Goal: Transaction & Acquisition: Purchase product/service

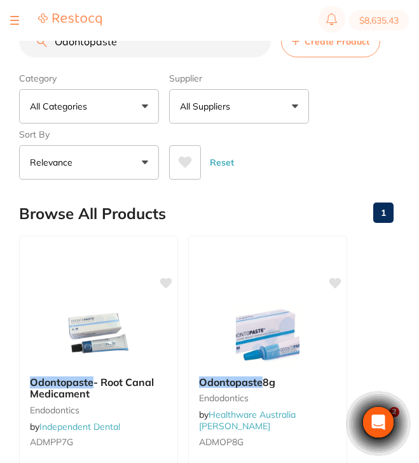
click at [2, 52] on div "$8,635.43 [GEOGRAPHIC_DATA] Wynya... Switch account Riaz [MEDICAL_DATA] Experte…" at bounding box center [209, 211] width 419 height 422
type input "O"
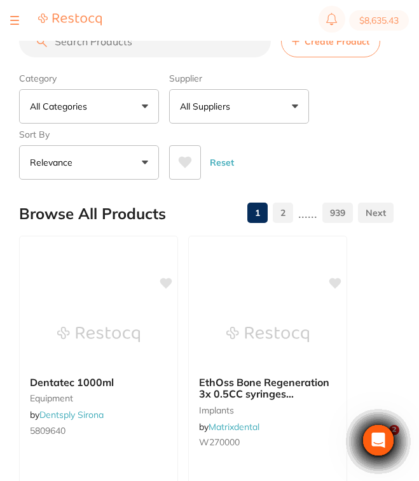
scroll to position [0, 0]
click at [190, 50] on input "search" at bounding box center [145, 41] width 252 height 32
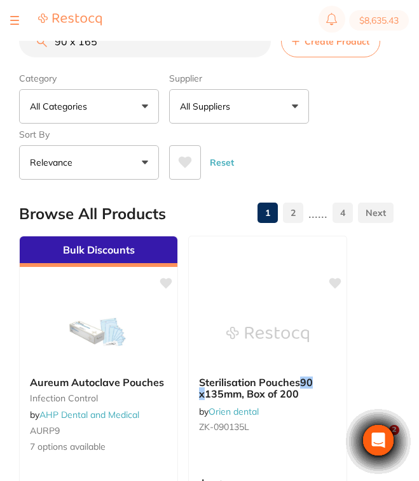
click at [231, 106] on p "All Suppliers" at bounding box center [207, 106] width 55 height 13
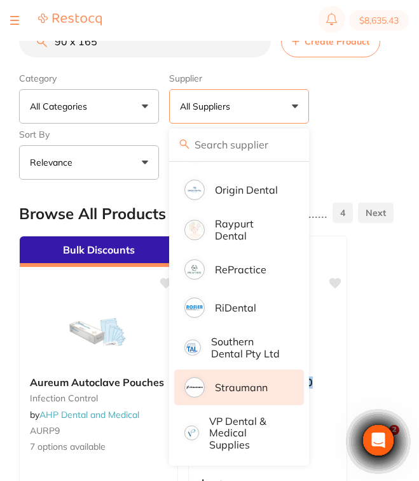
scroll to position [623, 0]
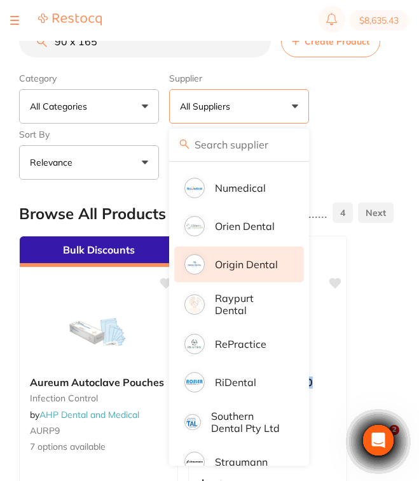
click at [269, 270] on p "Origin Dental" at bounding box center [246, 263] width 63 height 11
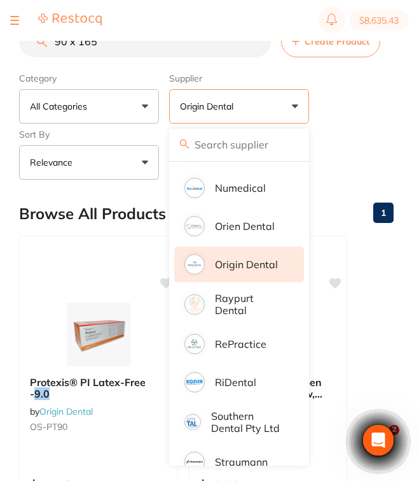
click at [383, 148] on div "Reset" at bounding box center [276, 157] width 215 height 45
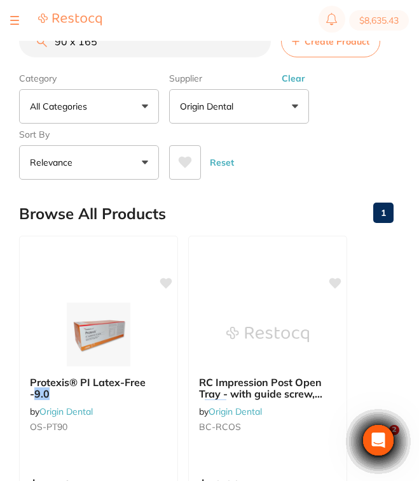
scroll to position [0, 0]
drag, startPoint x: 120, startPoint y: 48, endPoint x: 22, endPoint y: 43, distance: 97.5
click at [22, 43] on input "90 x 165" at bounding box center [145, 41] width 252 height 32
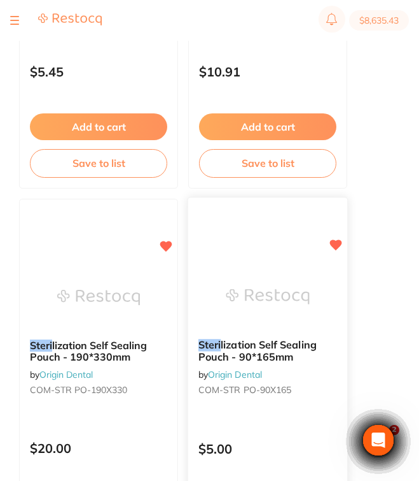
scroll to position [482, 0]
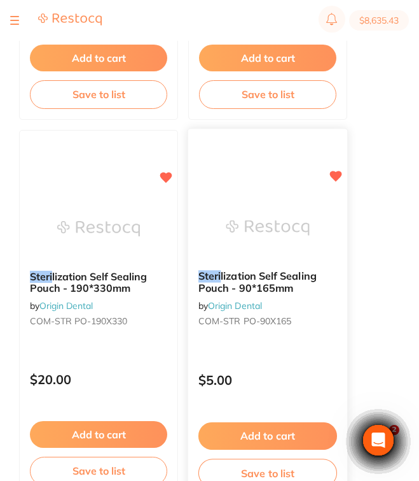
type input "steri"
click at [295, 374] on p "$5.00" at bounding box center [268, 379] width 139 height 15
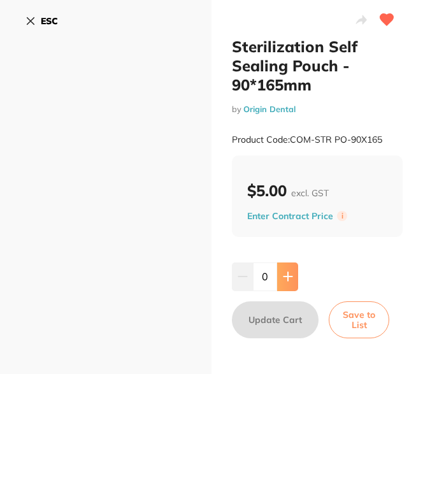
click at [285, 274] on icon at bounding box center [288, 276] width 10 height 10
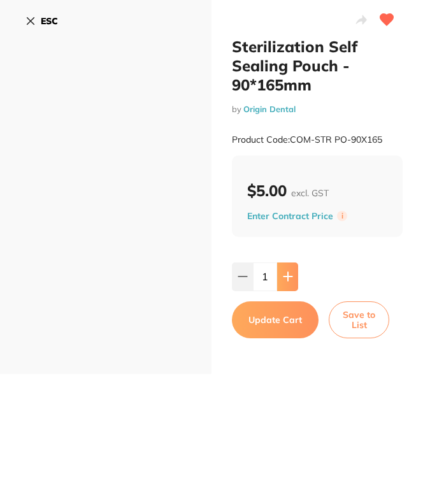
click at [285, 274] on icon at bounding box center [288, 276] width 10 height 10
type input "5"
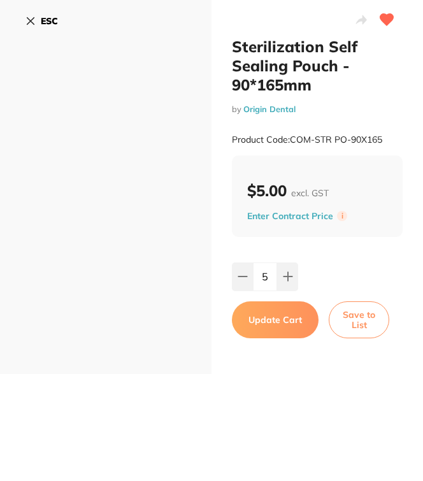
click at [279, 320] on button "Update Cart" at bounding box center [275, 319] width 87 height 37
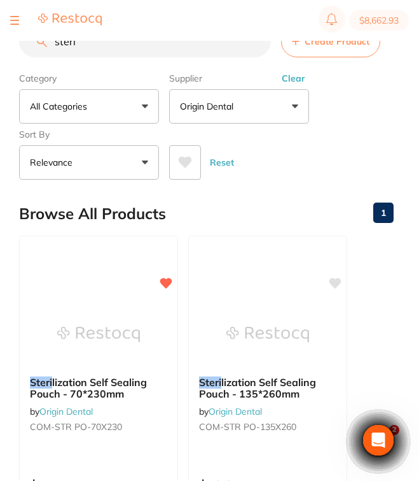
drag, startPoint x: 126, startPoint y: 51, endPoint x: 13, endPoint y: 52, distance: 112.7
click at [13, 52] on div "$8,662.93 [GEOGRAPHIC_DATA]... Switch account Riaz [MEDICAL_DATA] Experteeth De…" at bounding box center [209, 220] width 419 height 440
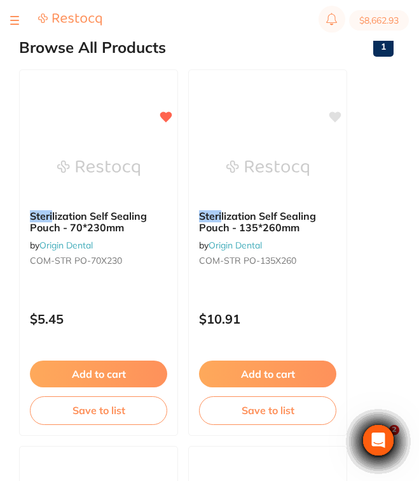
scroll to position [166, 0]
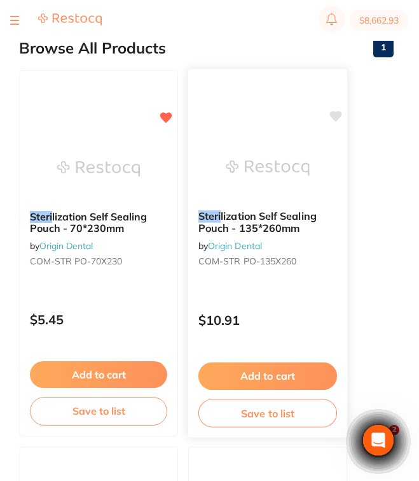
click at [313, 274] on div "Steri lization Self Sealing Pouch - 135*260mm by Origin Dental COM-STR PO-135X2…" at bounding box center [267, 241] width 159 height 82
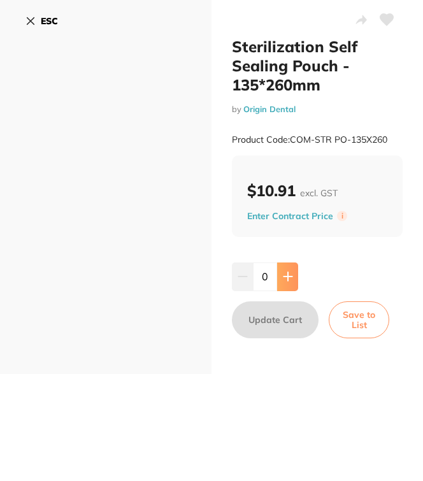
click at [285, 277] on icon at bounding box center [287, 276] width 8 height 8
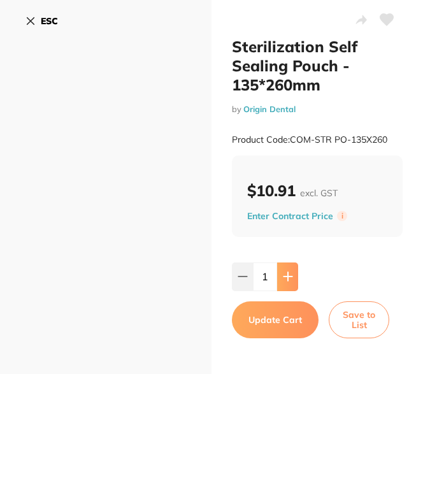
click at [285, 277] on icon at bounding box center [287, 276] width 8 height 8
click at [290, 279] on icon at bounding box center [288, 276] width 10 height 10
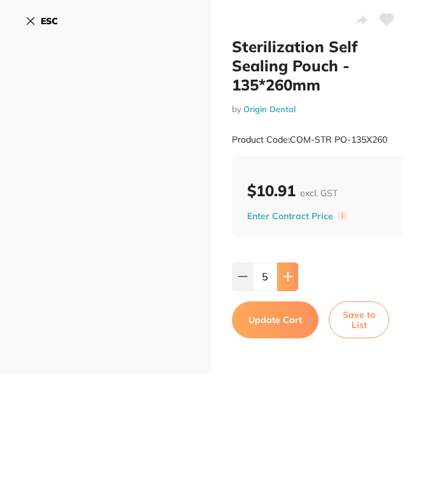
type input "6"
click at [290, 316] on button "Update Cart" at bounding box center [275, 319] width 87 height 37
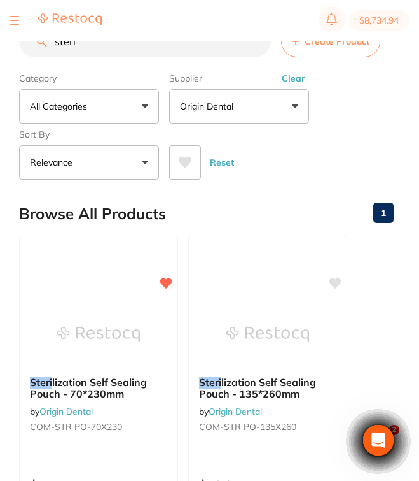
drag, startPoint x: 192, startPoint y: 58, endPoint x: 33, endPoint y: 32, distance: 160.5
click at [33, 32] on div "$8,734.94 [GEOGRAPHIC_DATA]... Switch account Riaz [MEDICAL_DATA] Experteeth De…" at bounding box center [209, 220] width 419 height 440
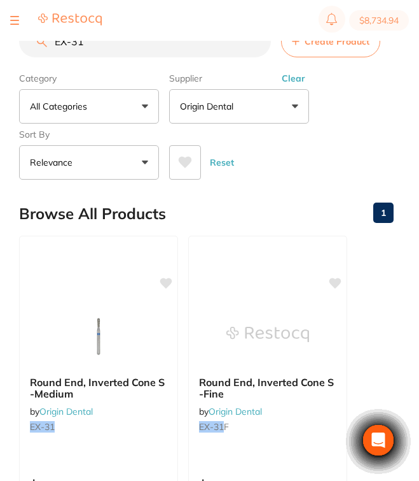
scroll to position [66, 0]
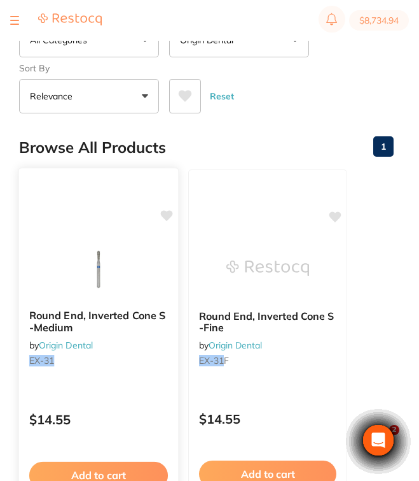
type input "EX-31"
click at [152, 346] on div "Round End, Inverted Cone S -Medium by Origin Dental EX-31" at bounding box center [98, 340] width 159 height 82
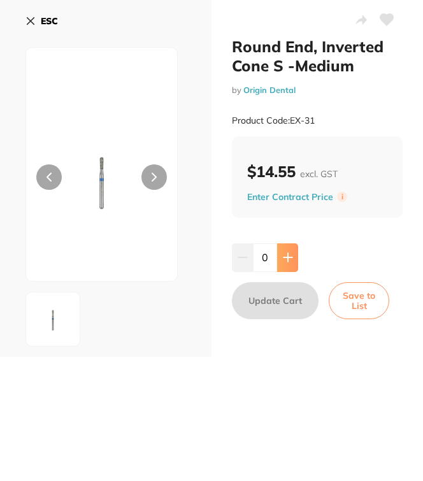
click at [290, 262] on icon at bounding box center [288, 257] width 10 height 10
type input "1"
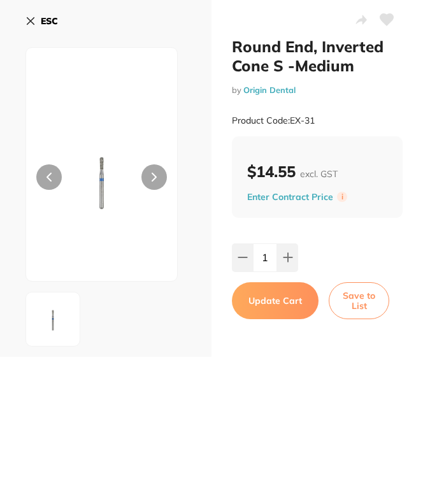
click at [289, 299] on button "Update Cart" at bounding box center [275, 300] width 87 height 37
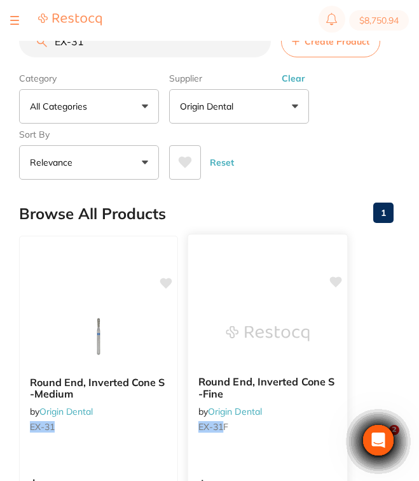
click at [298, 356] on img at bounding box center [267, 333] width 83 height 64
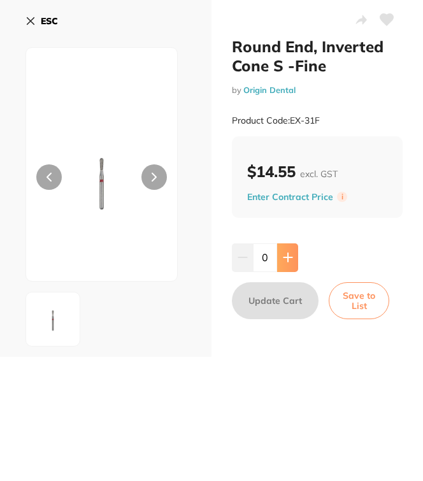
click at [283, 258] on icon at bounding box center [287, 257] width 8 height 8
type input "1"
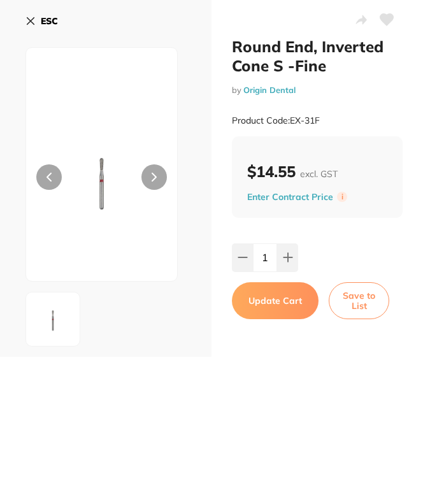
click at [282, 309] on button "Update Cart" at bounding box center [275, 300] width 87 height 37
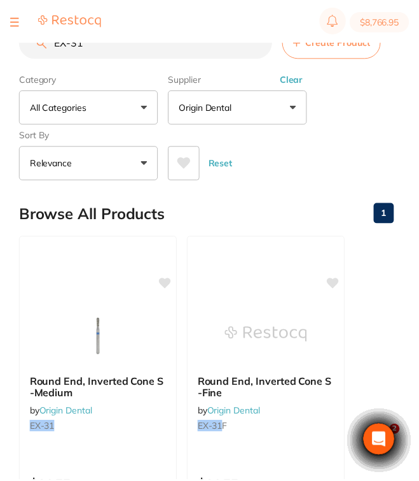
scroll to position [2, 0]
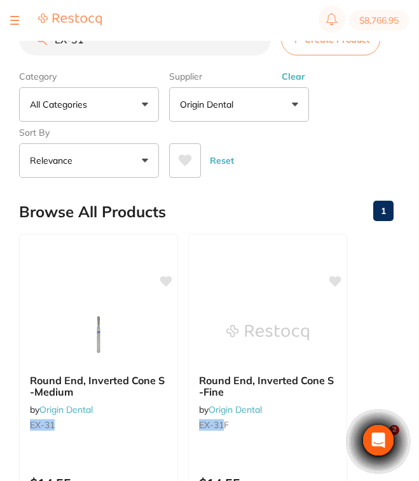
click at [135, 45] on input "EX-31" at bounding box center [145, 40] width 252 height 32
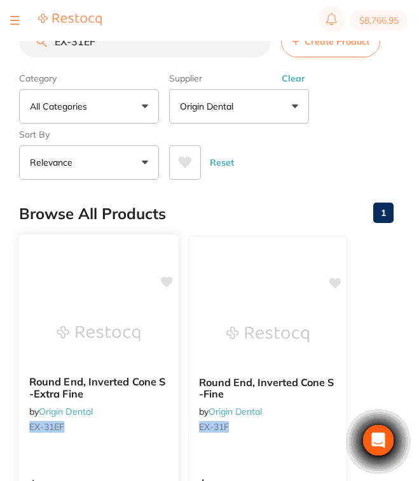
scroll to position [85, 0]
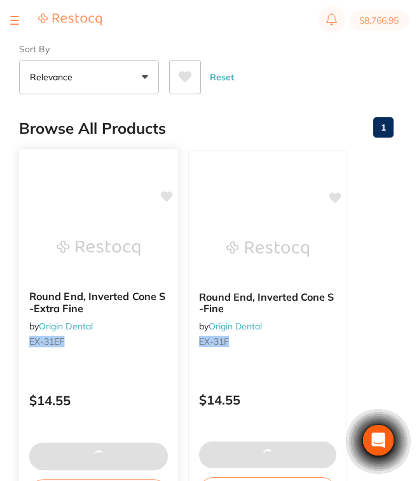
type input "EX-31EF"
click at [167, 374] on div "Round End, Inverted Cone S -Extra Fine by Origin Dental EX-31EF $14.55" at bounding box center [98, 333] width 161 height 370
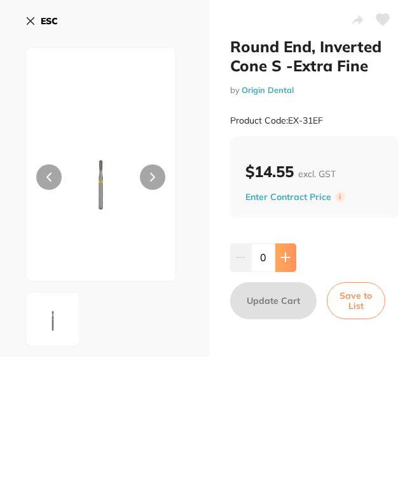
click at [286, 255] on icon at bounding box center [286, 257] width 10 height 10
type input "1"
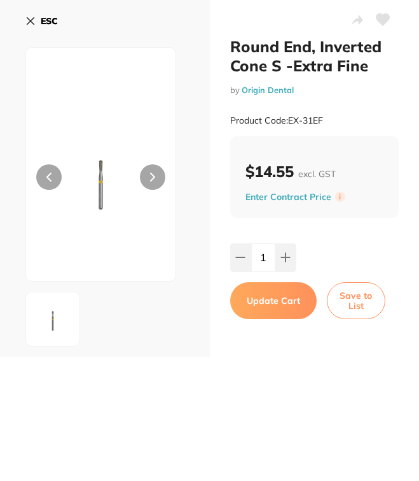
click at [282, 293] on button "Update Cart" at bounding box center [273, 300] width 87 height 37
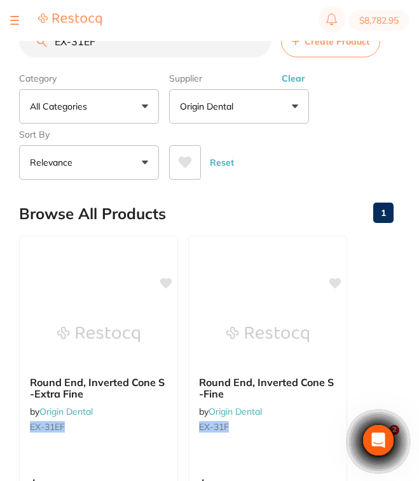
drag, startPoint x: 123, startPoint y: 47, endPoint x: 74, endPoint y: 42, distance: 49.9
click at [74, 42] on input "EX-31EF" at bounding box center [145, 41] width 252 height 32
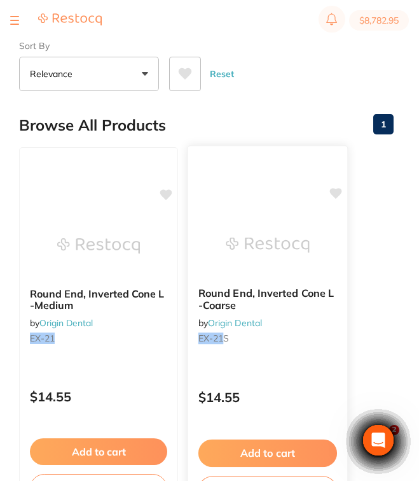
scroll to position [82, 0]
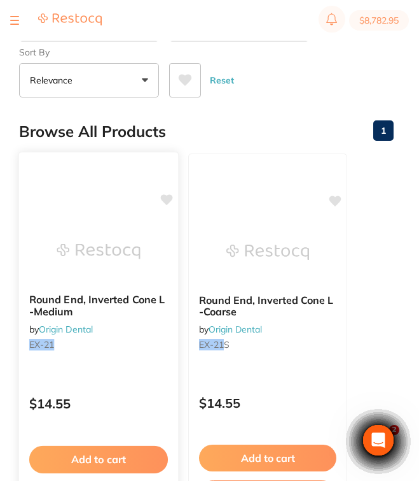
type input "EX-21"
click at [87, 317] on b "Round End, Inverted Cone L -Medium" at bounding box center [98, 305] width 139 height 24
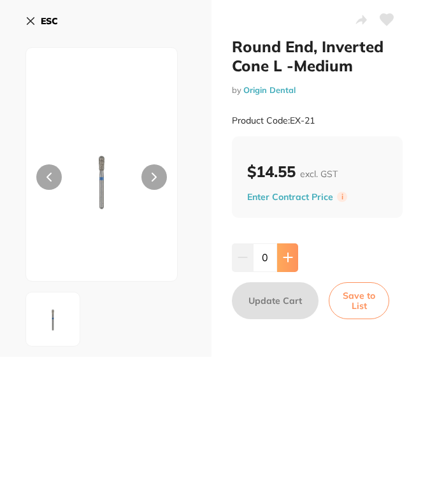
click at [283, 259] on icon at bounding box center [288, 257] width 10 height 10
type input "1"
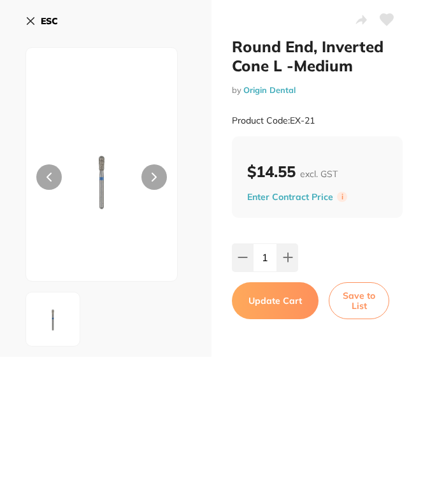
click at [283, 299] on button "Update Cart" at bounding box center [275, 300] width 87 height 37
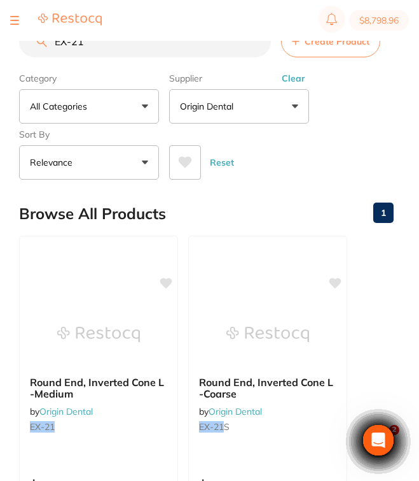
click at [133, 46] on input "EX-21" at bounding box center [145, 41] width 252 height 32
type input "EX-21F"
click at [153, 401] on div "Round End, Inverted Cone L -Fine by Origin Dental EX-21F" at bounding box center [99, 406] width 158 height 81
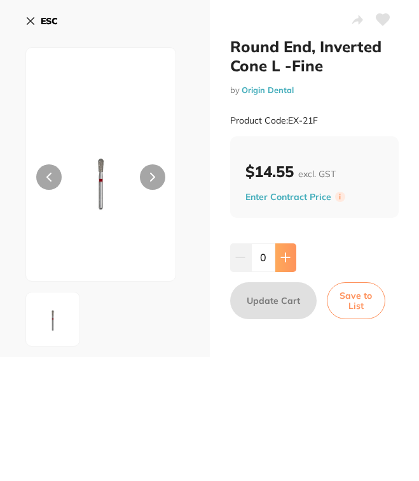
drag, startPoint x: 155, startPoint y: 399, endPoint x: 286, endPoint y: 260, distance: 191.8
click at [286, 260] on icon at bounding box center [286, 257] width 10 height 10
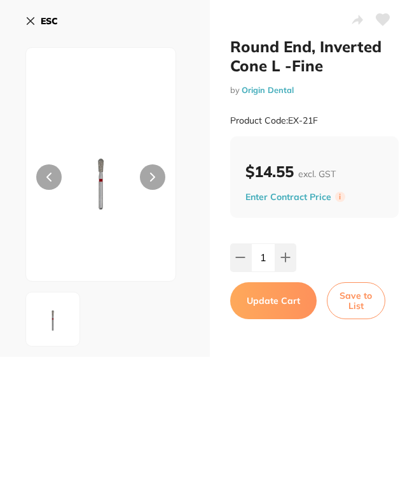
type input "1"
click at [286, 295] on button "Update Cart" at bounding box center [273, 300] width 87 height 37
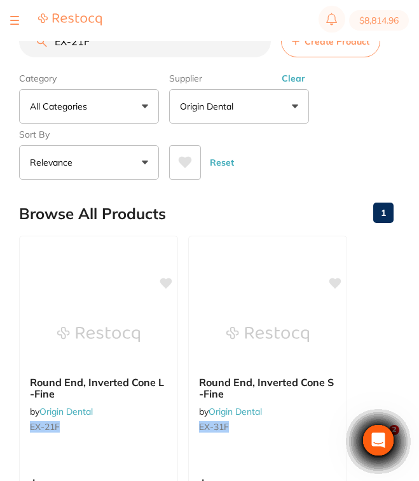
click at [157, 52] on input "EX-21F" at bounding box center [145, 41] width 252 height 32
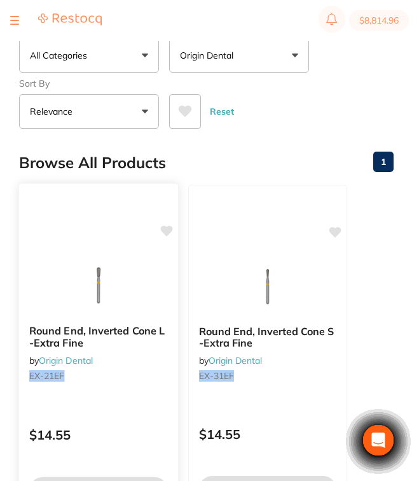
scroll to position [58, 0]
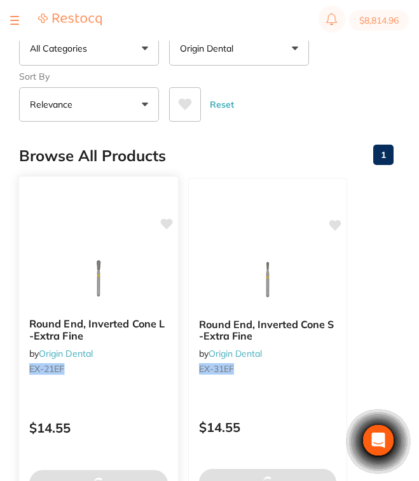
type input "EX-21EF"
click at [150, 339] on b "Round End, Inverted Cone L -Extra Fine" at bounding box center [98, 330] width 139 height 24
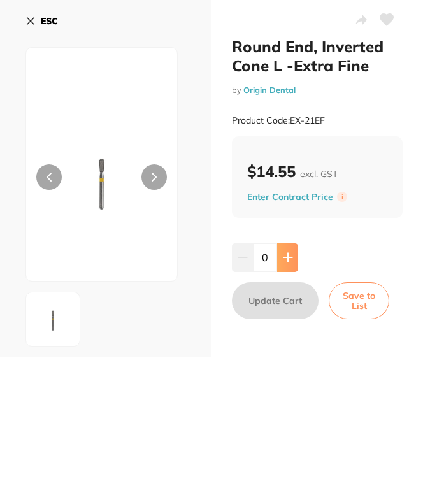
click at [290, 260] on icon at bounding box center [288, 257] width 10 height 10
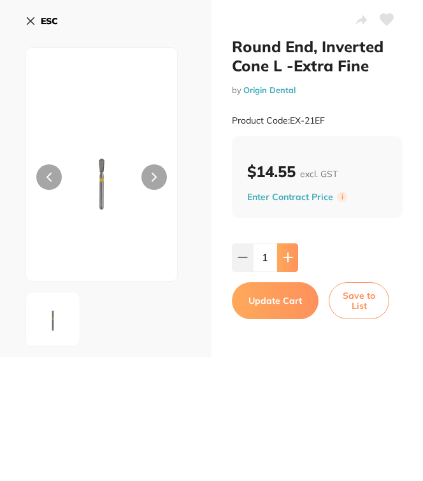
type input "1"
click at [282, 300] on button "Update Cart" at bounding box center [275, 300] width 87 height 37
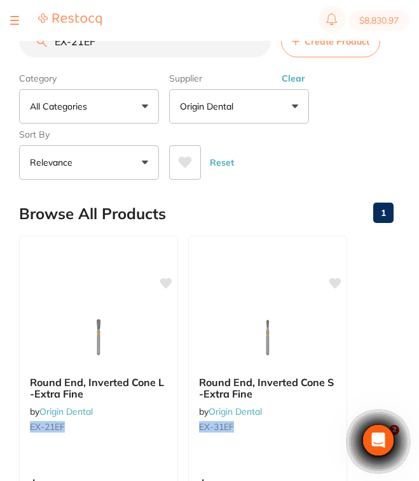
drag, startPoint x: 122, startPoint y: 43, endPoint x: 31, endPoint y: 38, distance: 90.5
click at [31, 38] on div "$8,830.97 [GEOGRAPHIC_DATA]... Switch account Riaz [MEDICAL_DATA] Experteeth De…" at bounding box center [209, 220] width 419 height 440
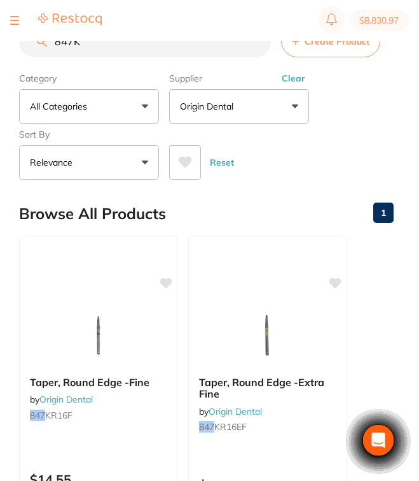
type input "847KR"
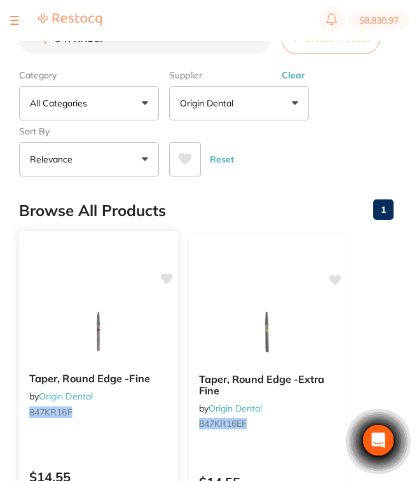
scroll to position [6, 0]
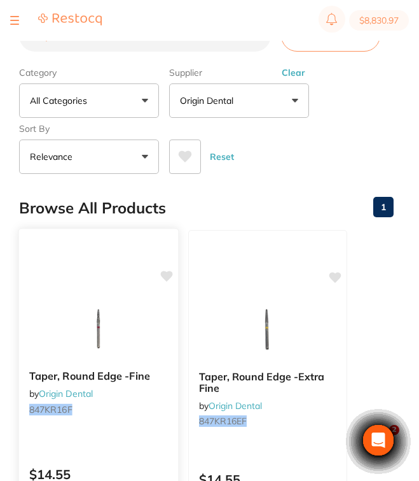
type input "847KR16F"
click at [118, 412] on small "847KR16F" at bounding box center [98, 409] width 139 height 10
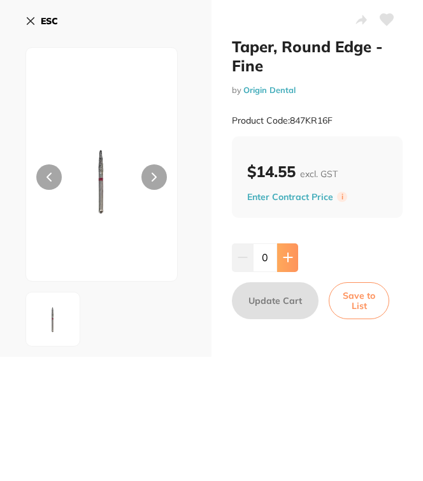
click at [290, 255] on icon at bounding box center [288, 257] width 10 height 10
type input "1"
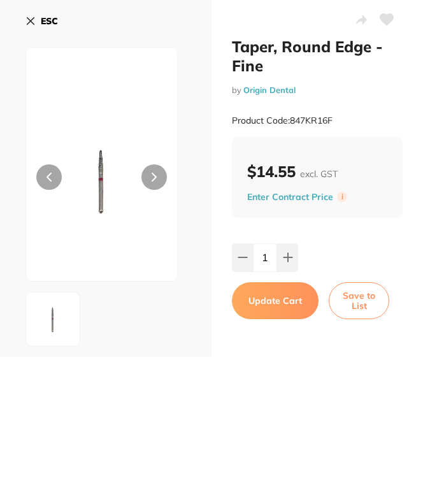
click at [284, 300] on button "Update Cart" at bounding box center [275, 300] width 87 height 37
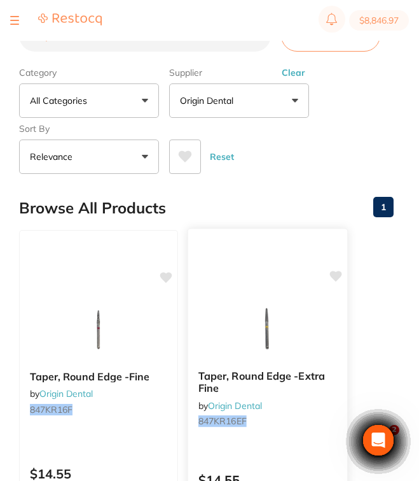
click at [289, 404] on div "Taper, Round Edge -Extra Fine by Origin Dental 847KR16EF" at bounding box center [267, 401] width 159 height 82
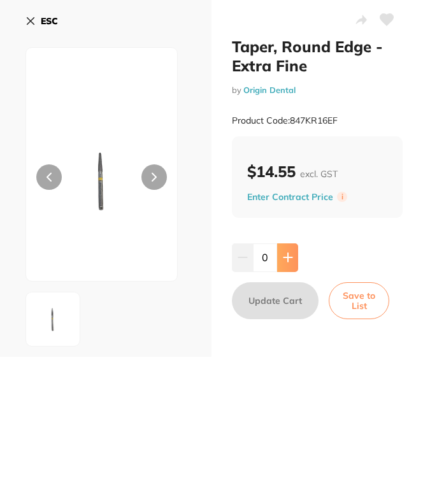
click at [285, 261] on icon at bounding box center [288, 257] width 10 height 10
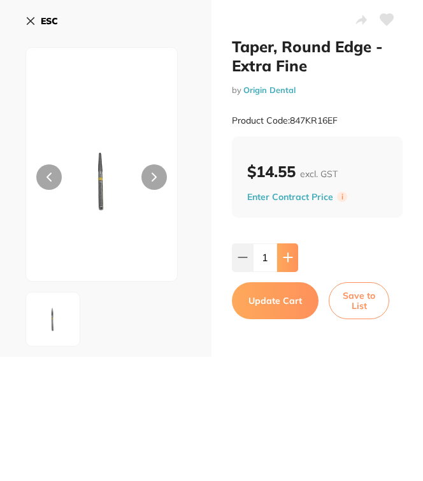
type input "1"
click at [283, 300] on button "Update Cart" at bounding box center [275, 300] width 87 height 37
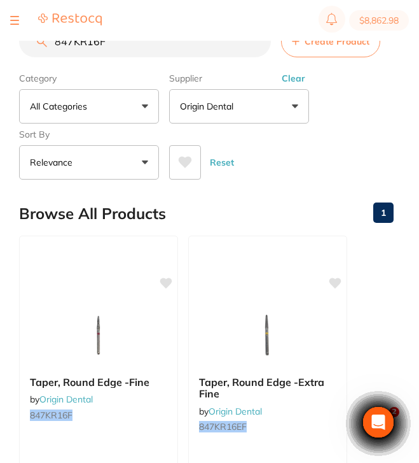
click at [296, 83] on button "Clear" at bounding box center [293, 78] width 31 height 11
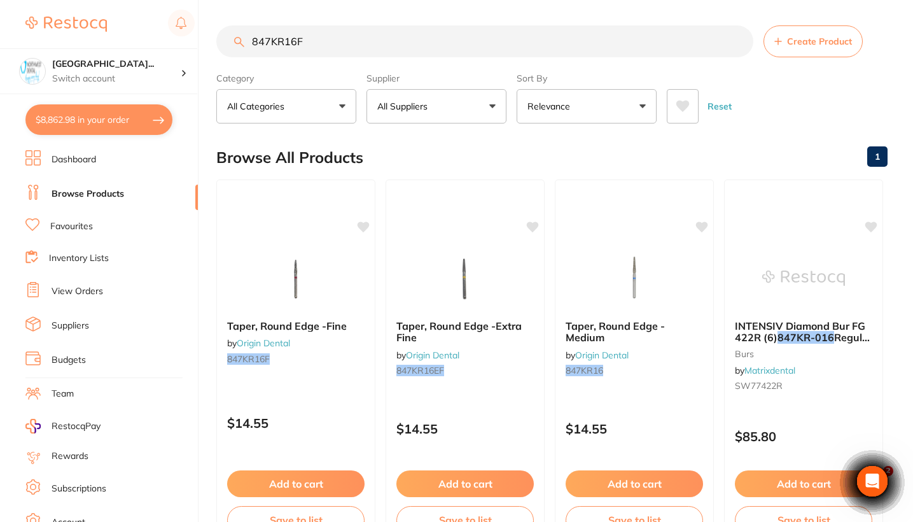
click at [115, 128] on button "$8,862.98 in your order" at bounding box center [98, 119] width 147 height 31
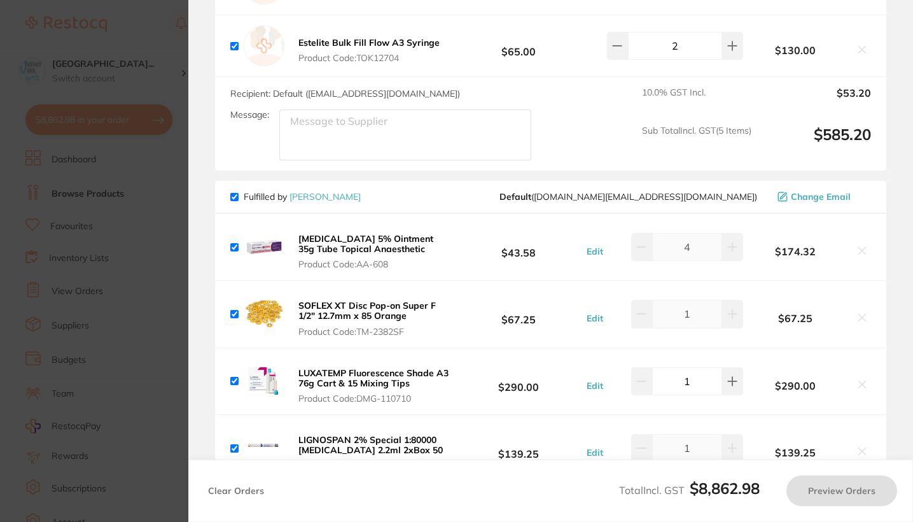
checkbox input "true"
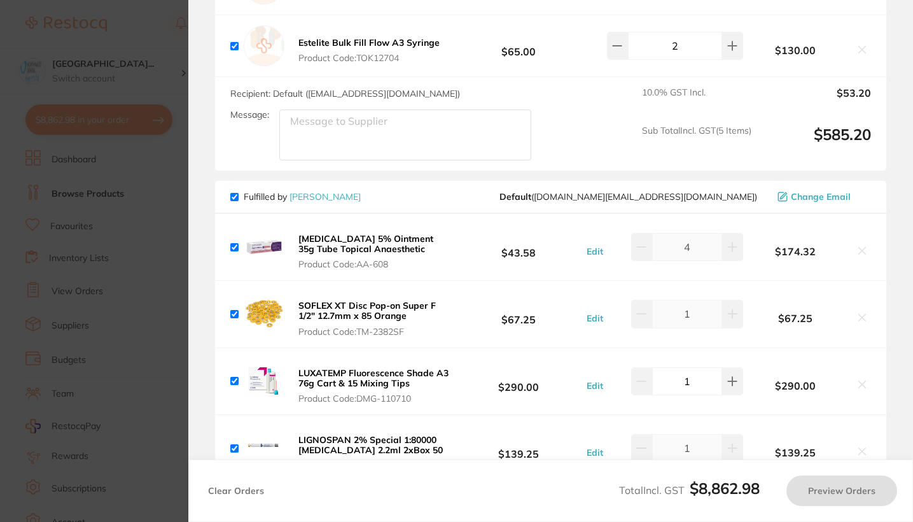
checkbox input "true"
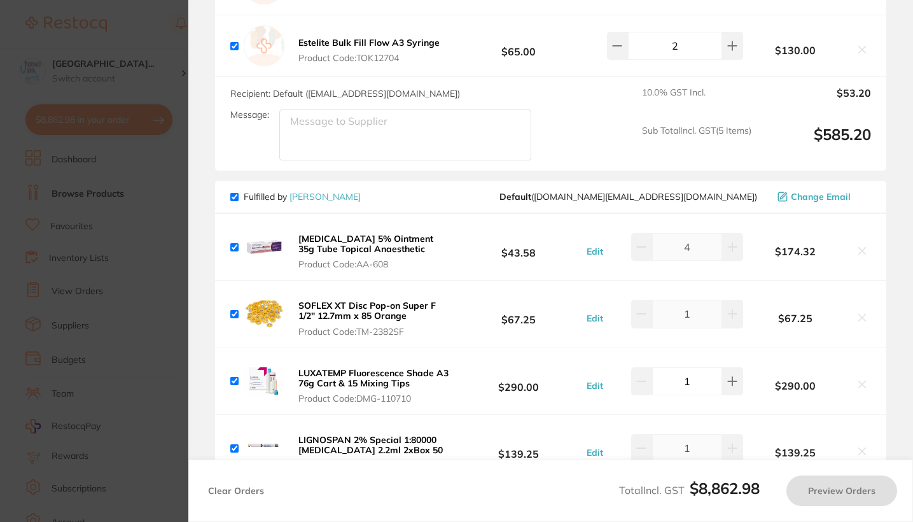
checkbox input "true"
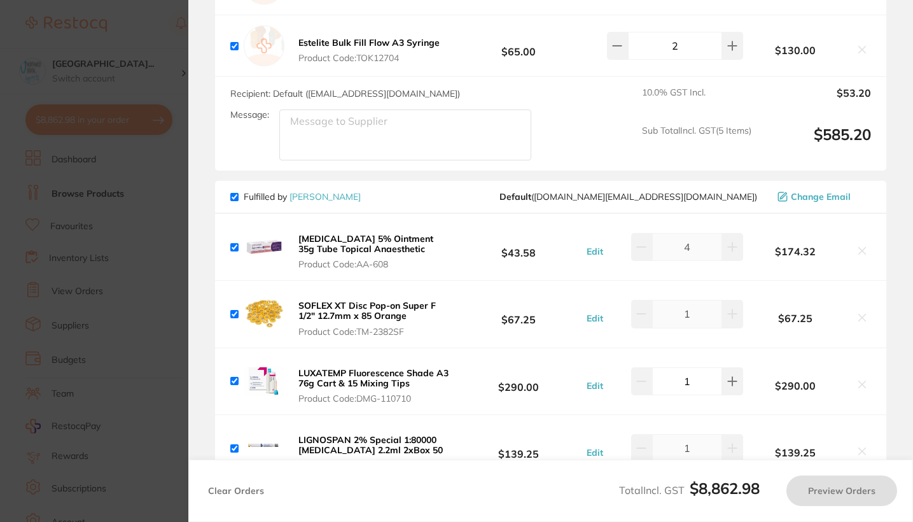
checkbox input "true"
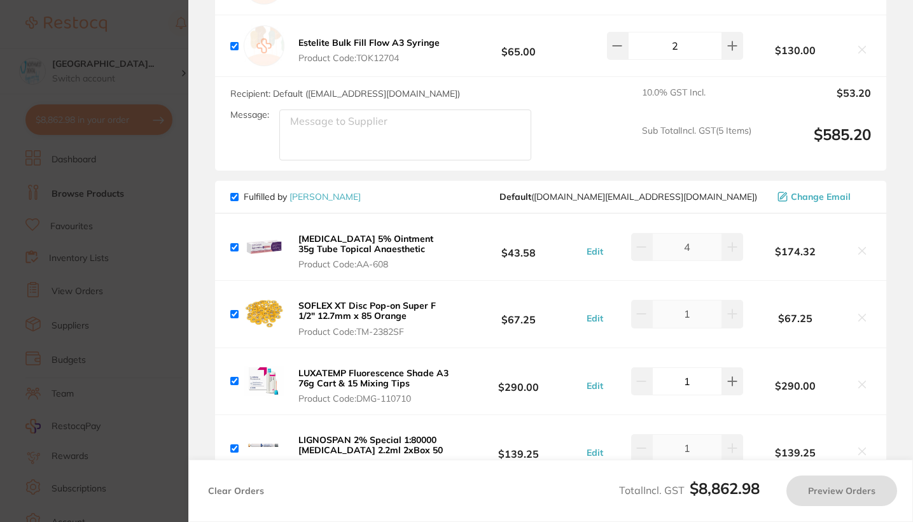
checkbox input "true"
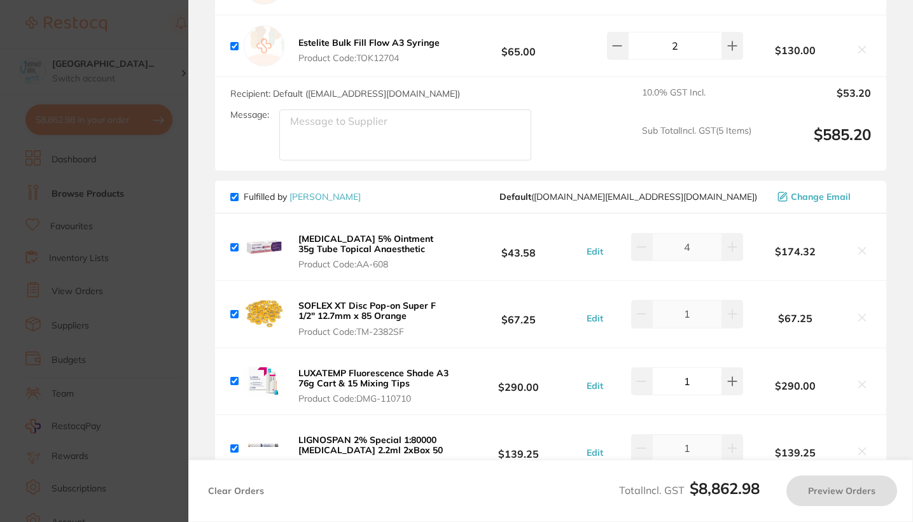
checkbox input "true"
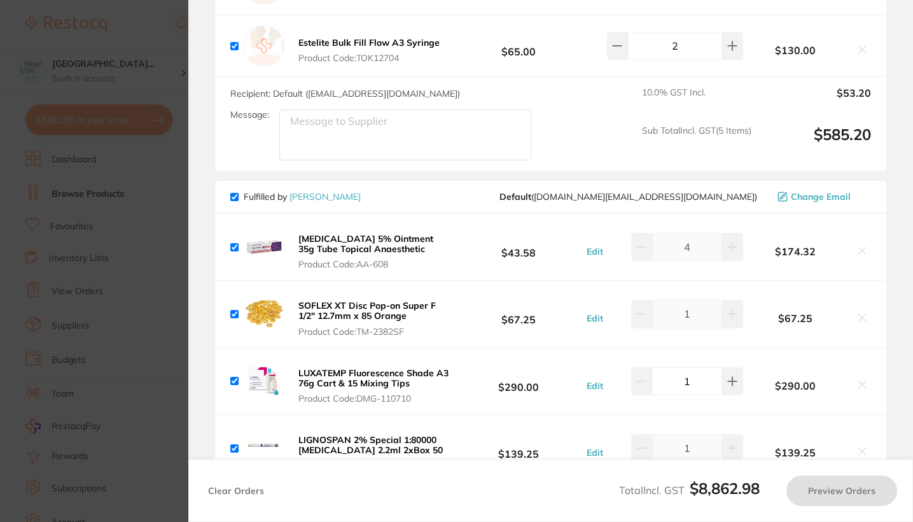
checkbox input "true"
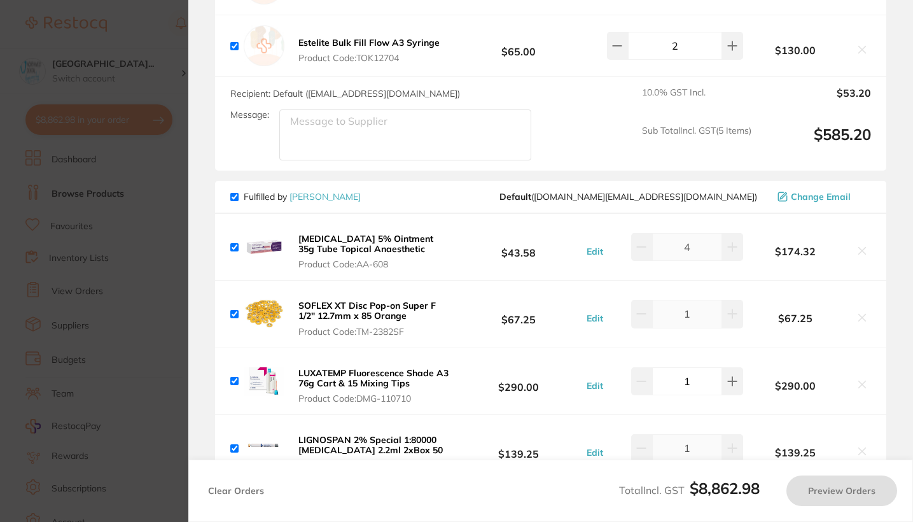
checkbox input "true"
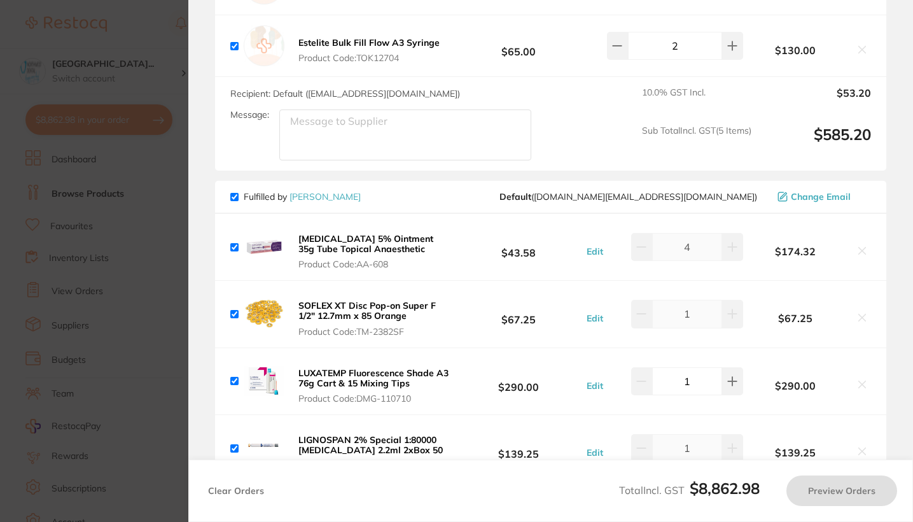
checkbox input "true"
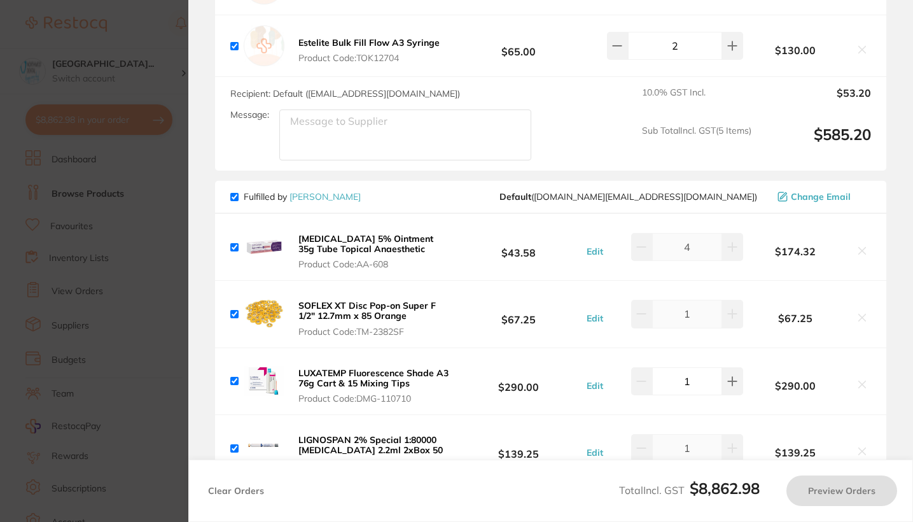
checkbox input "true"
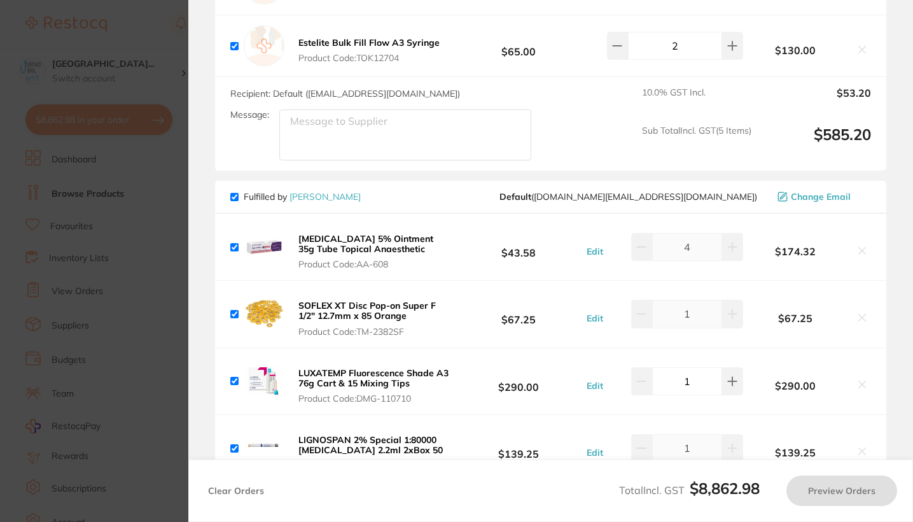
checkbox input "true"
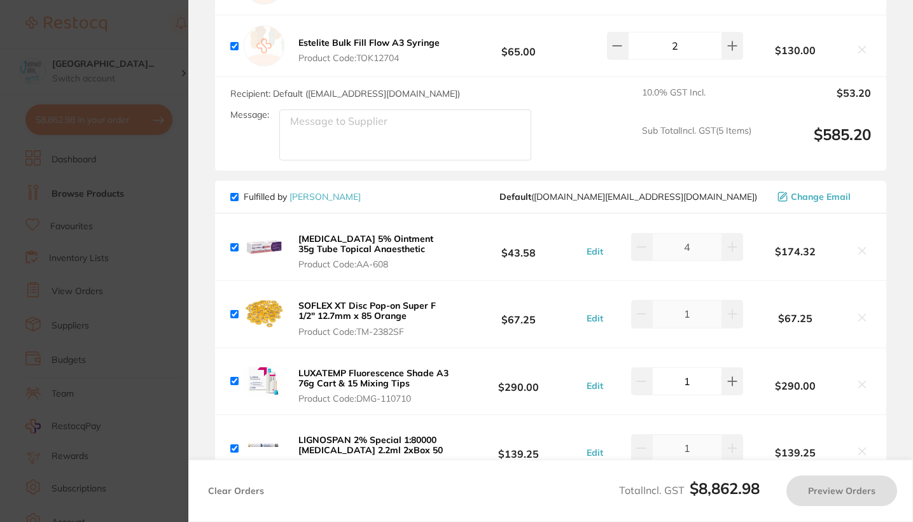
checkbox input "true"
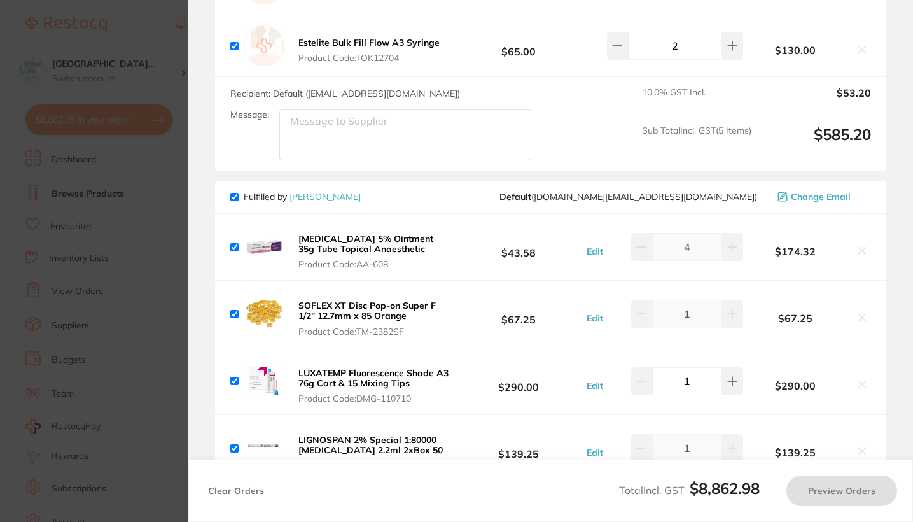
checkbox input "true"
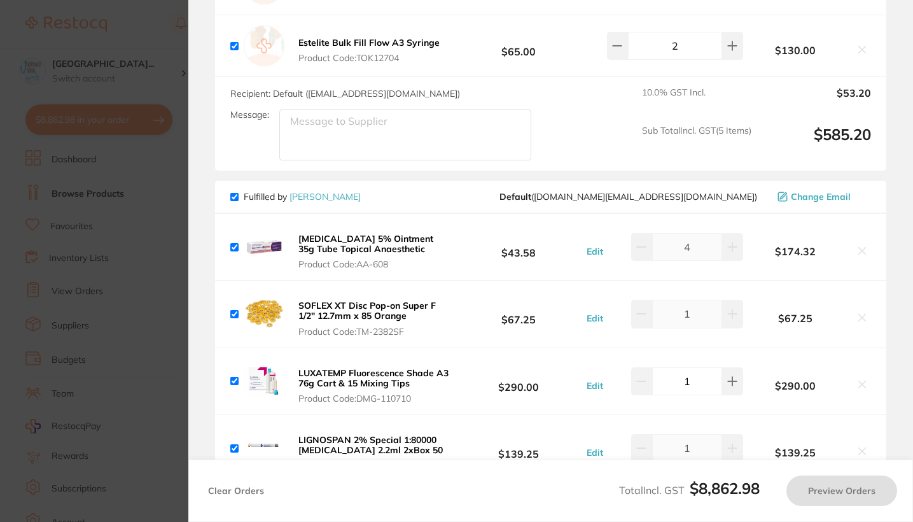
checkbox input "true"
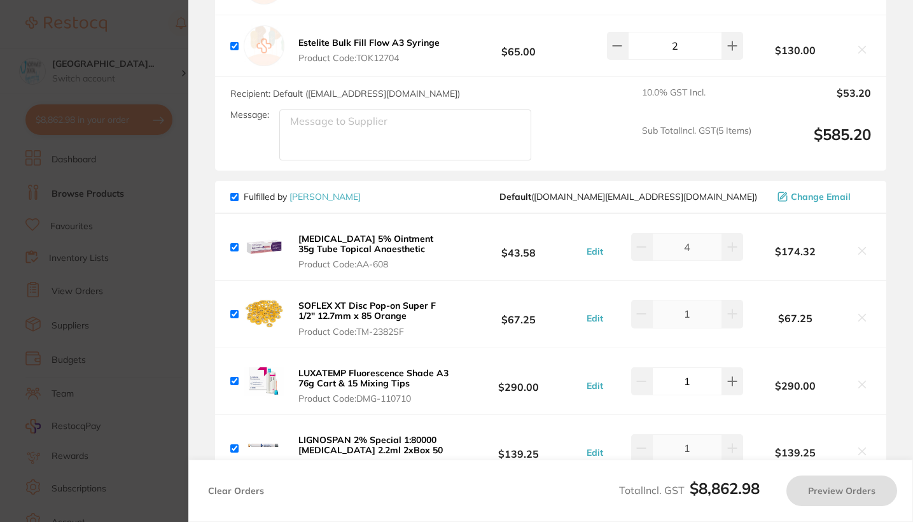
checkbox input "true"
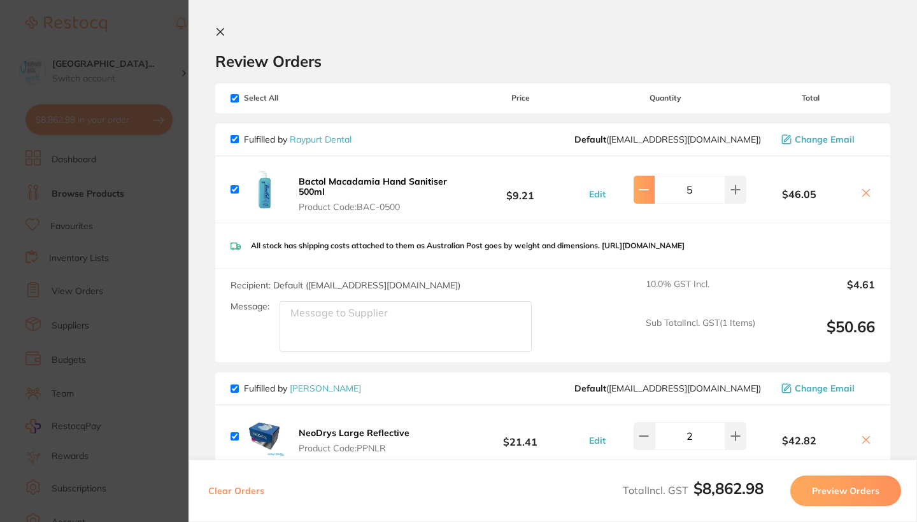
click at [419, 197] on button at bounding box center [643, 190] width 21 height 28
type input "3"
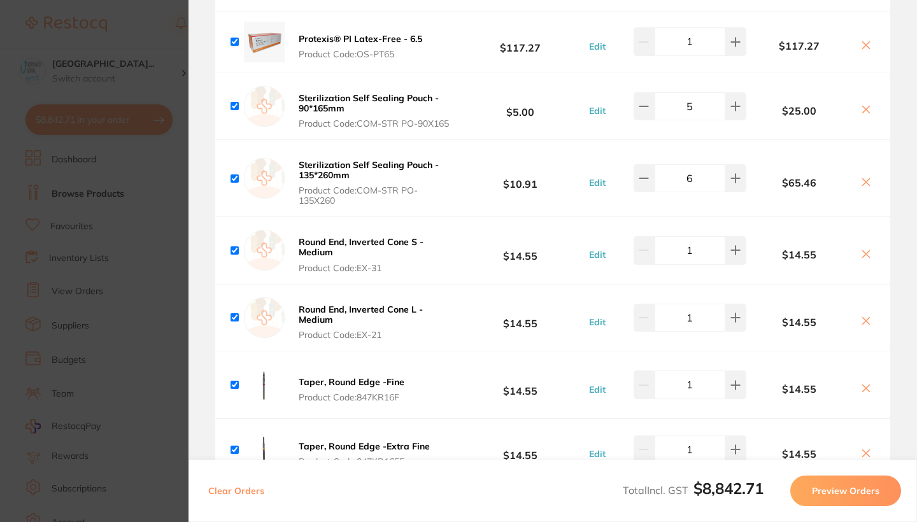
scroll to position [8574, 0]
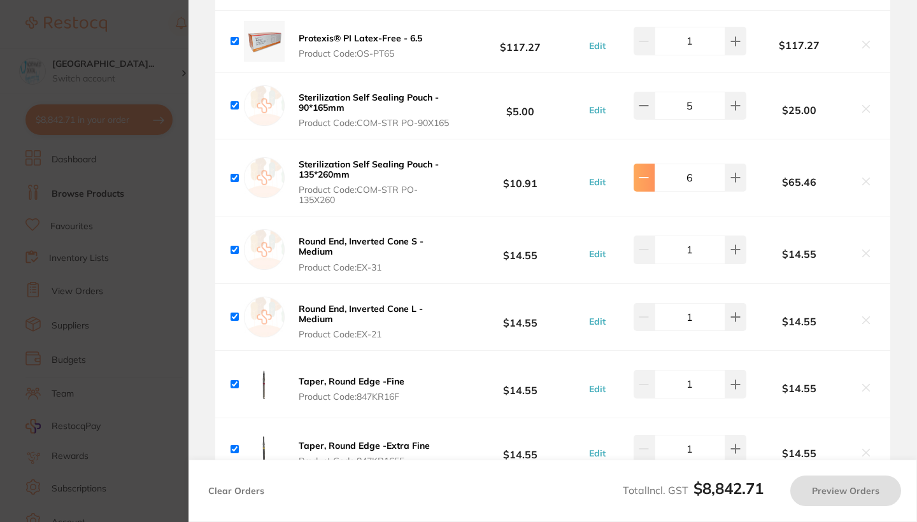
click at [419, 192] on button at bounding box center [643, 178] width 21 height 28
type input "4"
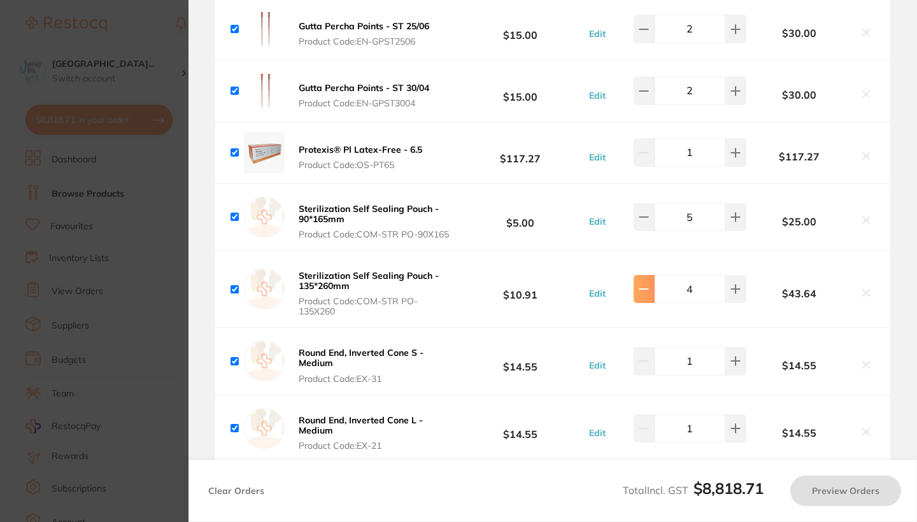
scroll to position [8461, 0]
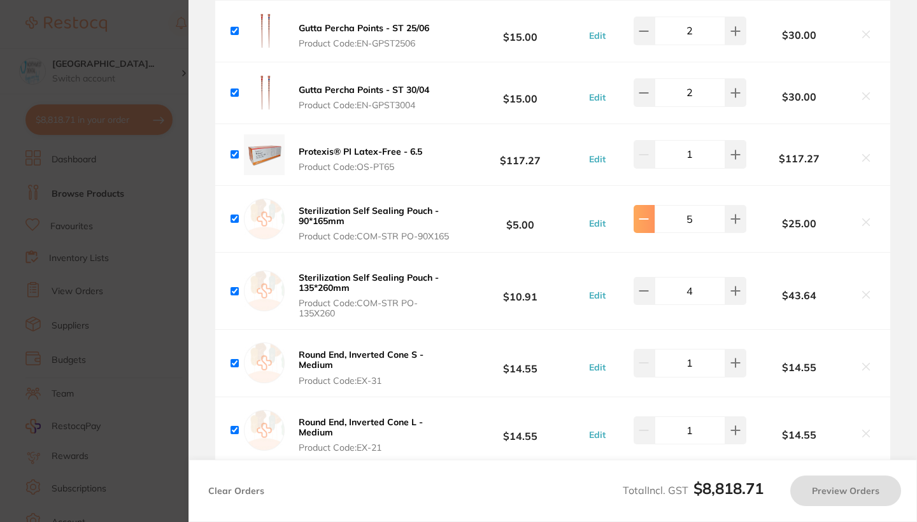
click at [419, 224] on icon at bounding box center [643, 219] width 10 height 10
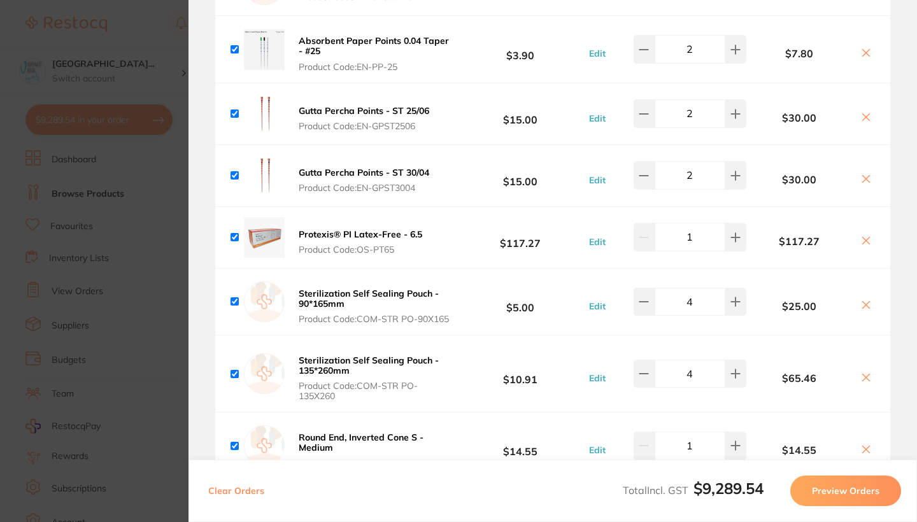
type input "5"
type input "6"
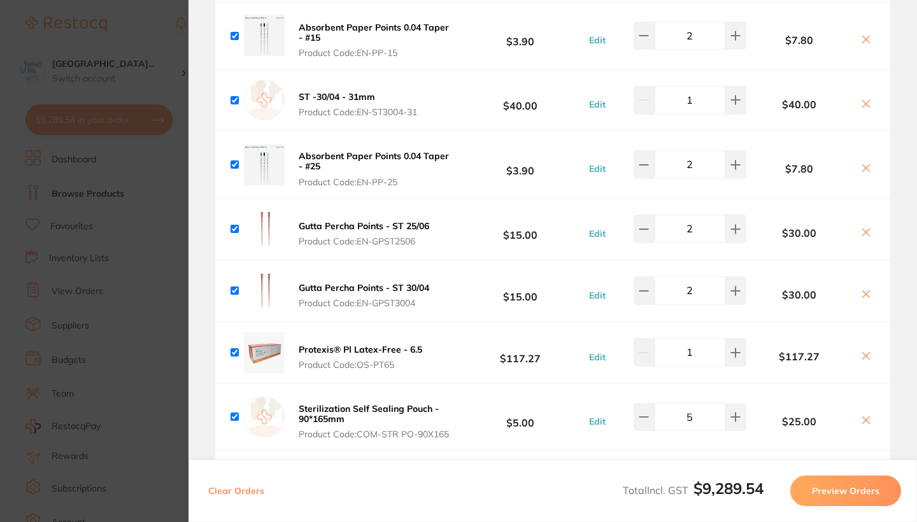
click at [419, 298] on icon at bounding box center [866, 294] width 7 height 7
checkbox input "false"
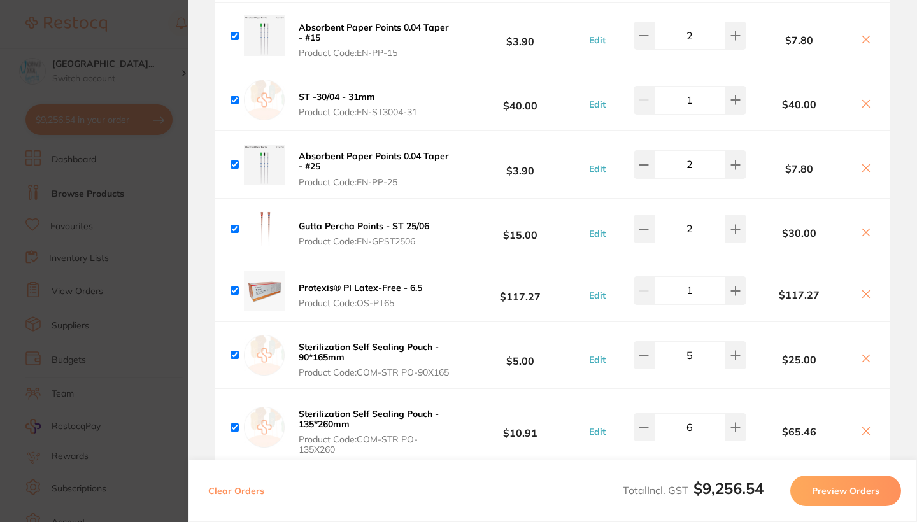
click at [419, 237] on icon at bounding box center [866, 232] width 10 height 10
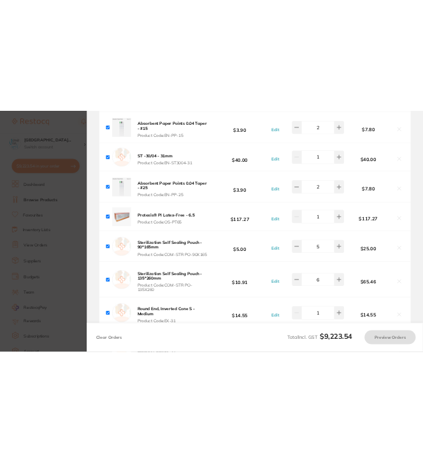
scroll to position [0, 0]
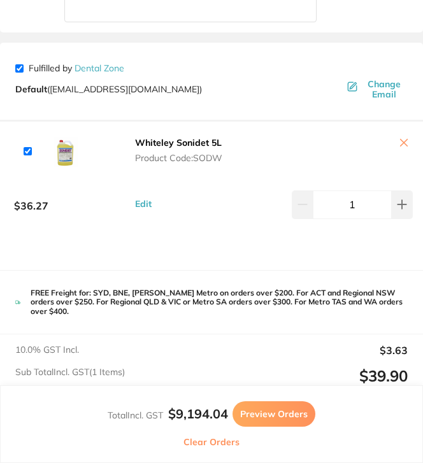
type input "4"
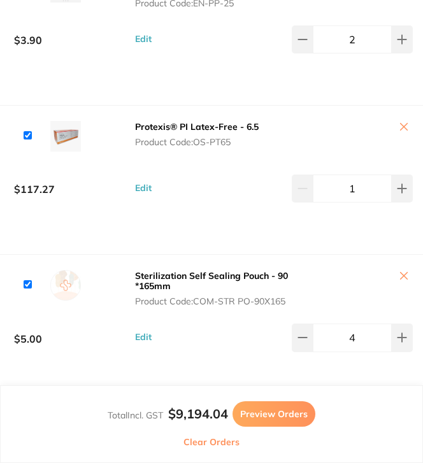
scroll to position [17532, 0]
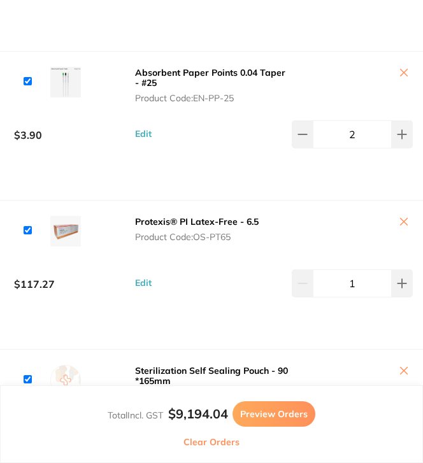
click at [400, 80] on button at bounding box center [352, 73] width 121 height 13
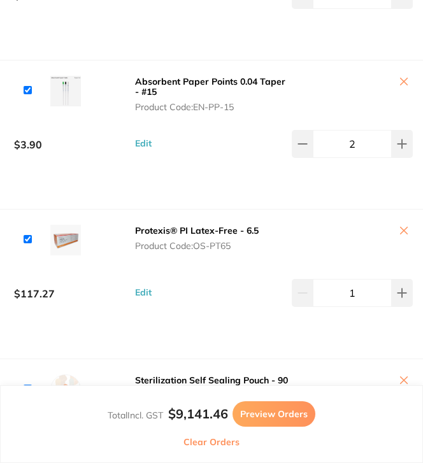
scroll to position [17217, 0]
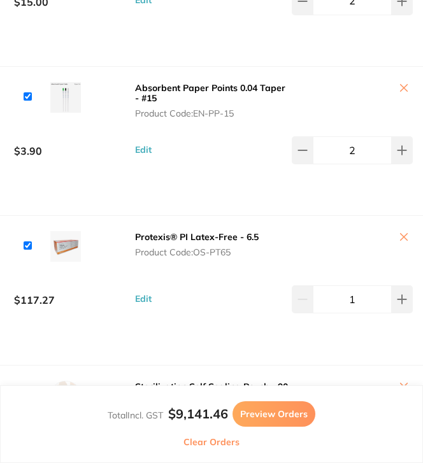
click at [399, 95] on button at bounding box center [352, 88] width 121 height 13
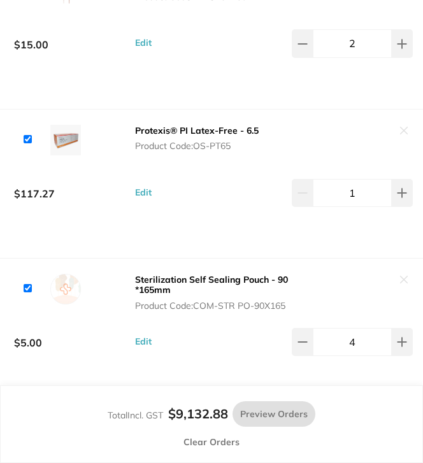
scroll to position [17175, 0]
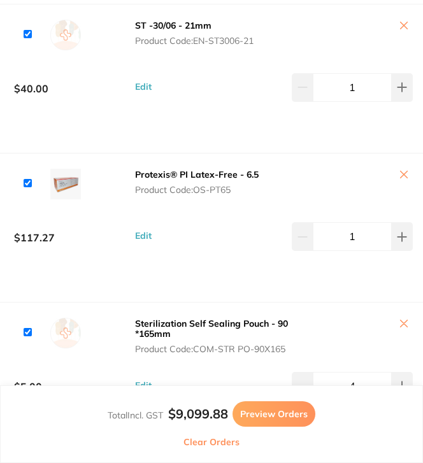
scroll to position [16978, 0]
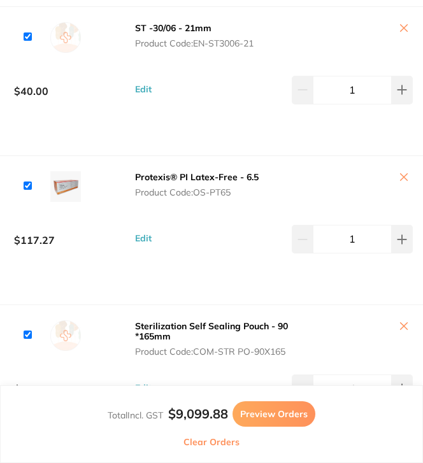
click at [400, 36] on button at bounding box center [352, 28] width 121 height 13
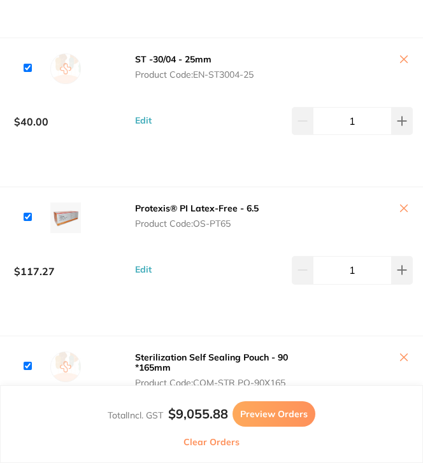
scroll to position [16793, 0]
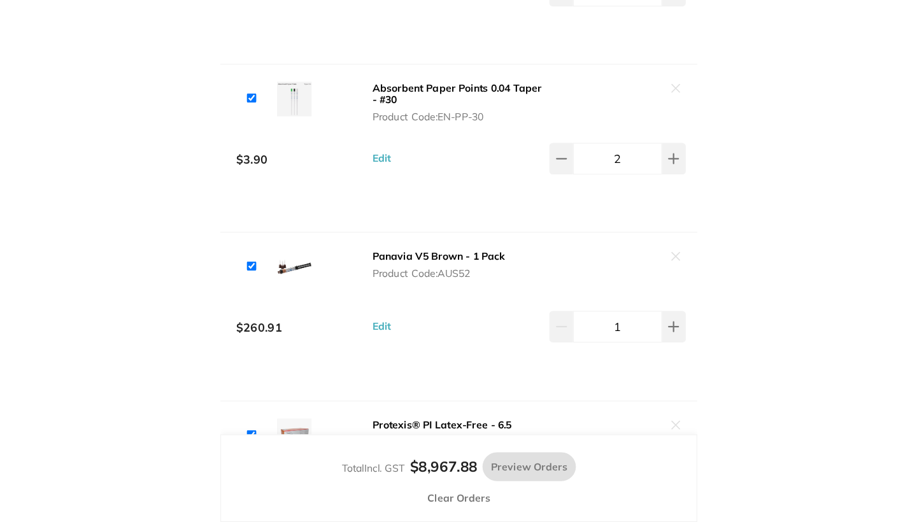
scroll to position [8564, 0]
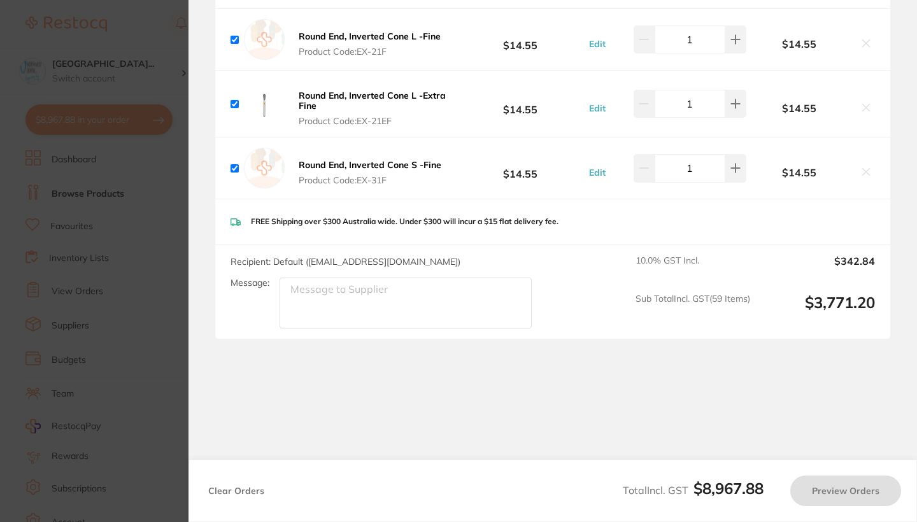
checkbox input "true"
click at [97, 257] on section "Update RRP Set your pre negotiated price for this item. Item Agreed RRP (excl. …" at bounding box center [458, 261] width 917 height 522
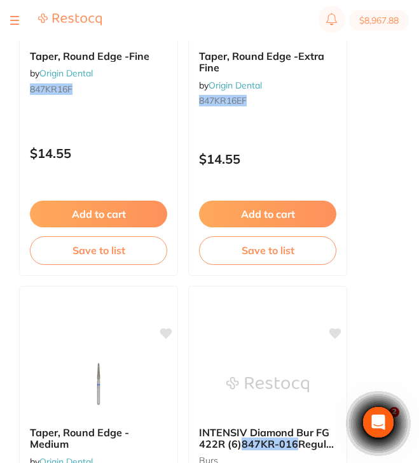
scroll to position [325, 0]
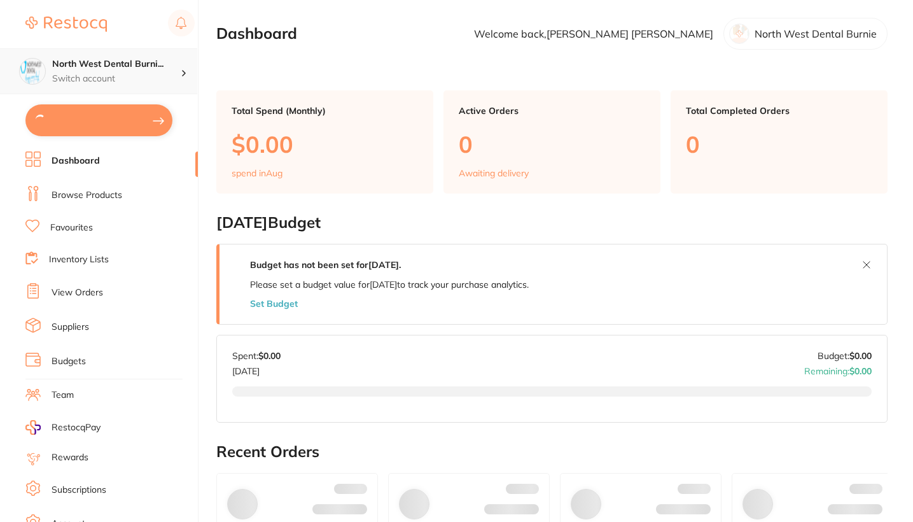
type input "2"
type input "6"
click at [94, 60] on h4 "North West Dental Burni..." at bounding box center [116, 64] width 129 height 13
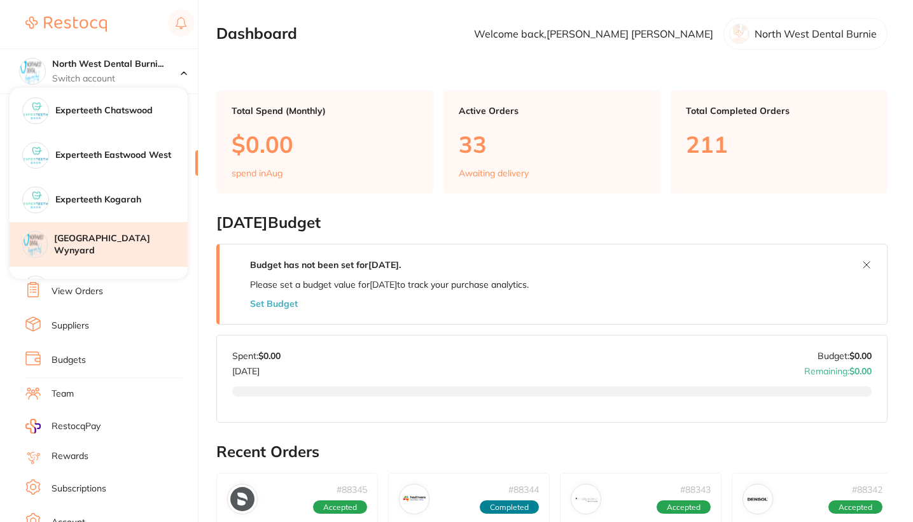
scroll to position [201, 0]
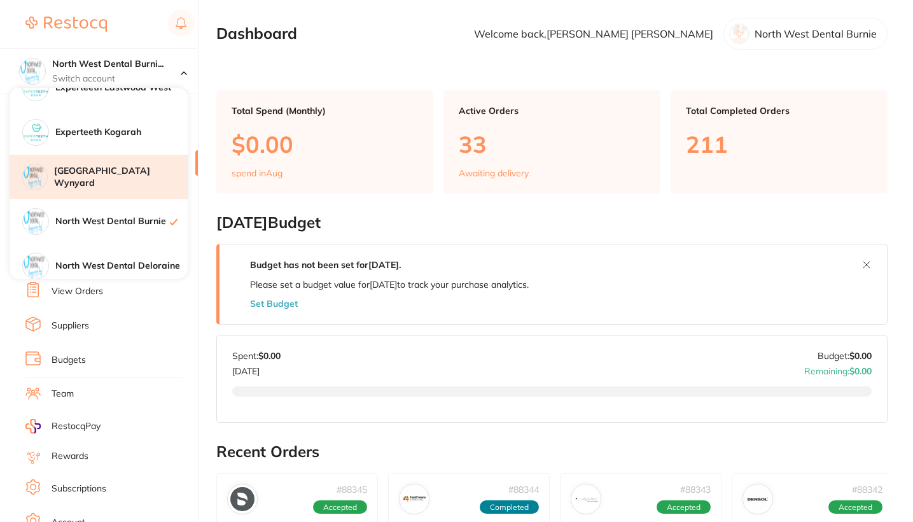
click at [139, 186] on div "[GEOGRAPHIC_DATA] Wynyard" at bounding box center [99, 177] width 178 height 45
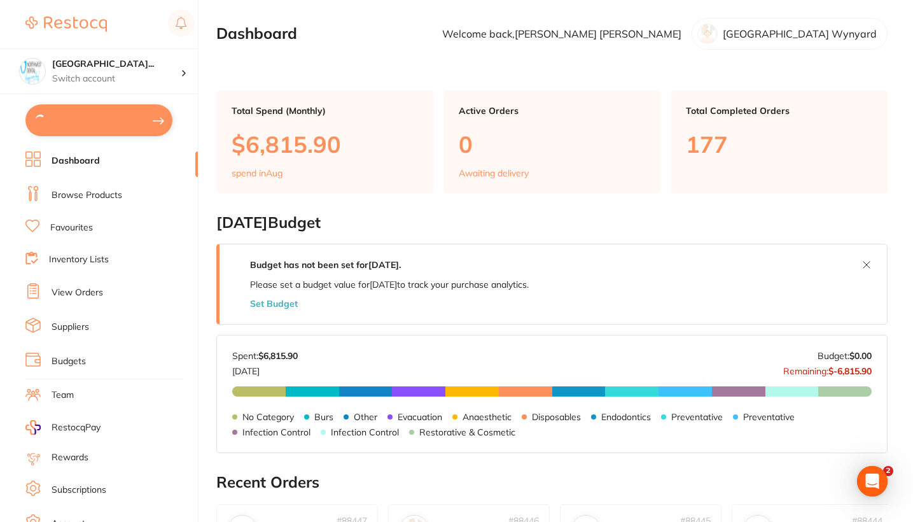
click at [108, 118] on button at bounding box center [98, 120] width 147 height 32
checkbox input "true"
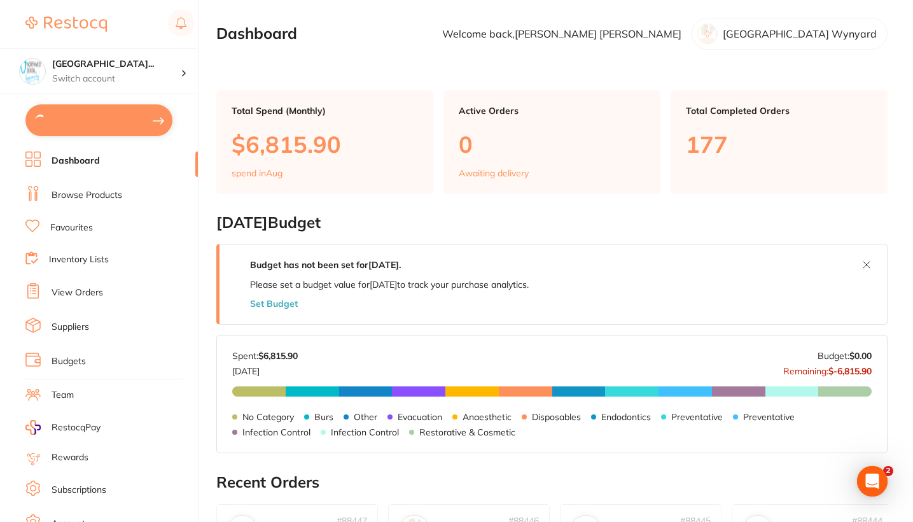
checkbox input "true"
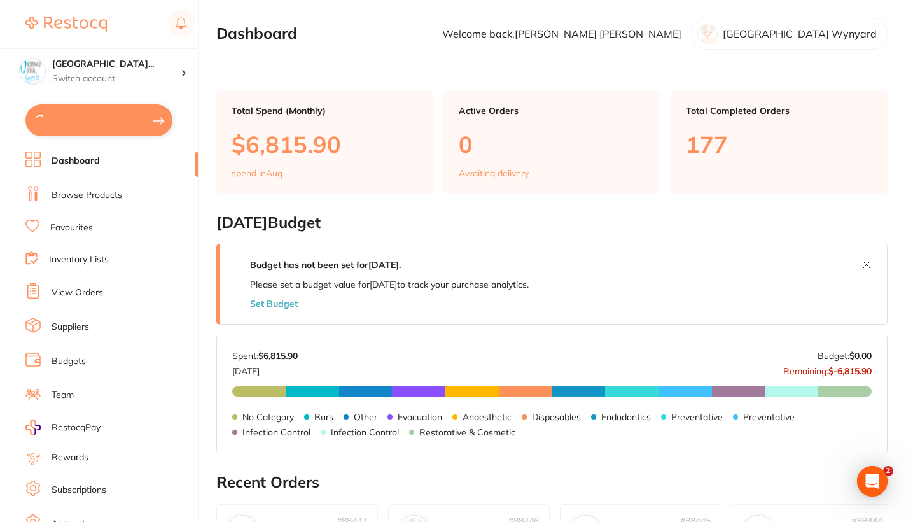
checkbox input "true"
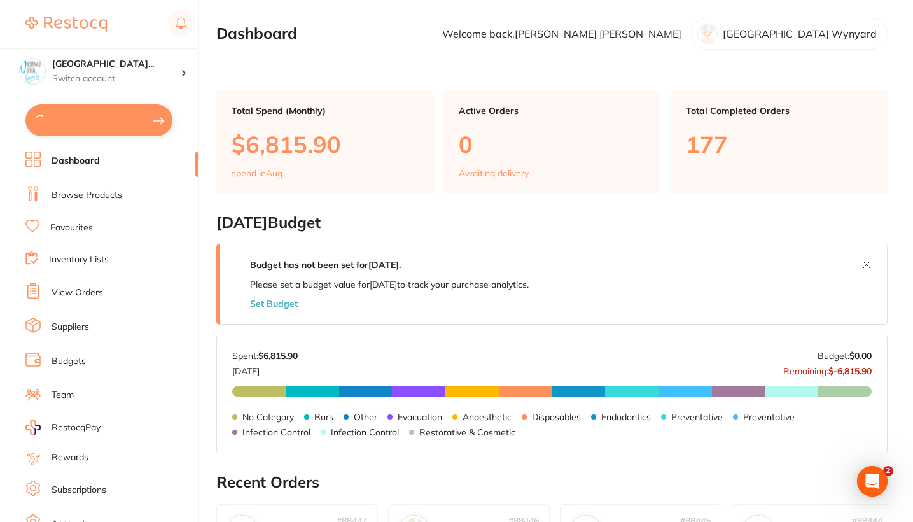
checkbox input "true"
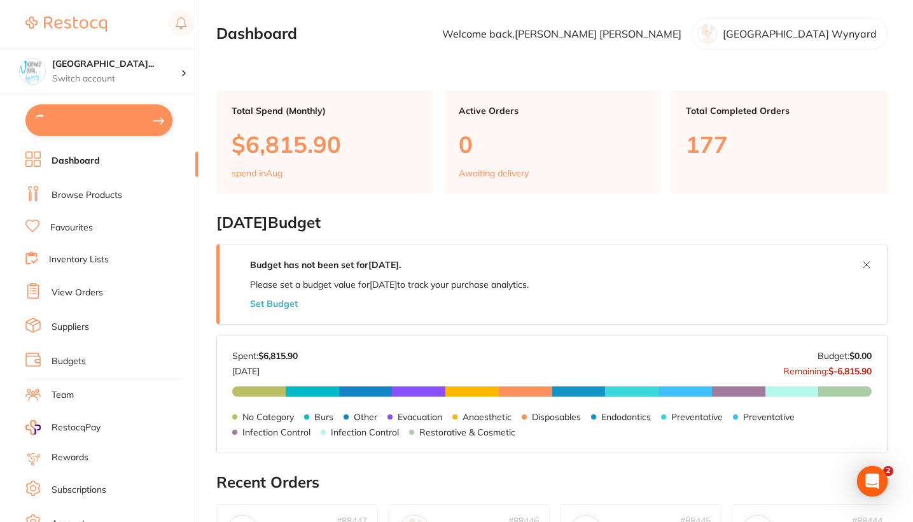
checkbox input "true"
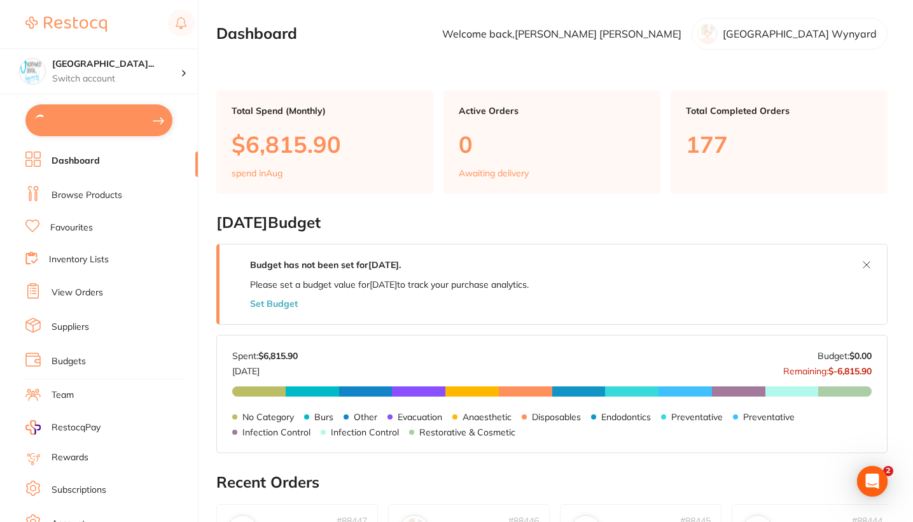
checkbox input "true"
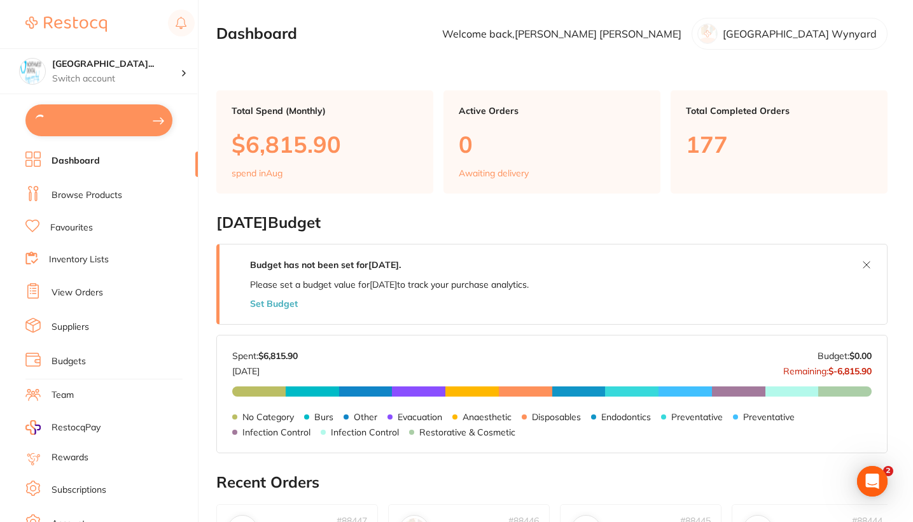
checkbox input "true"
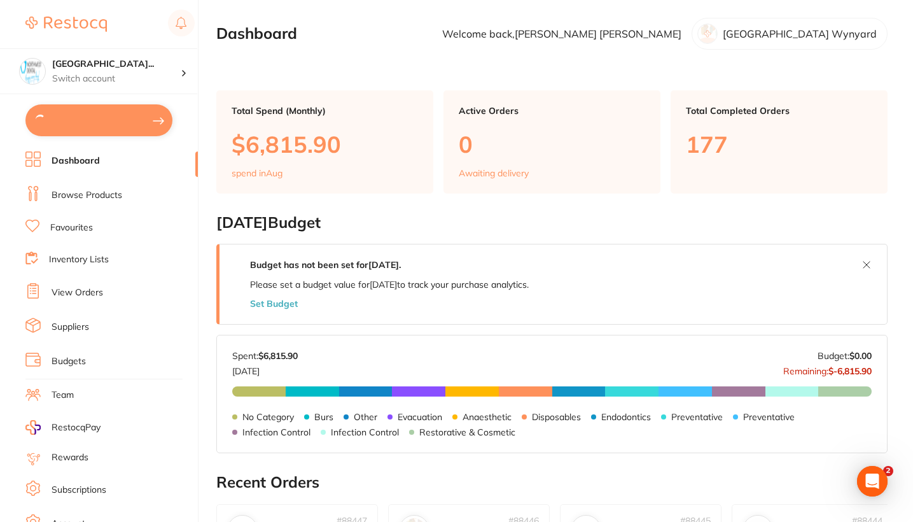
checkbox input "true"
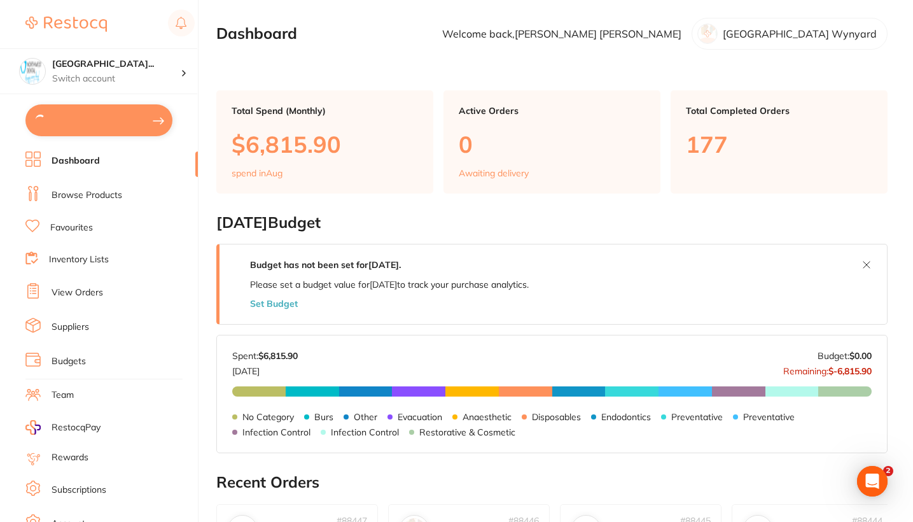
checkbox input "true"
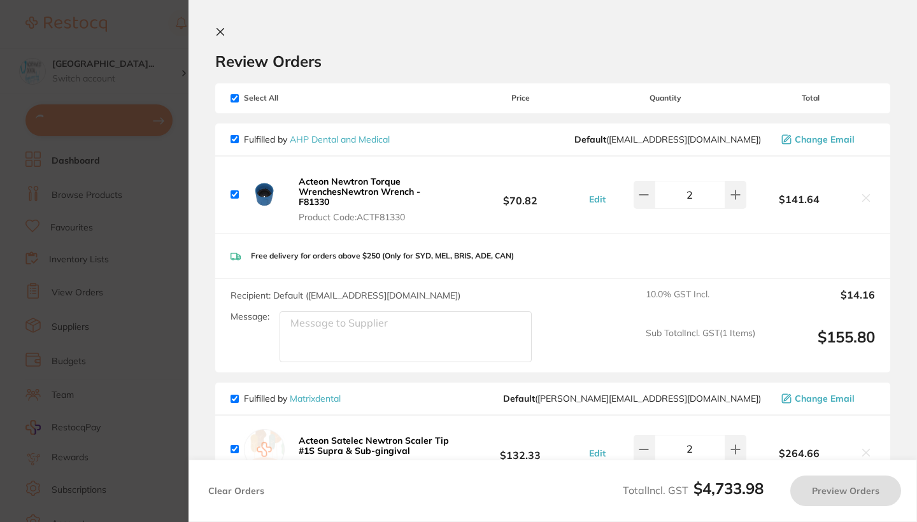
click at [97, 250] on section "Update RRP Set your pre negotiated price for this item. Item Agreed RRP (excl. …" at bounding box center [458, 261] width 917 height 522
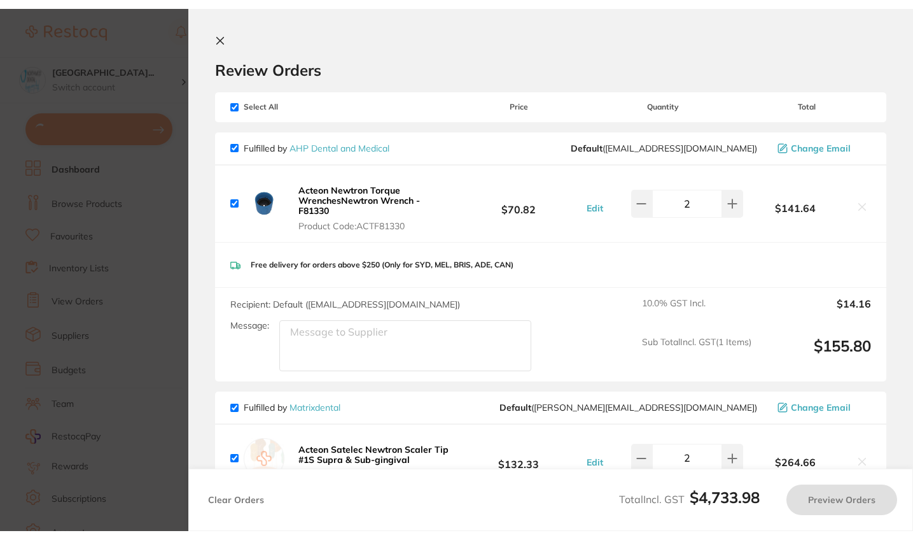
scroll to position [325, 0]
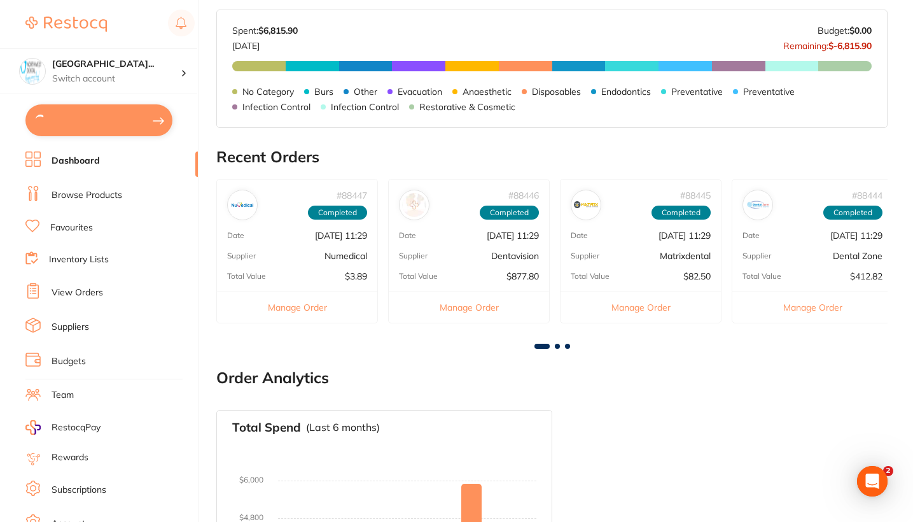
checkbox input "false"
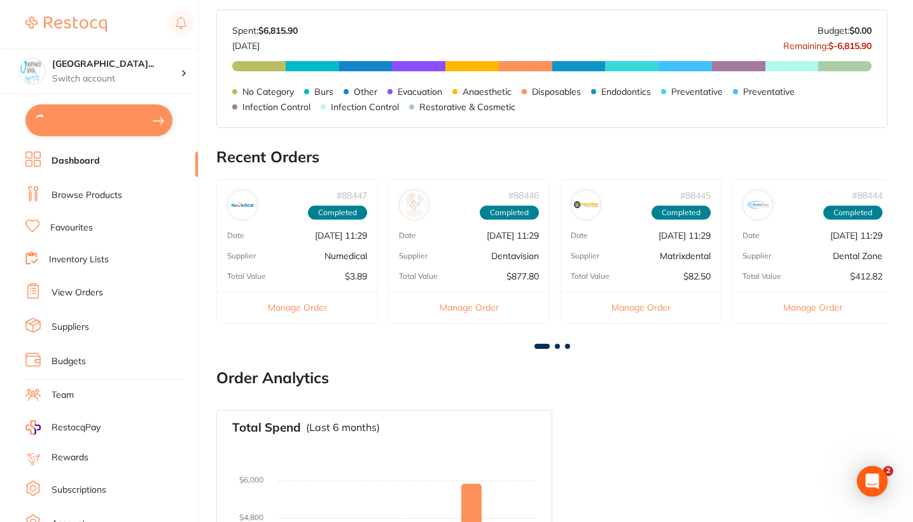
checkbox input "false"
type input "1"
checkbox input "false"
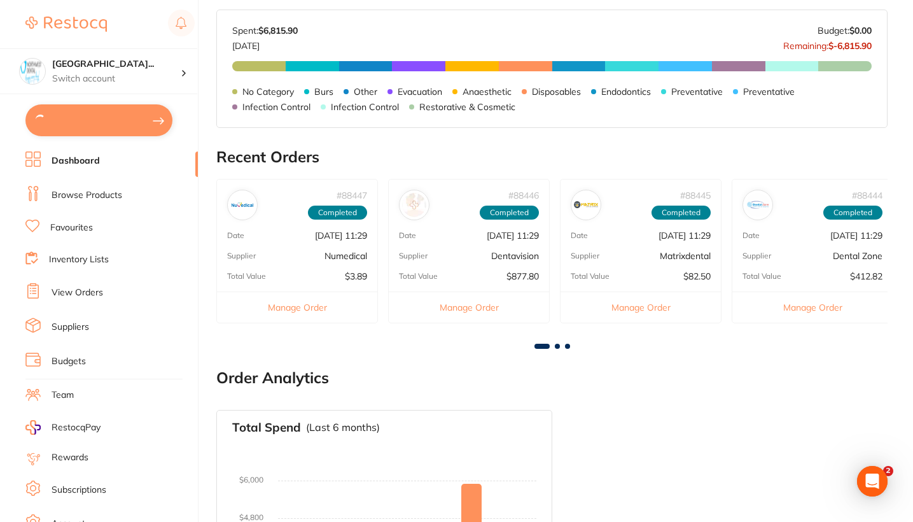
type input "5"
checkbox input "false"
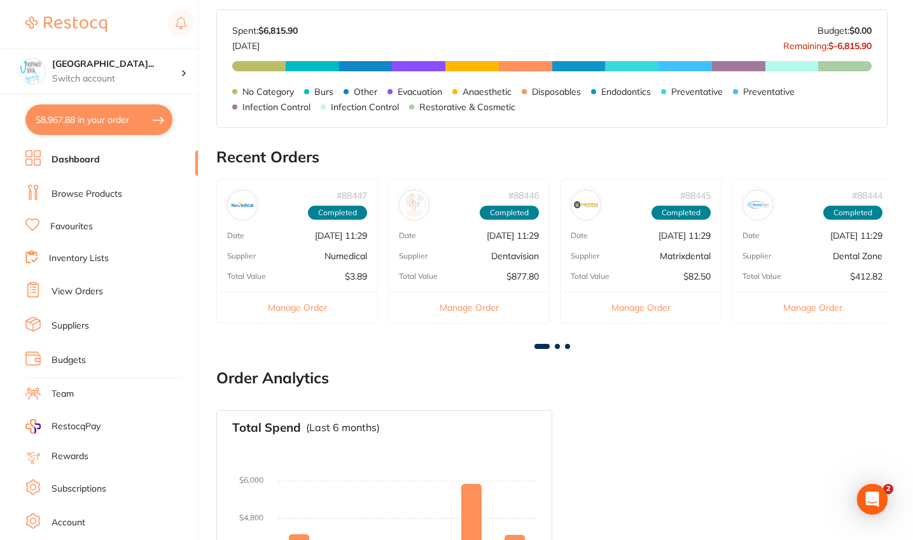
click at [125, 122] on button "$8,967.88 in your order" at bounding box center [98, 119] width 147 height 31
checkbox input "true"
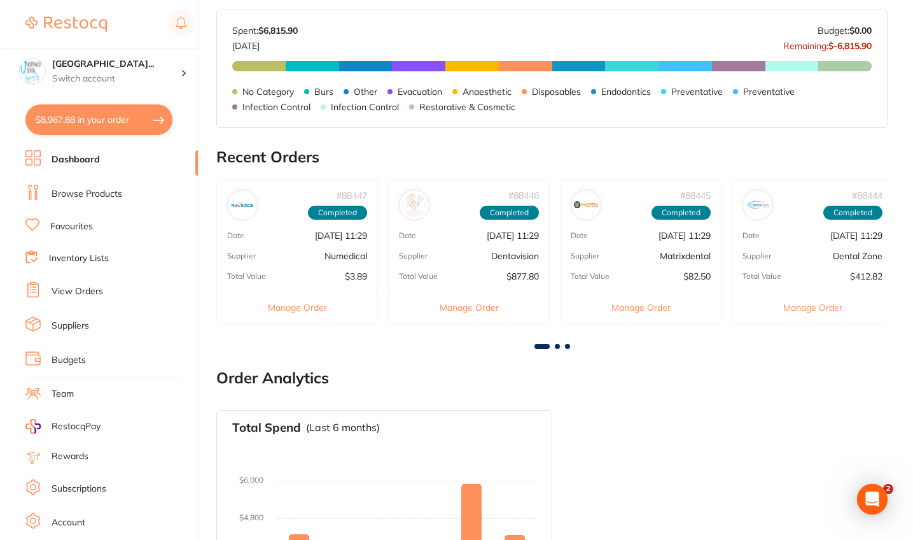
checkbox input "true"
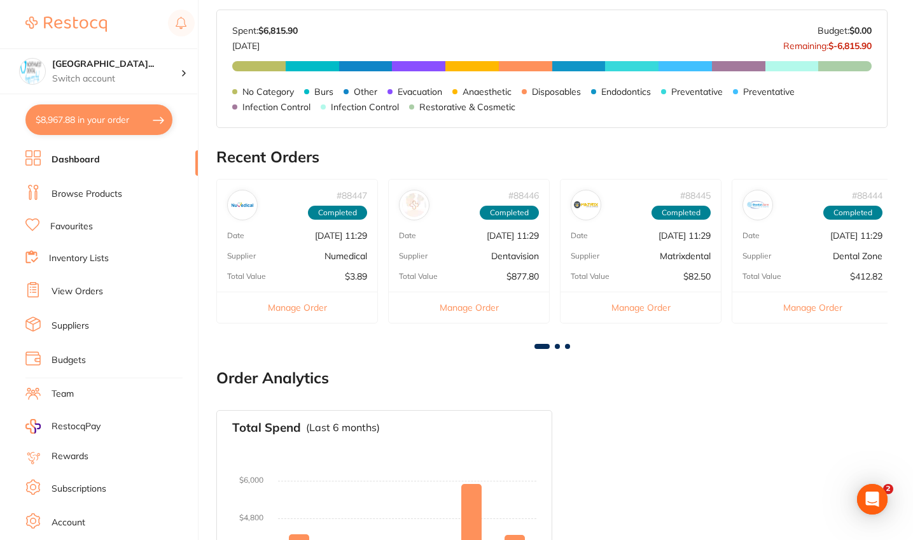
checkbox input "true"
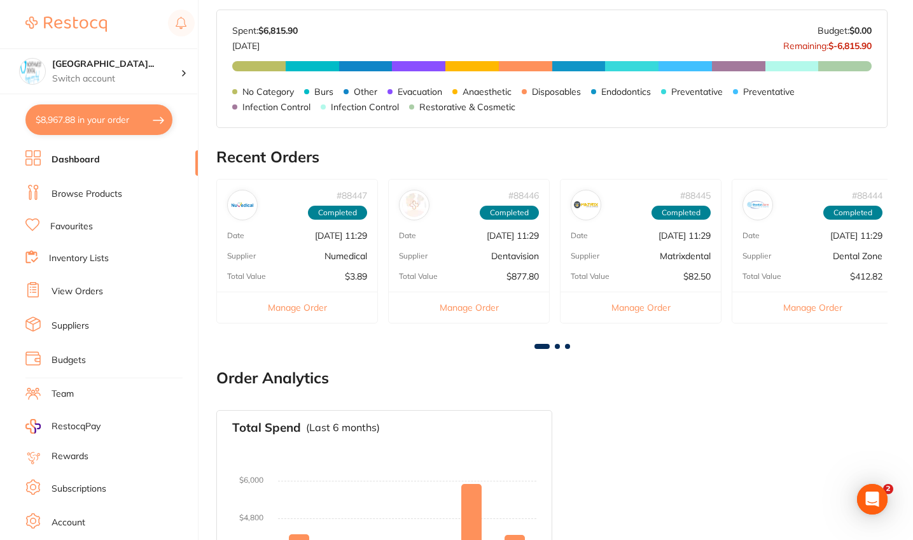
checkbox input "true"
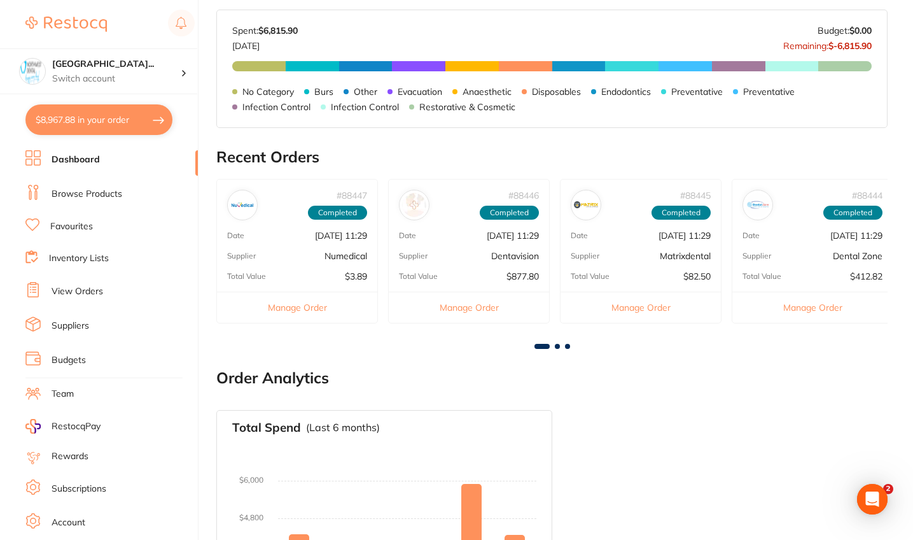
checkbox input "true"
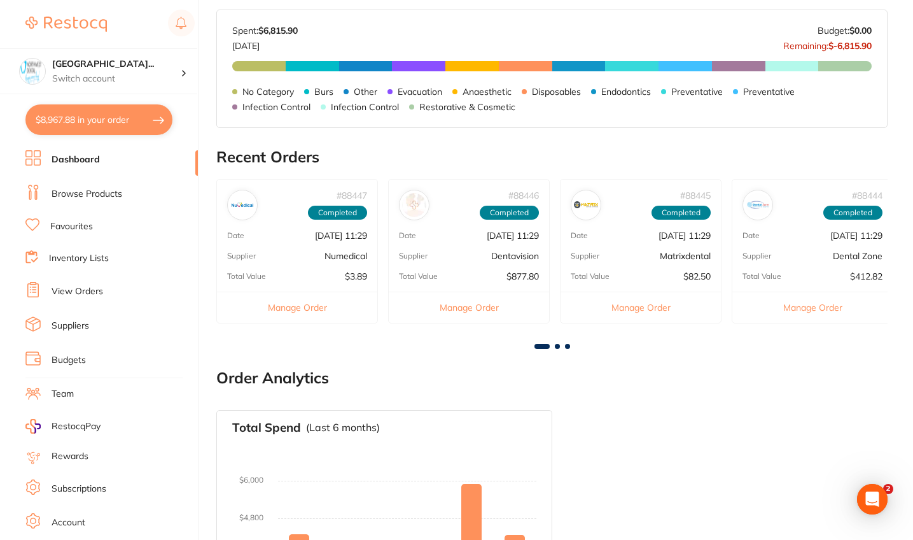
checkbox input "true"
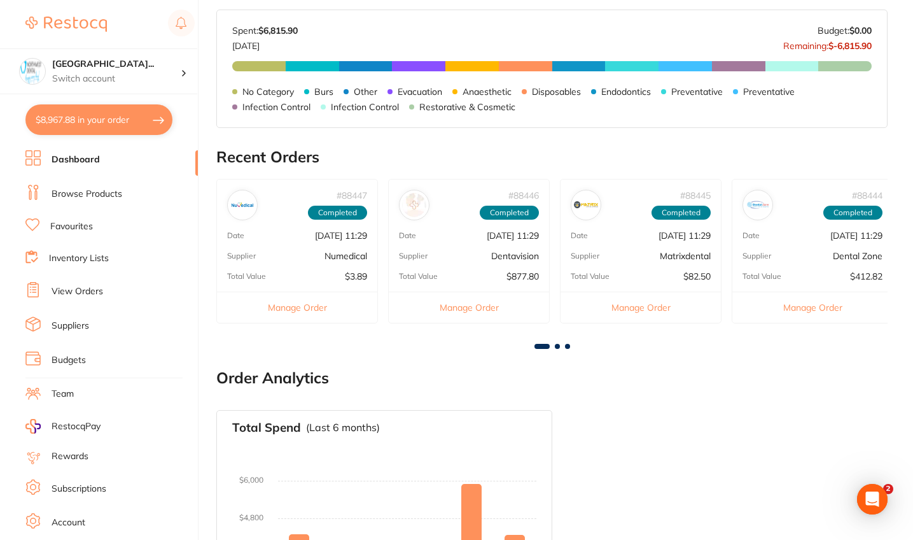
checkbox input "true"
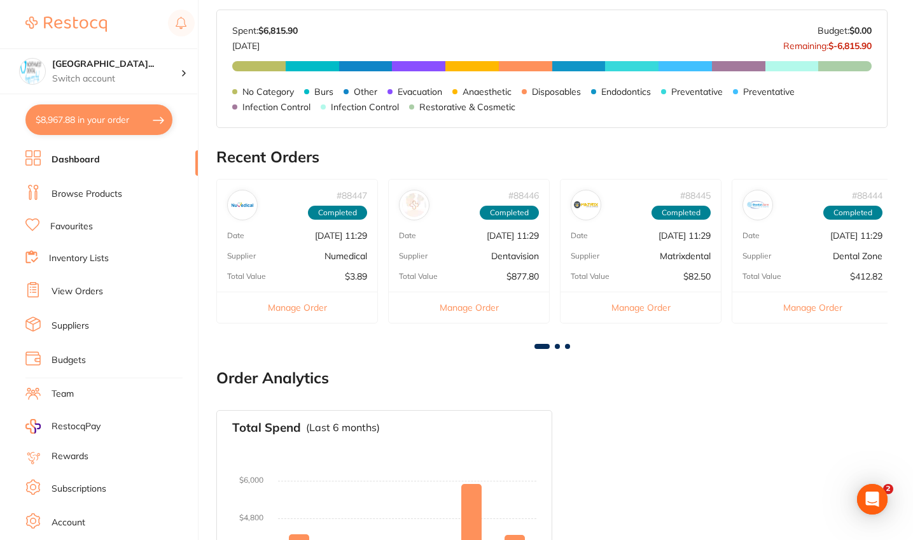
checkbox input "true"
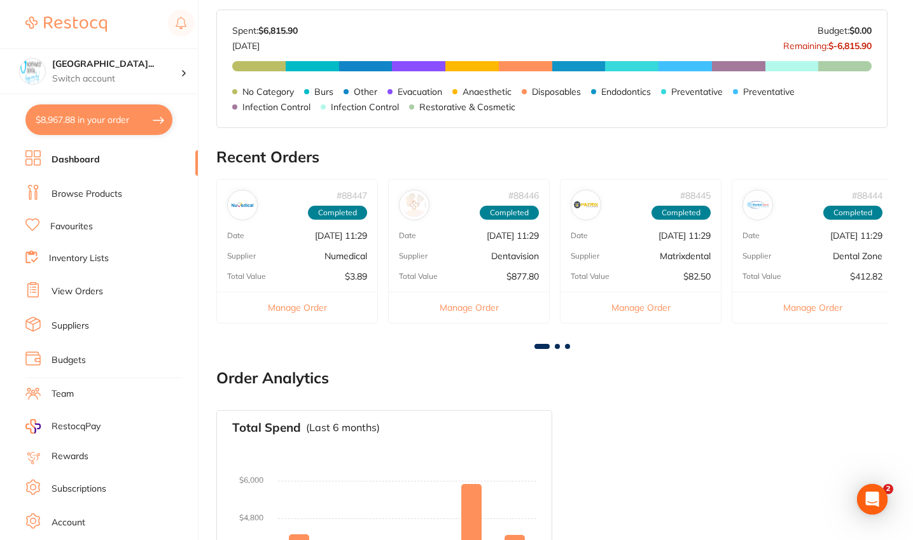
checkbox input "true"
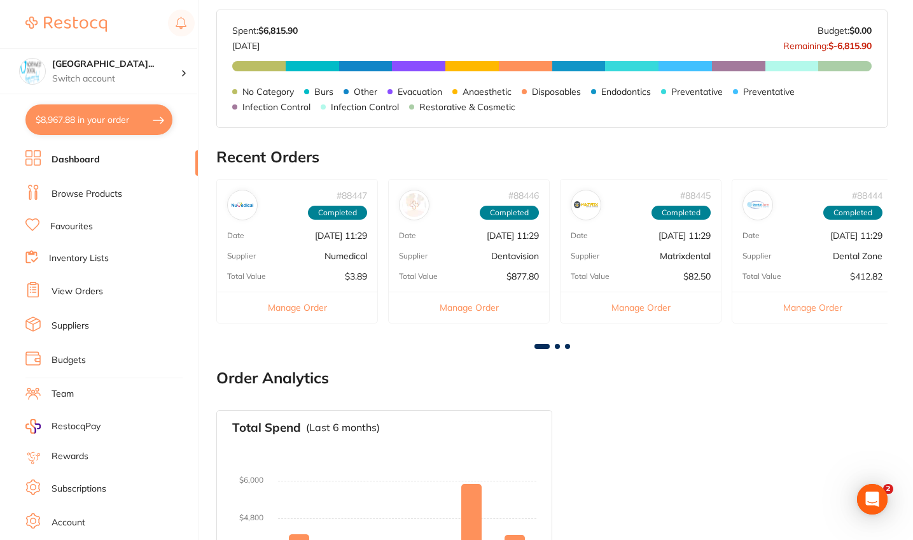
checkbox input "true"
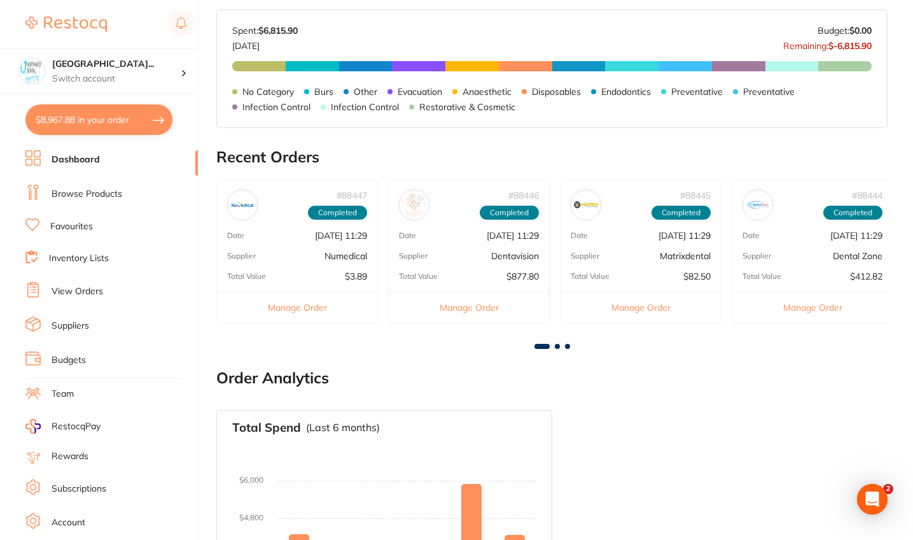
checkbox input "true"
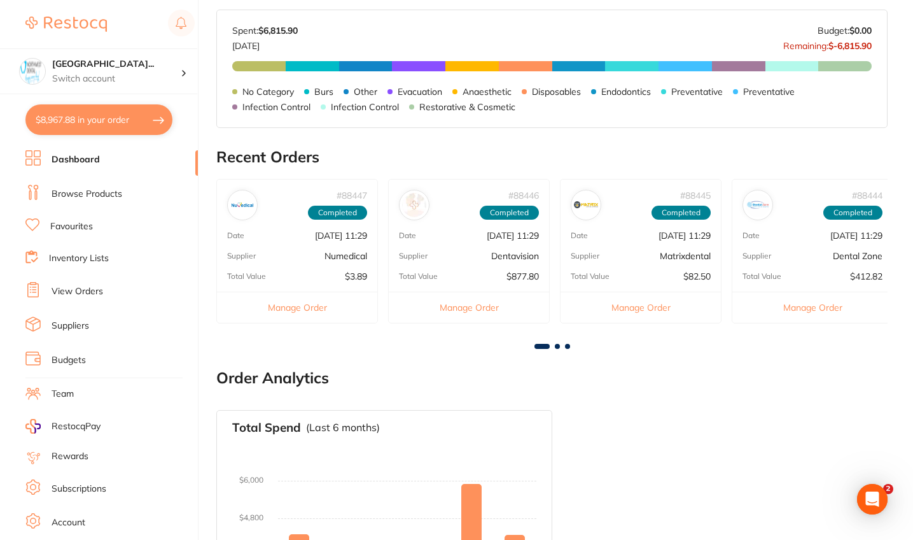
checkbox input "true"
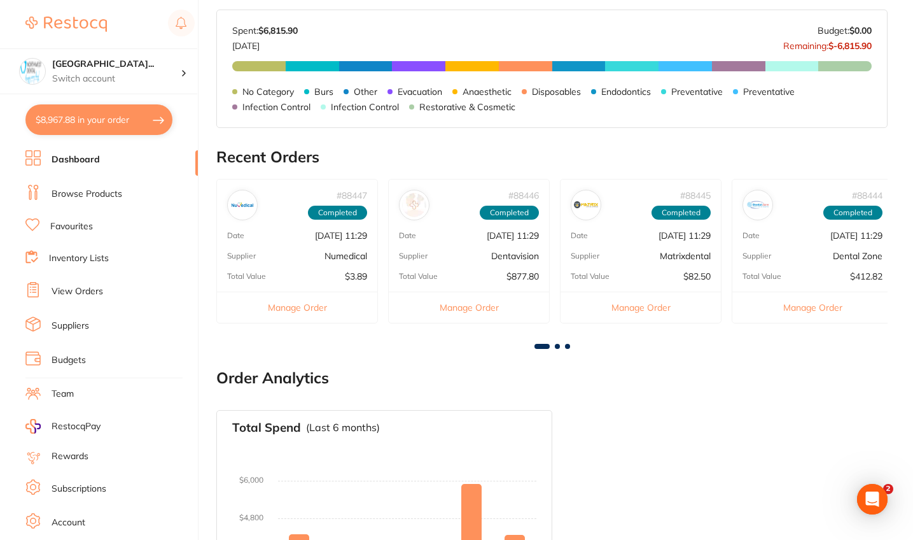
checkbox input "true"
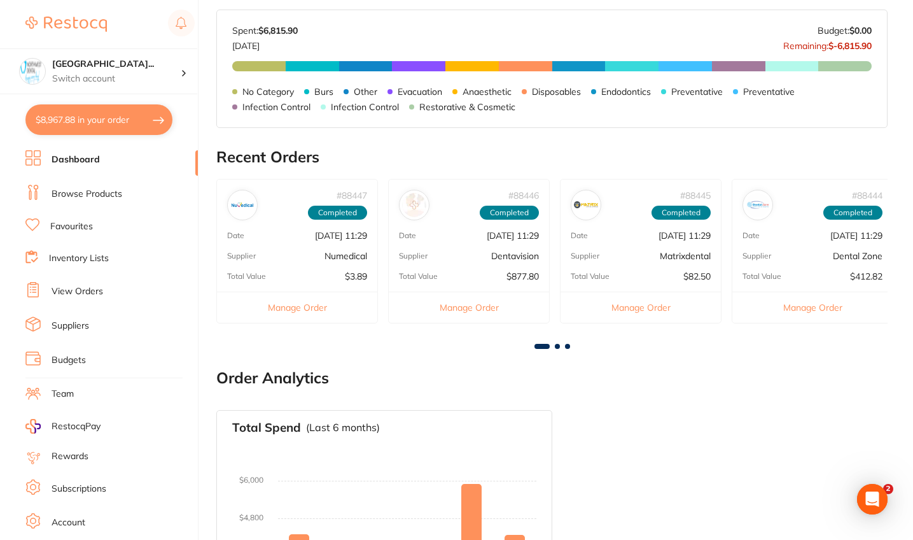
checkbox input "true"
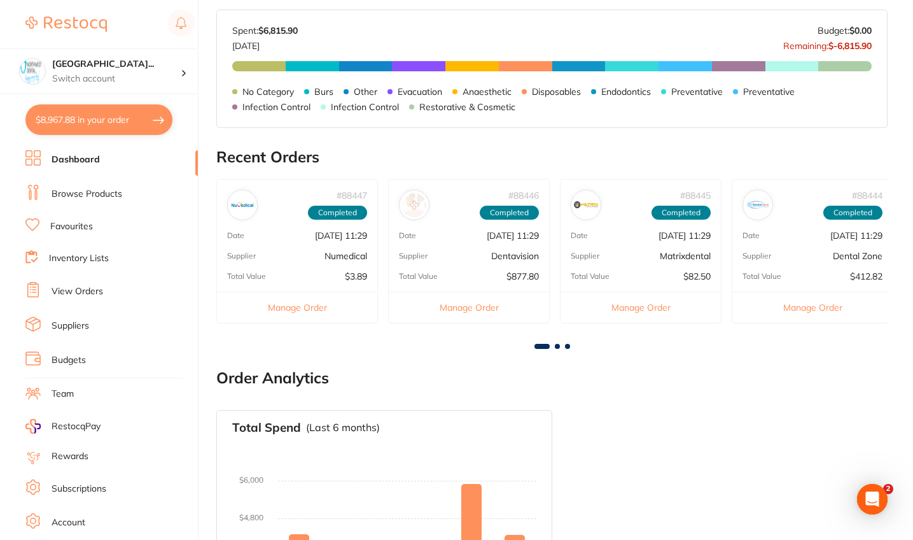
checkbox input "true"
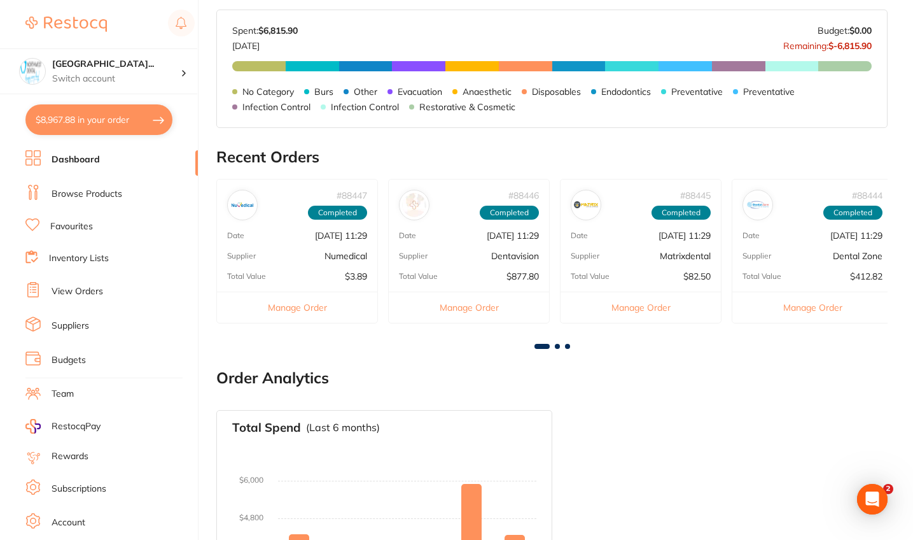
checkbox input "true"
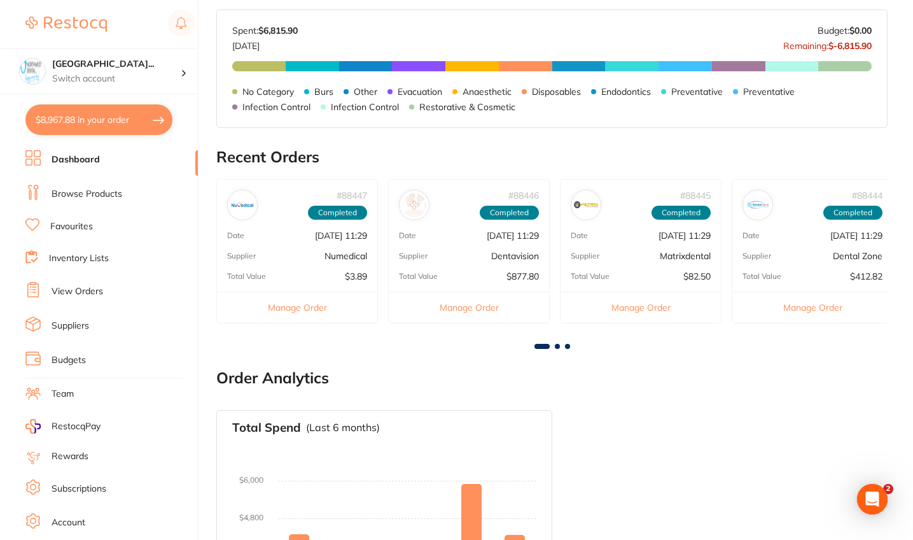
checkbox input "true"
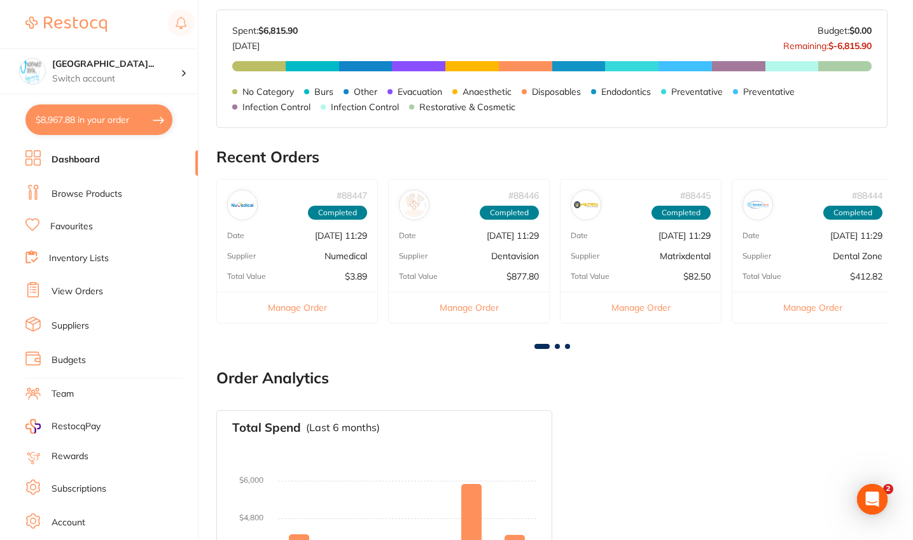
checkbox input "true"
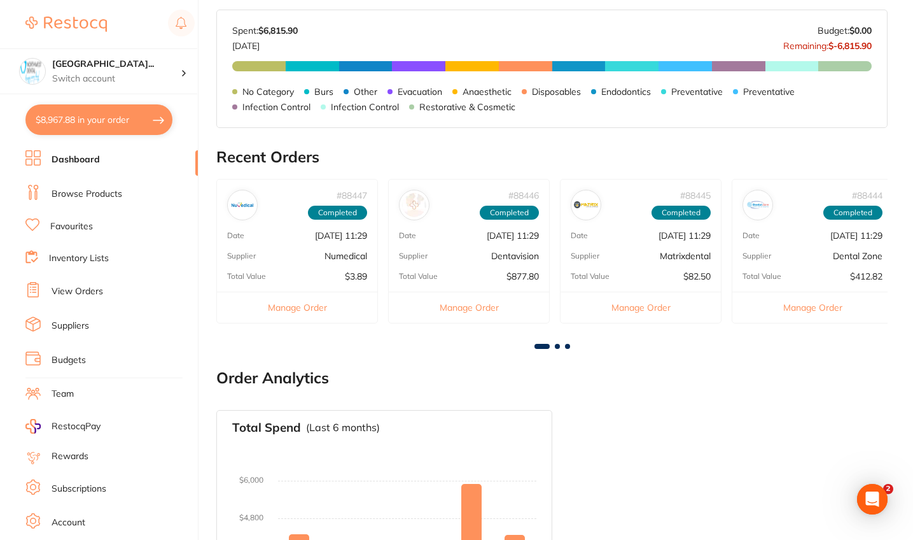
checkbox input "true"
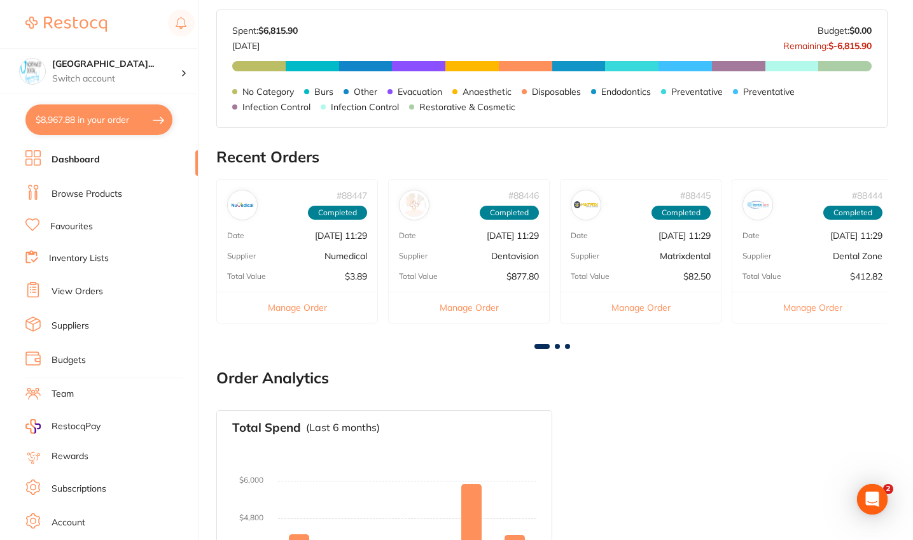
checkbox input "true"
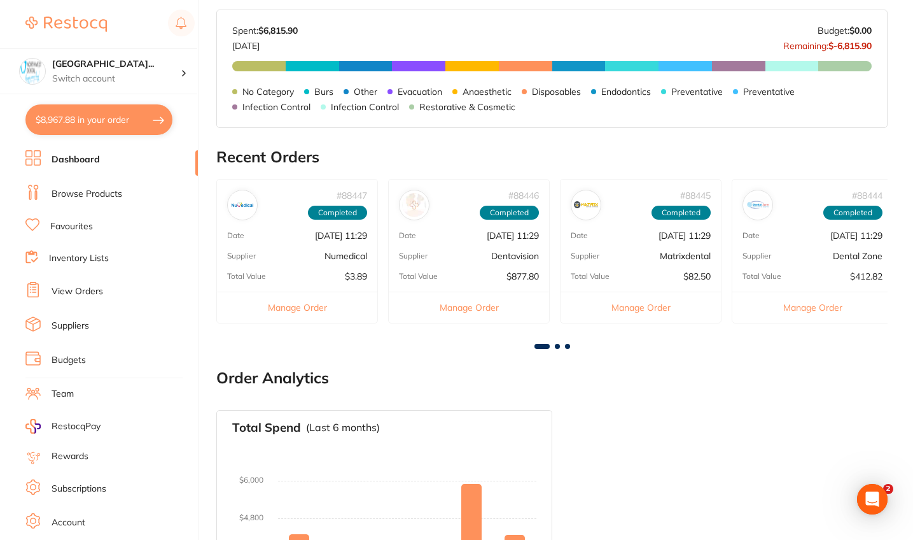
checkbox input "true"
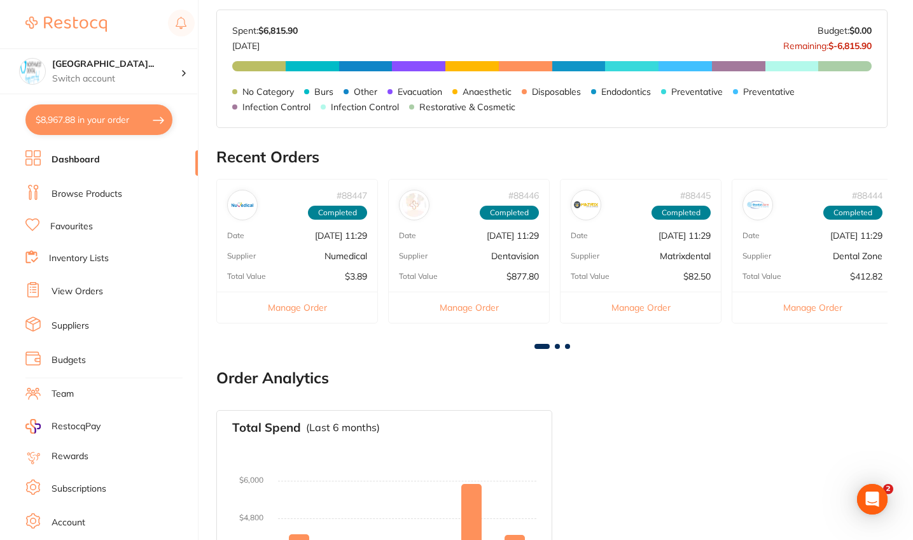
checkbox input "true"
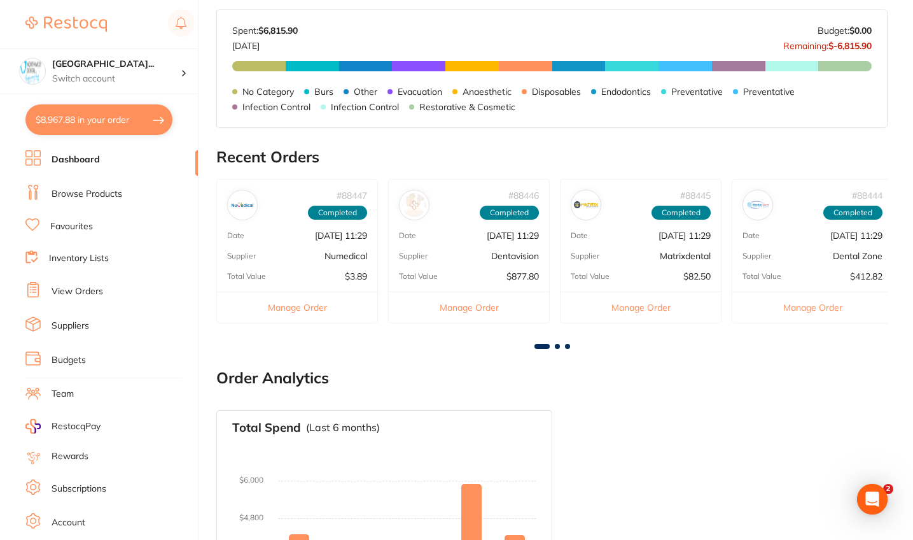
checkbox input "true"
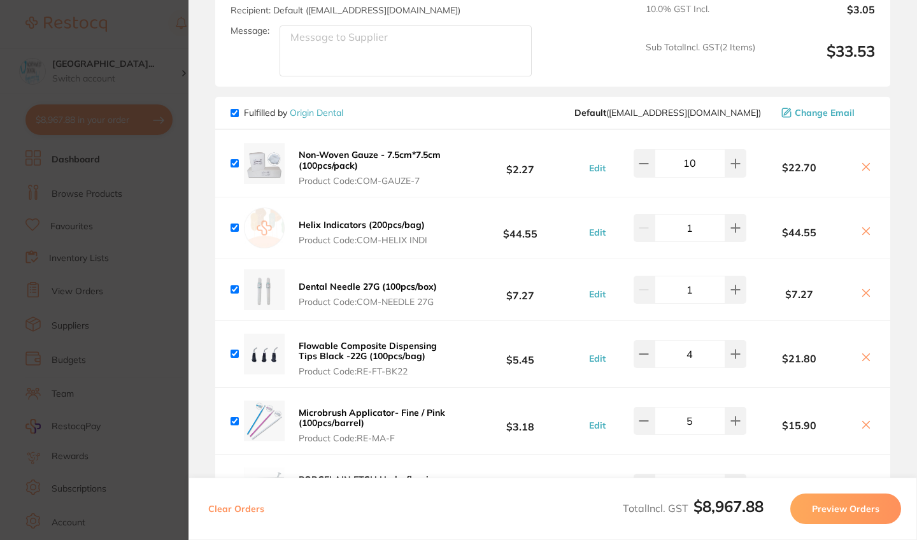
scroll to position [4777, 0]
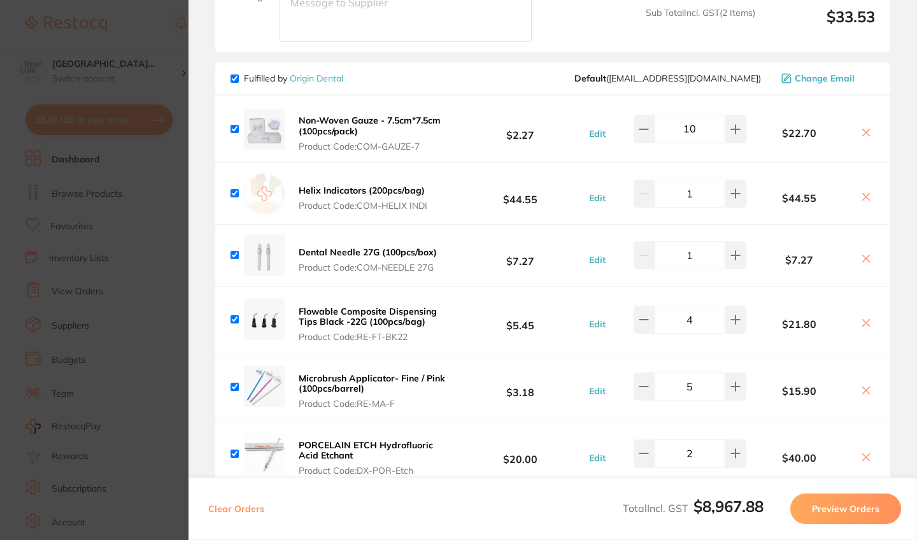
click at [864, 136] on icon at bounding box center [866, 132] width 7 height 7
checkbox input "false"
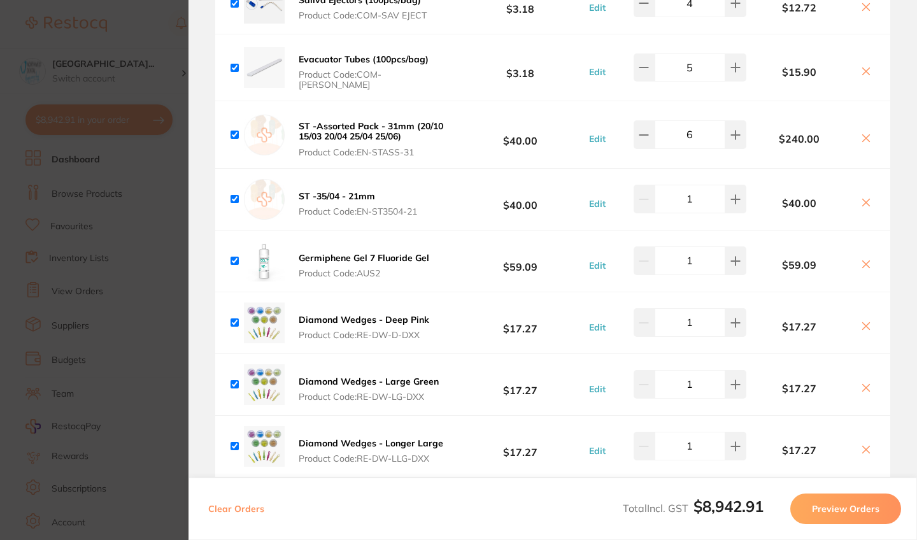
scroll to position [6552, 0]
click at [863, 144] on icon at bounding box center [866, 139] width 10 height 10
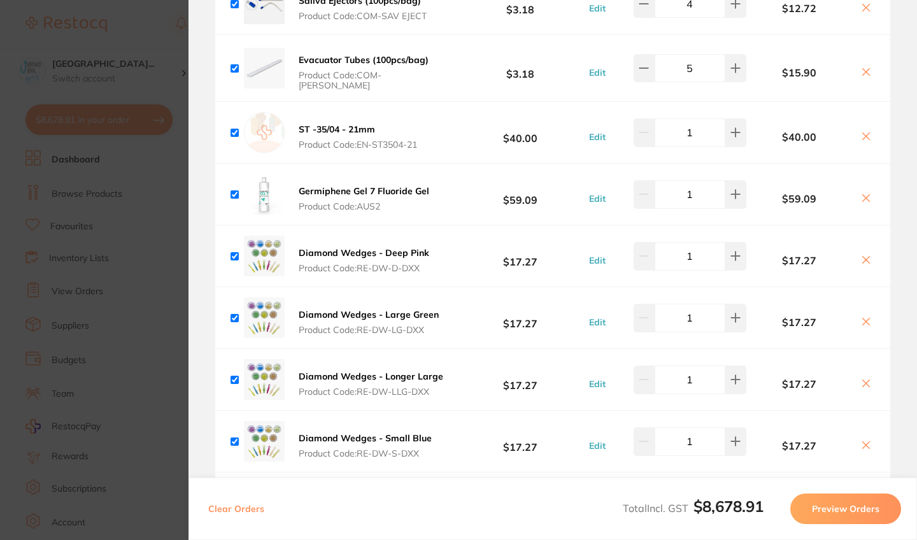
click at [863, 141] on icon at bounding box center [866, 136] width 10 height 10
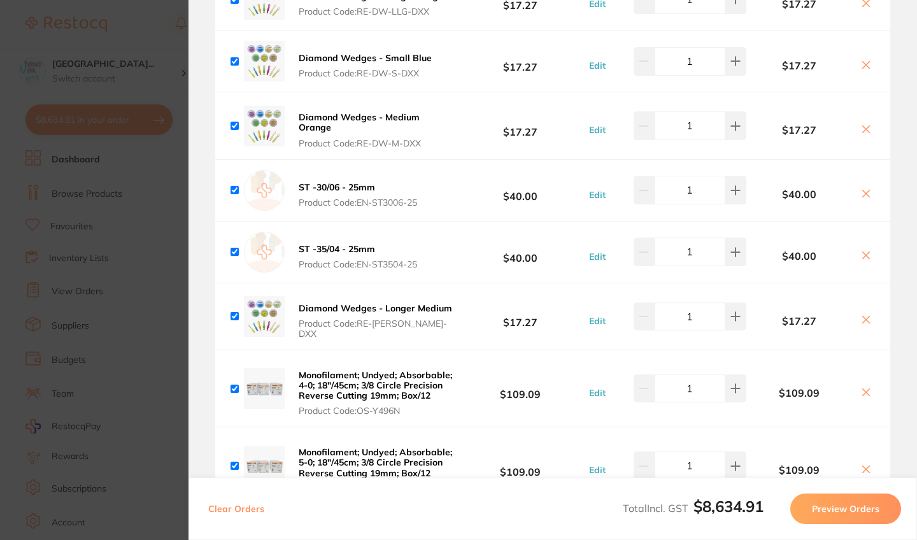
scroll to position [6905, 0]
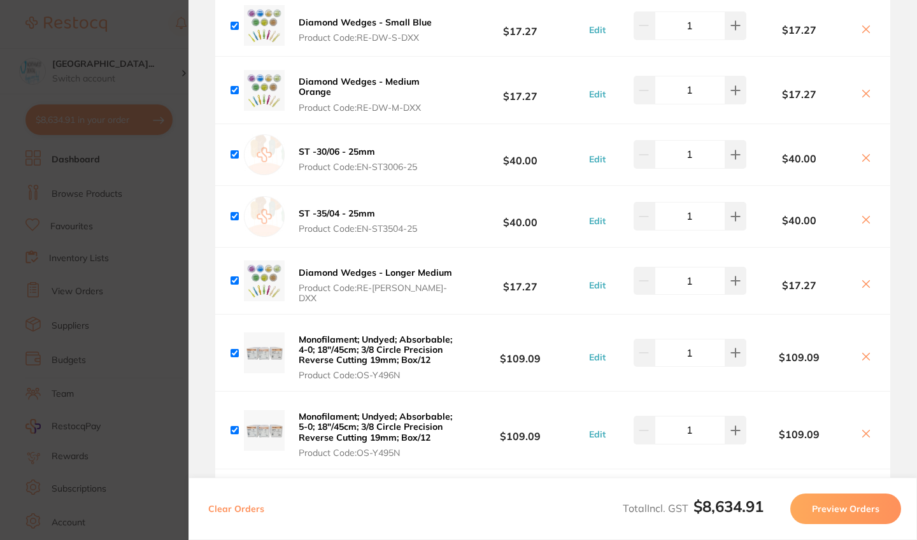
click at [863, 160] on icon at bounding box center [866, 158] width 7 height 7
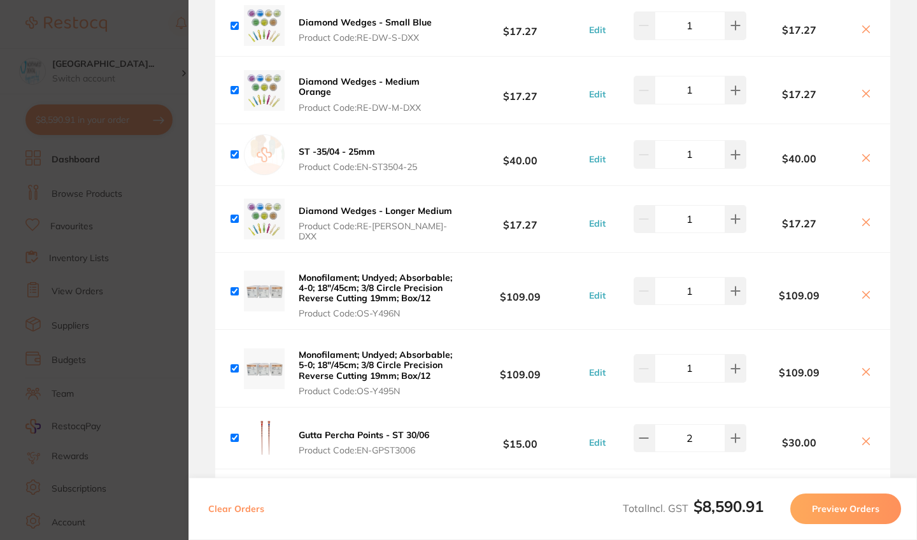
click at [864, 160] on icon at bounding box center [866, 158] width 10 height 10
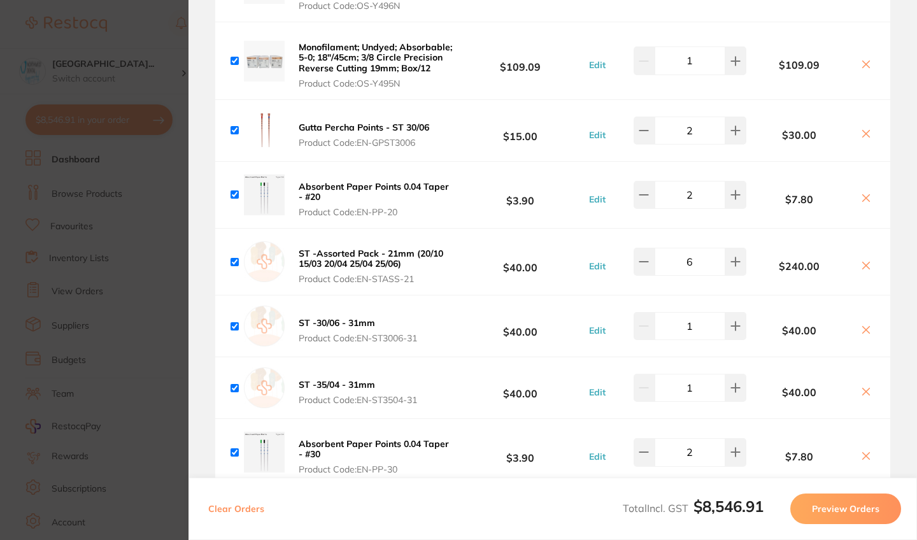
scroll to position [7154, 0]
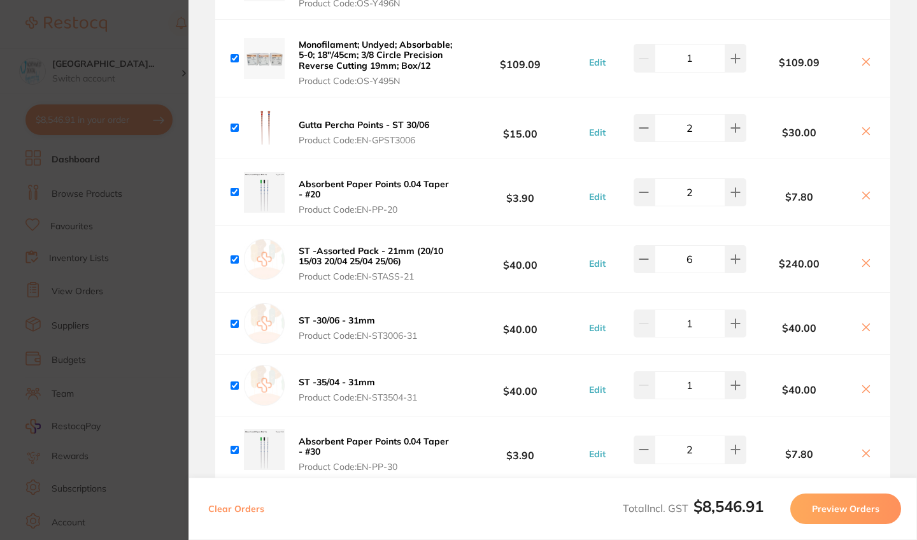
click at [863, 130] on icon at bounding box center [866, 131] width 10 height 10
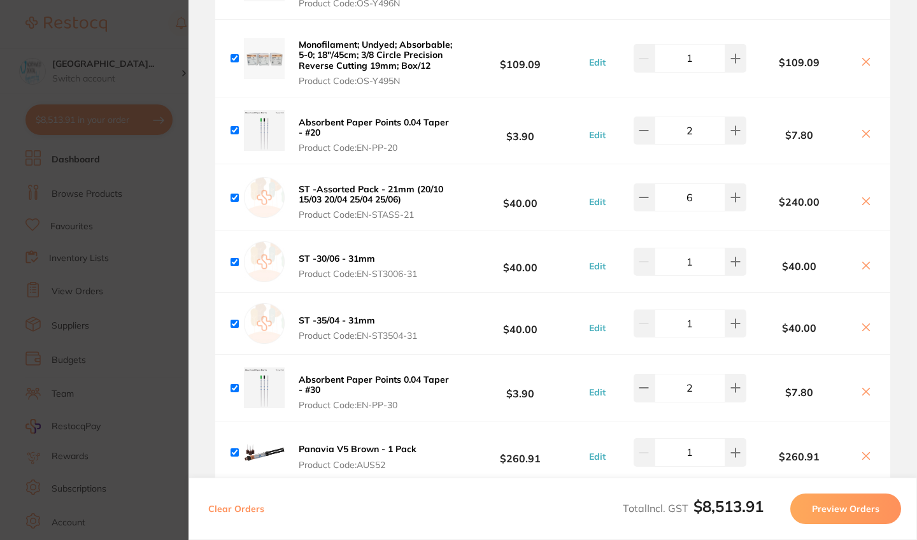
click at [861, 136] on icon at bounding box center [866, 134] width 10 height 10
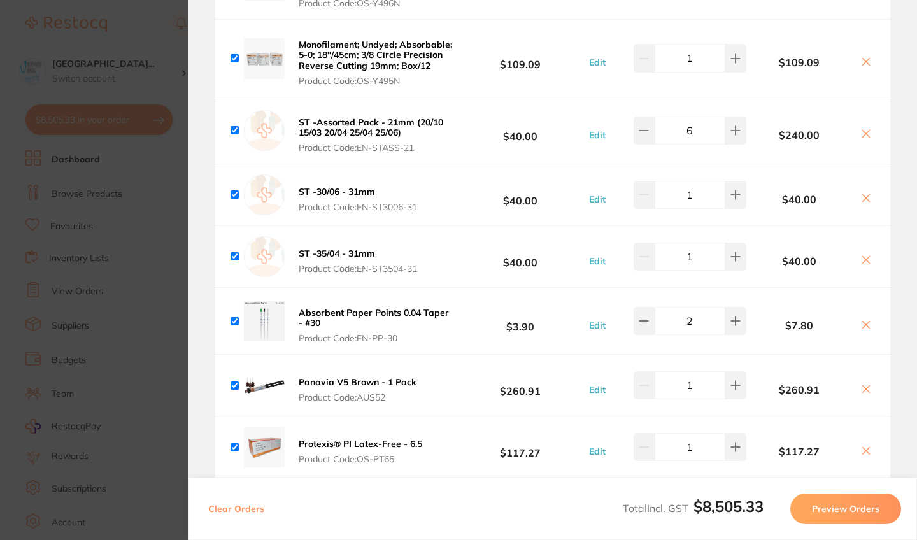
click at [861, 136] on icon at bounding box center [866, 134] width 10 height 10
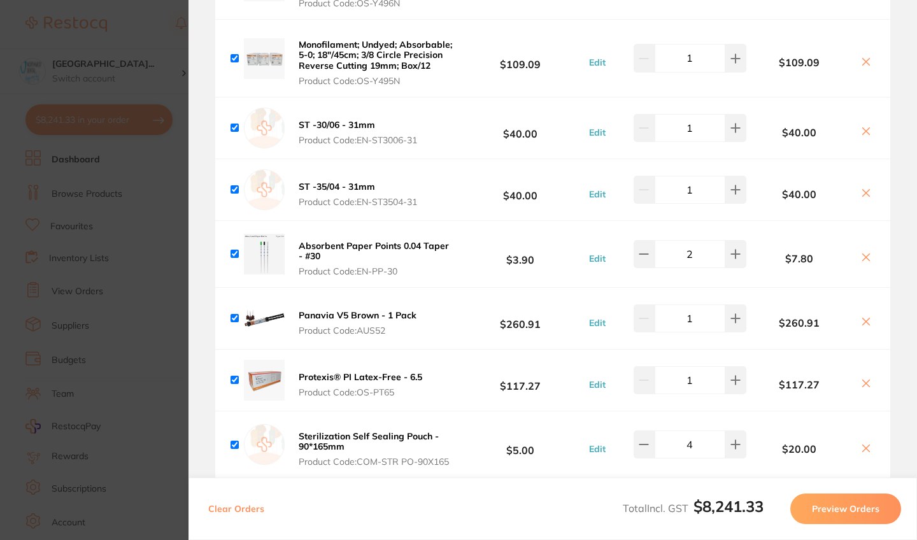
click at [863, 135] on icon at bounding box center [866, 131] width 7 height 7
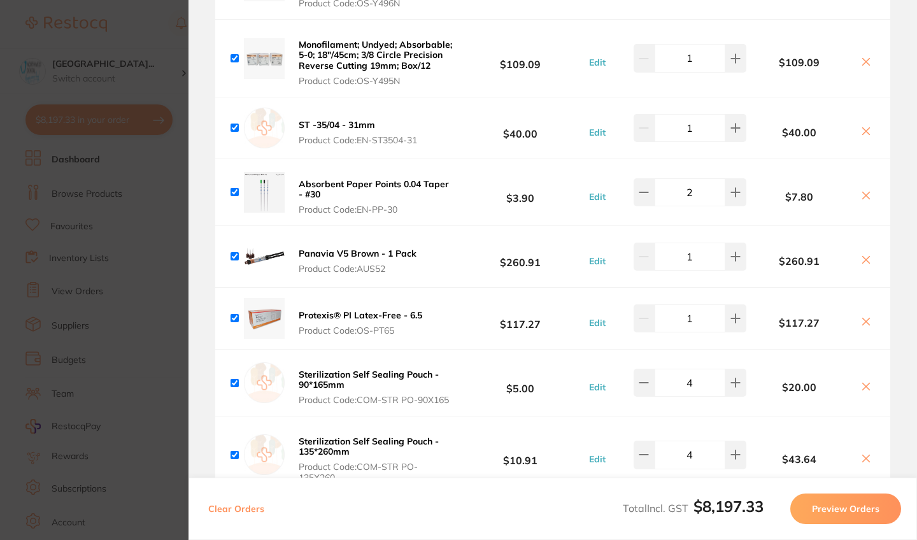
click at [861, 134] on icon at bounding box center [866, 131] width 10 height 10
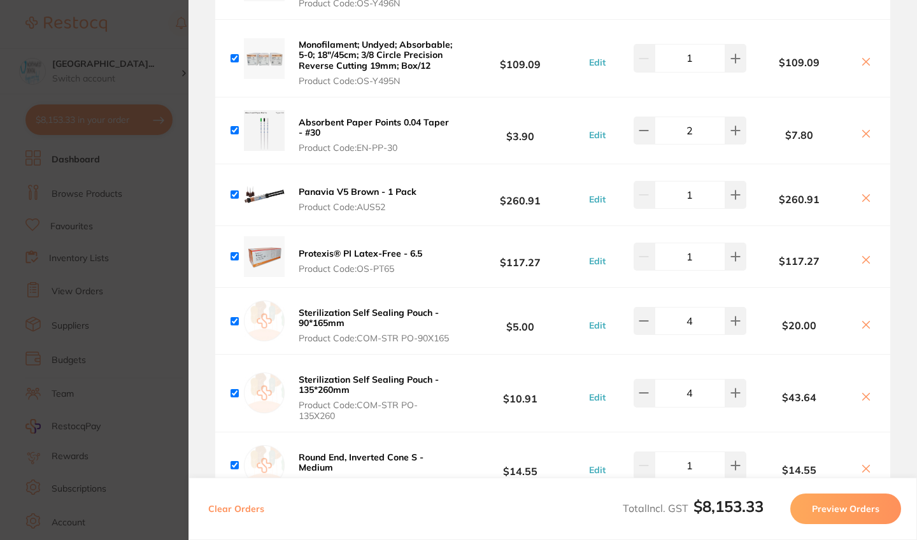
click at [861, 133] on icon at bounding box center [866, 134] width 10 height 10
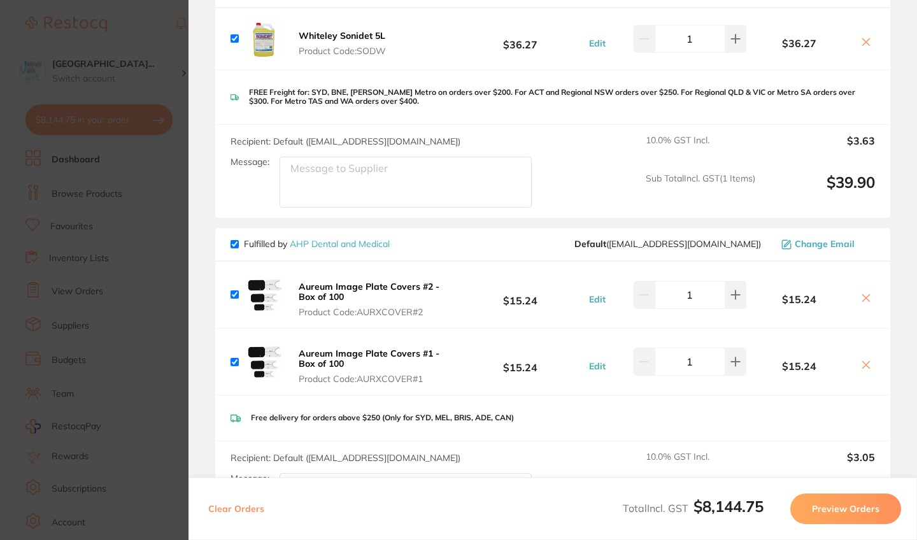
scroll to position [4292, 0]
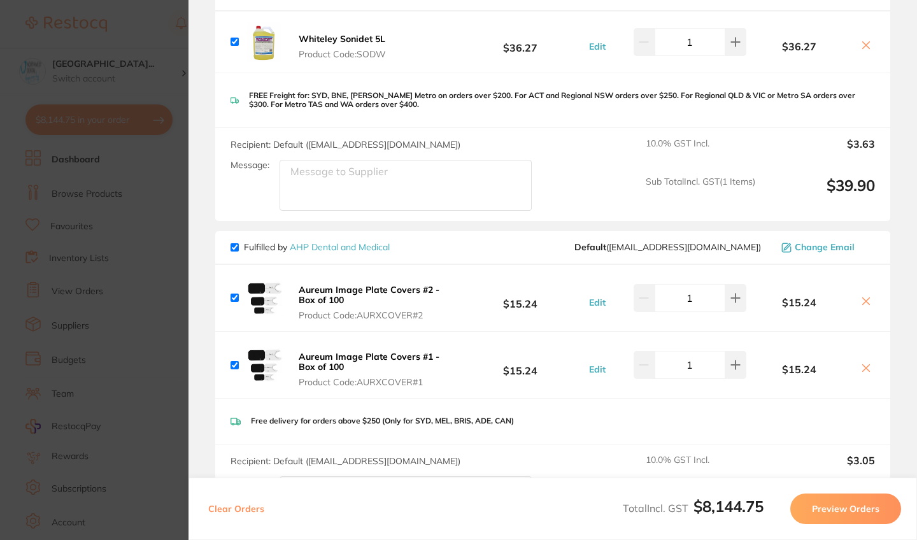
click at [861, 309] on button at bounding box center [866, 301] width 18 height 13
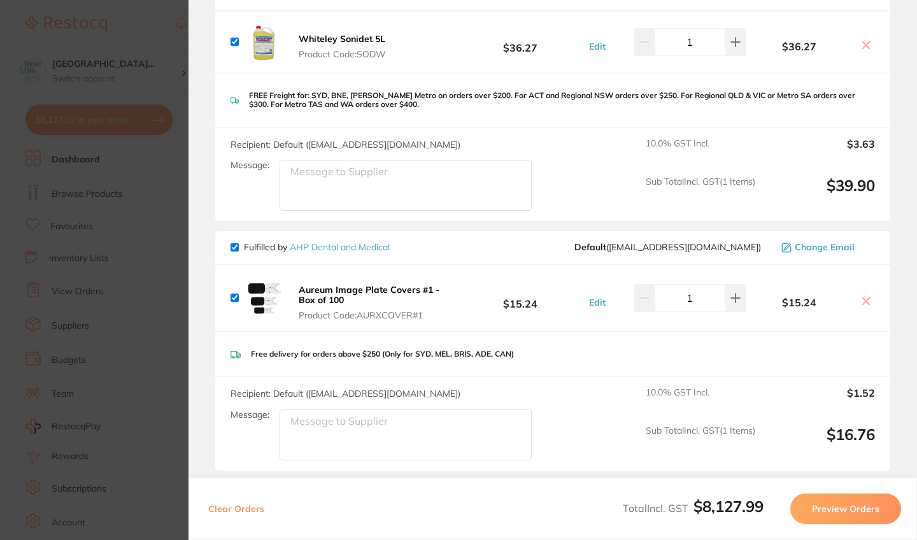
click at [863, 306] on icon at bounding box center [866, 301] width 10 height 10
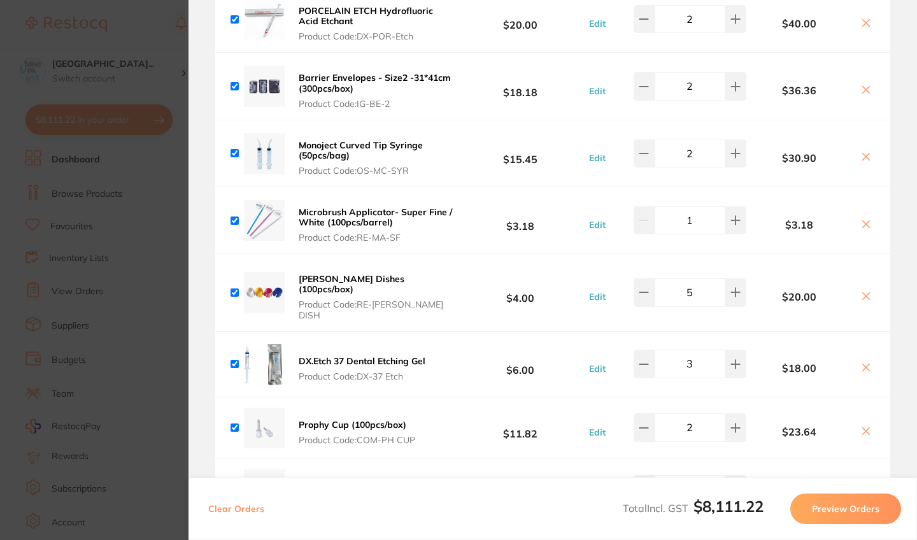
scroll to position [4859, 0]
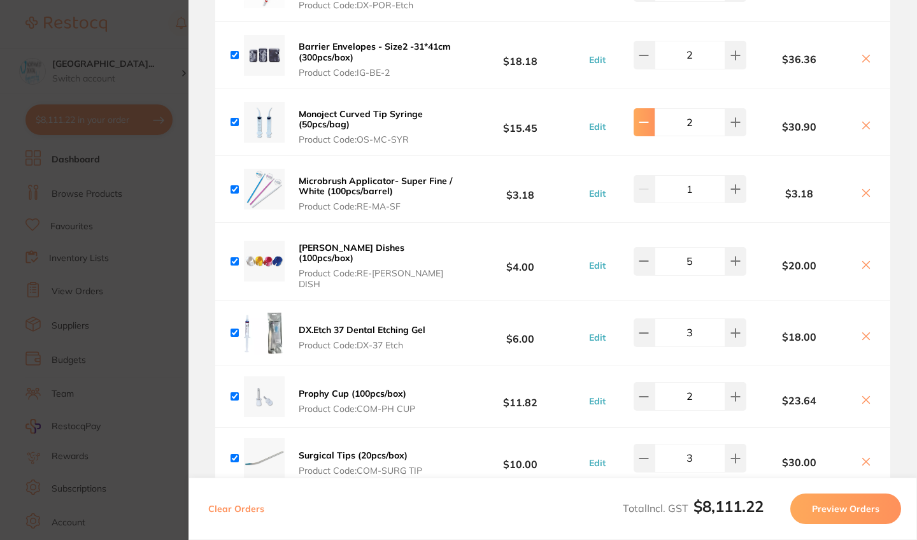
click at [637, 132] on button at bounding box center [643, 122] width 21 height 28
type input "1"
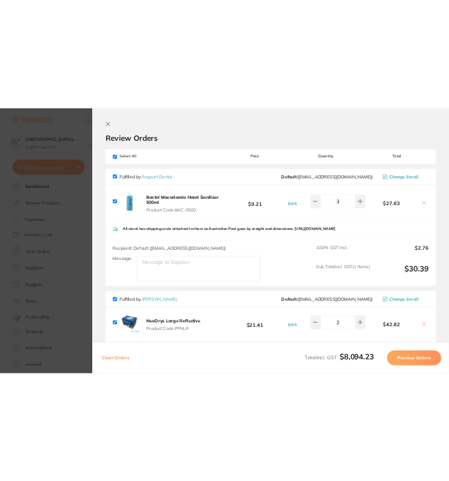
scroll to position [0, 0]
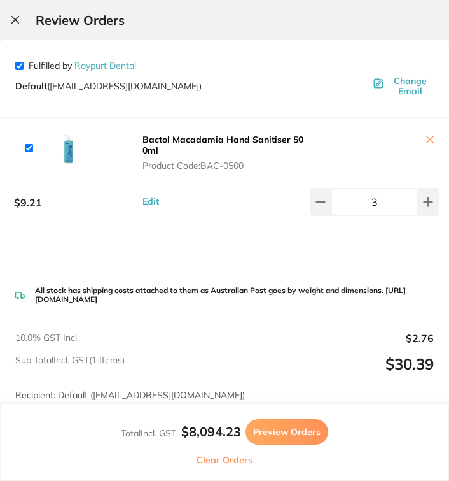
click at [431, 141] on button at bounding box center [375, 140] width 129 height 13
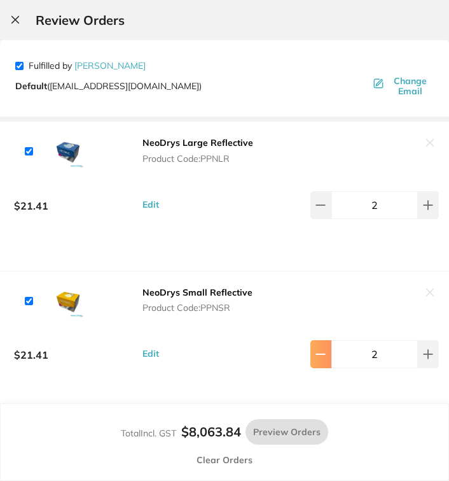
click at [320, 359] on icon at bounding box center [321, 354] width 10 height 10
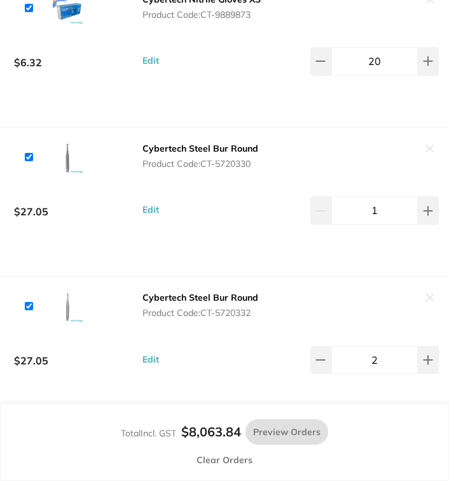
scroll to position [514, 0]
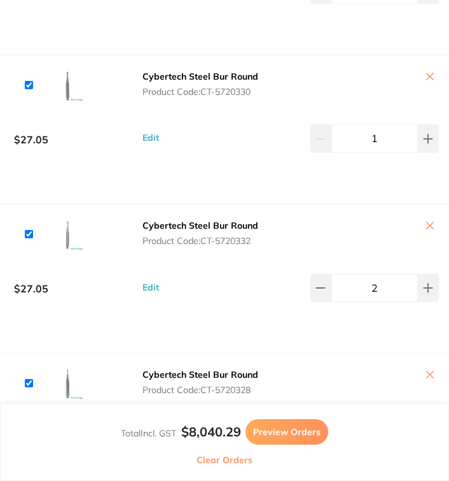
type input "1"
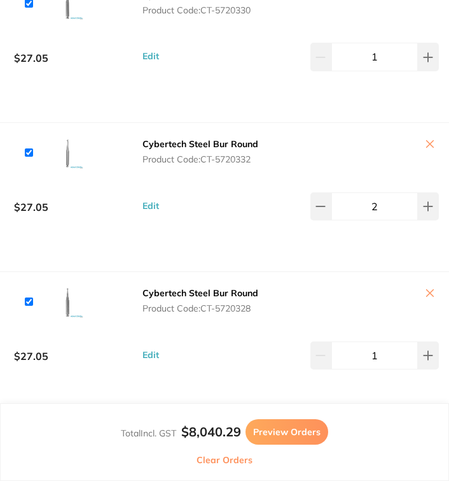
scroll to position [596, 0]
click at [328, 220] on button at bounding box center [321, 206] width 21 height 28
type input "1"
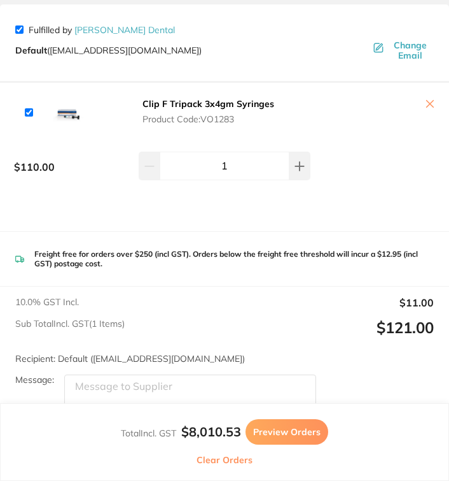
scroll to position [1275, 0]
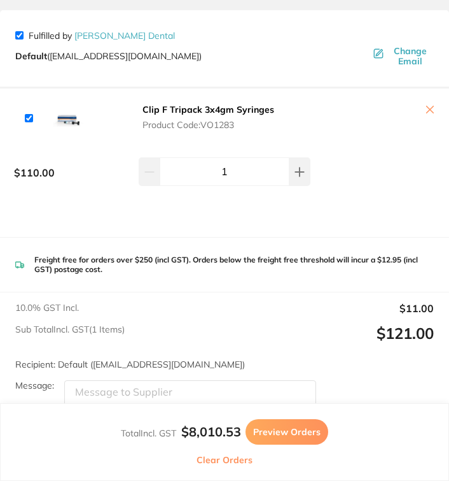
click at [425, 113] on button at bounding box center [375, 110] width 129 height 13
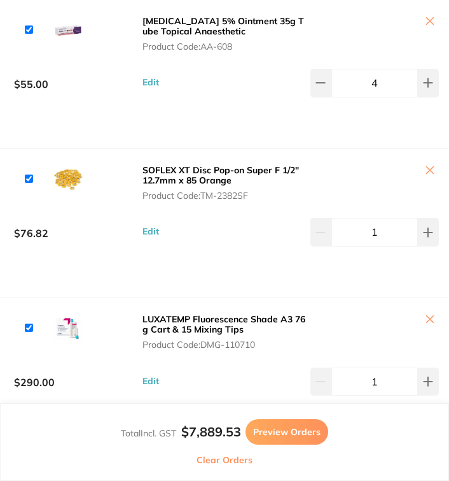
scroll to position [3428, 0]
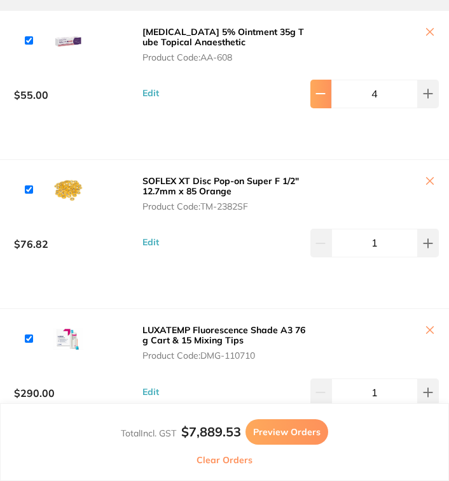
click at [327, 104] on button at bounding box center [321, 94] width 21 height 28
click at [423, 99] on icon at bounding box center [428, 93] width 10 height 10
type input "4"
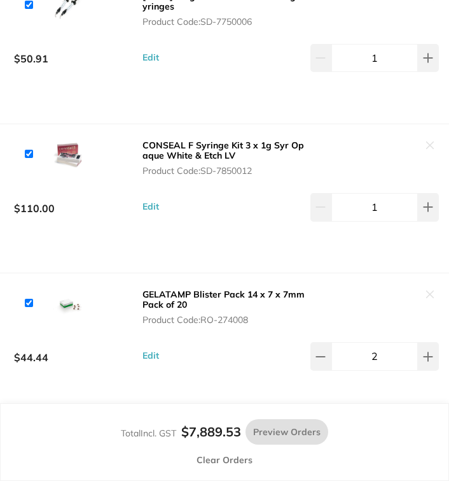
scroll to position [4225, 0]
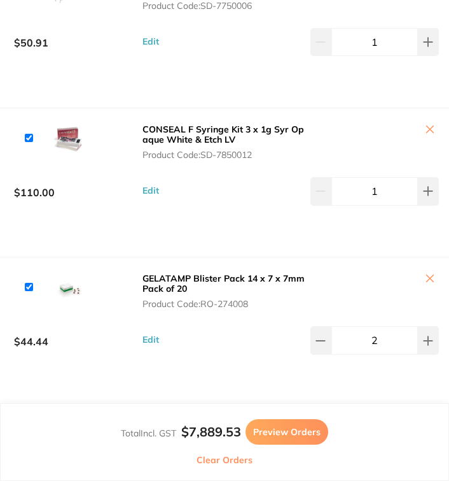
click at [429, 137] on button at bounding box center [375, 129] width 129 height 13
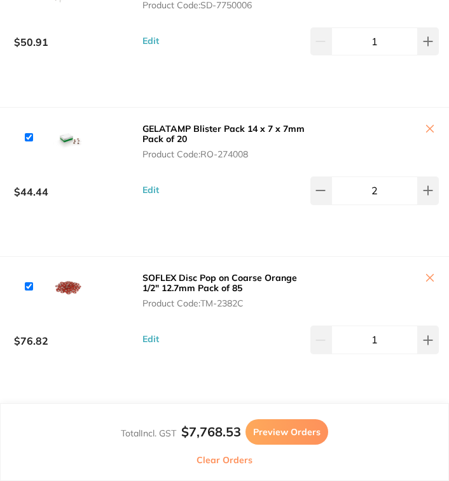
scroll to position [4127, 0]
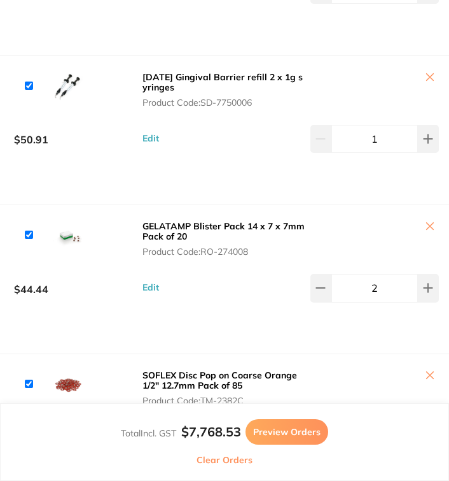
click at [425, 85] on button at bounding box center [375, 77] width 129 height 13
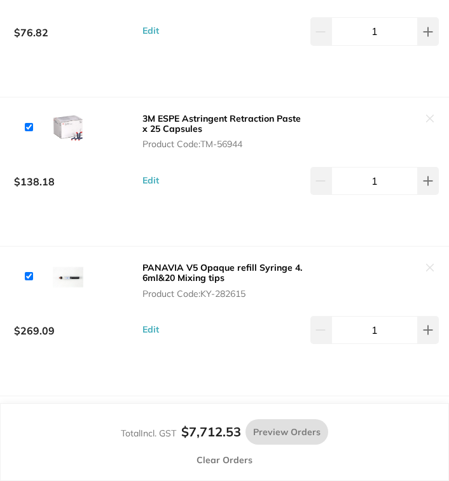
scroll to position [4648, 0]
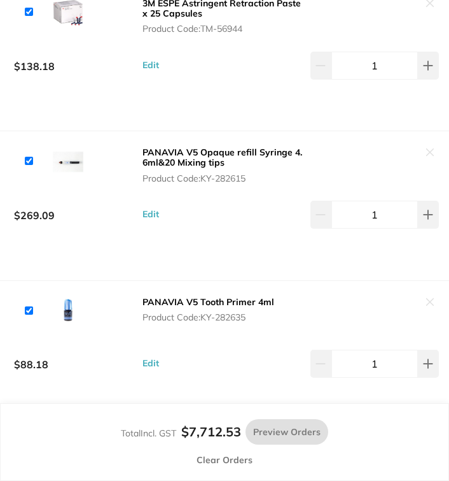
click at [427, 160] on button at bounding box center [375, 152] width 129 height 13
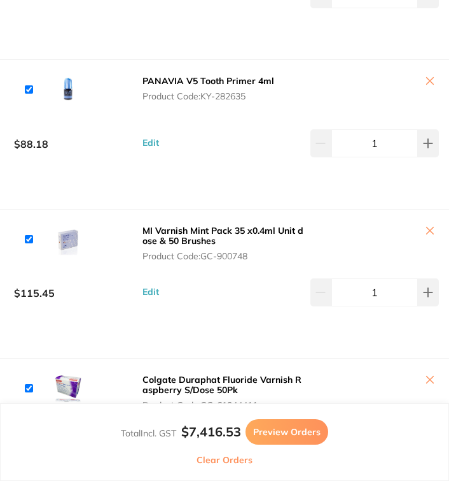
scroll to position [4857, 0]
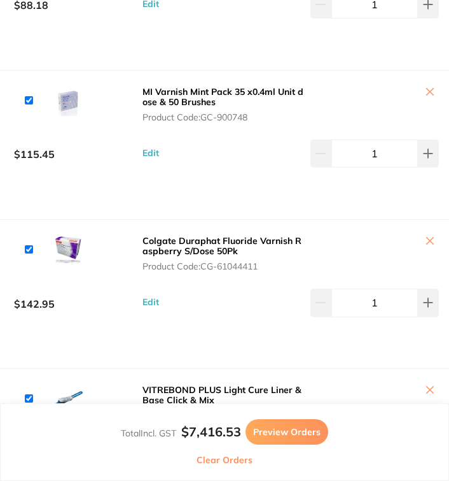
click at [426, 99] on button at bounding box center [375, 92] width 129 height 13
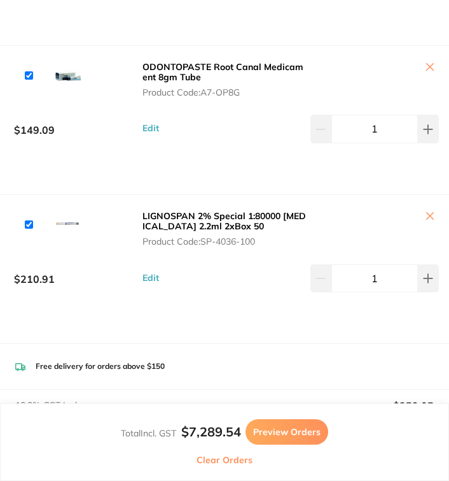
scroll to position [5346, 0]
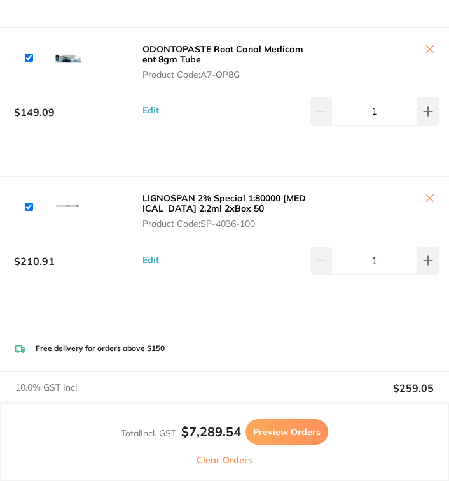
click at [428, 57] on button at bounding box center [375, 49] width 129 height 13
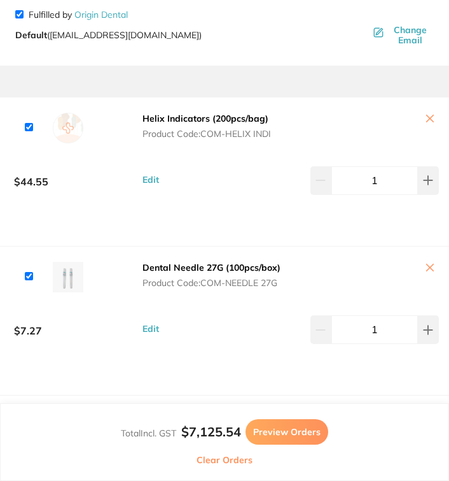
scroll to position [7157, 0]
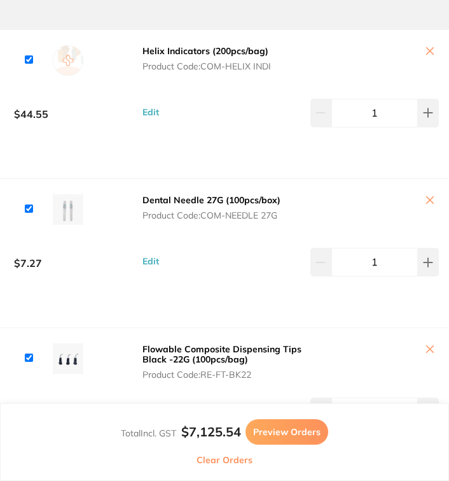
click at [427, 59] on button at bounding box center [375, 51] width 129 height 13
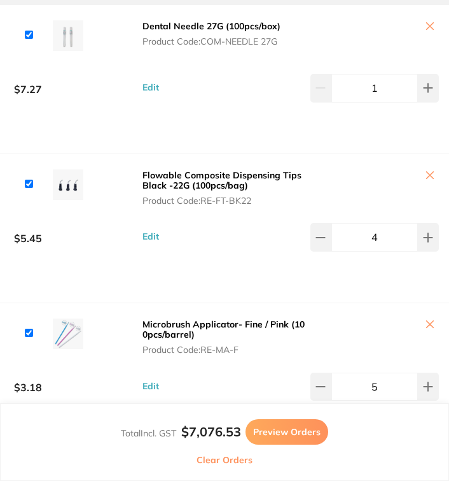
scroll to position [7184, 0]
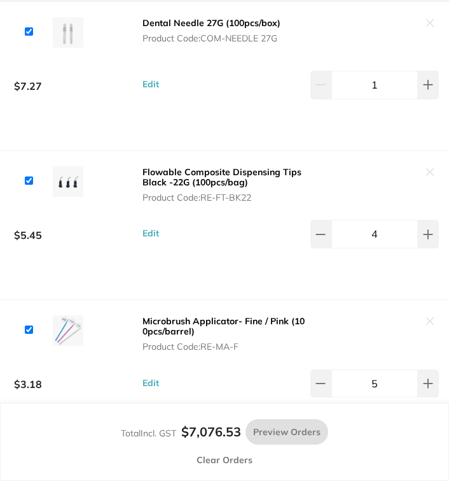
click at [426, 31] on button at bounding box center [375, 23] width 129 height 13
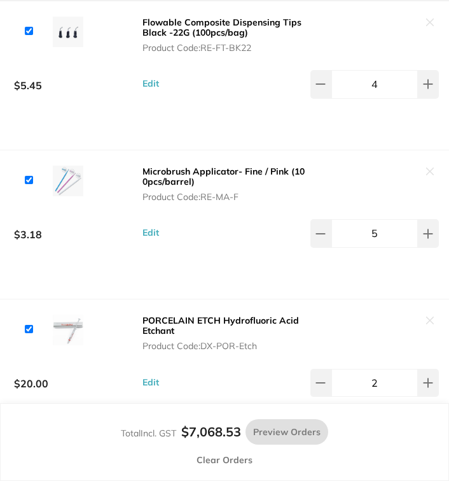
scroll to position [7257, 0]
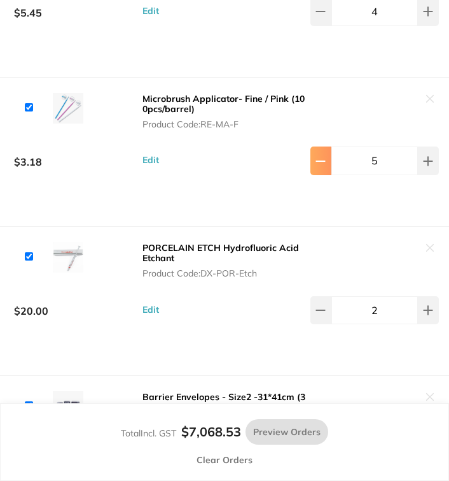
click at [325, 174] on button at bounding box center [321, 160] width 21 height 28
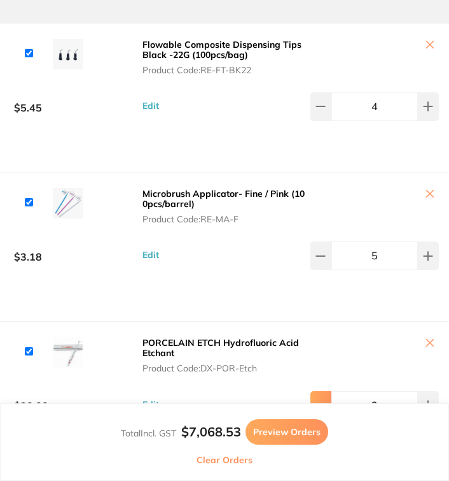
scroll to position [7161, 0]
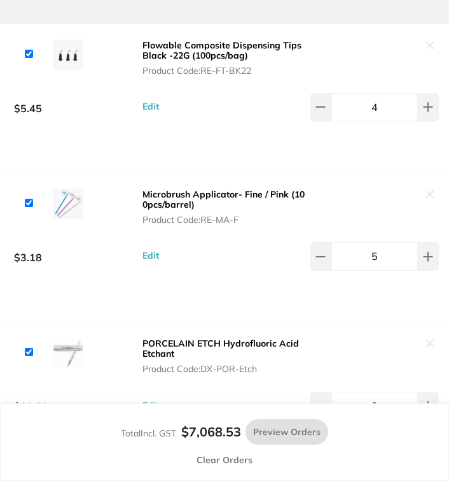
type input "4"
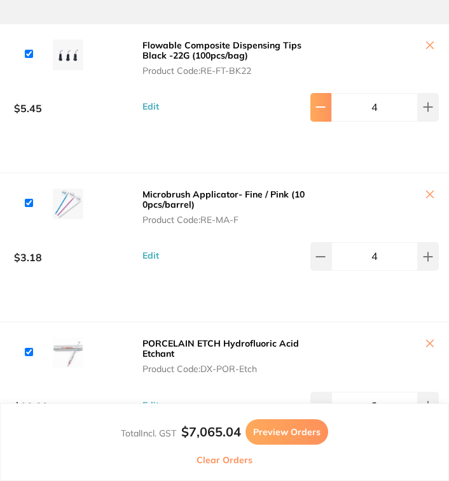
click at [321, 107] on icon at bounding box center [321, 107] width 8 height 0
type input "2"
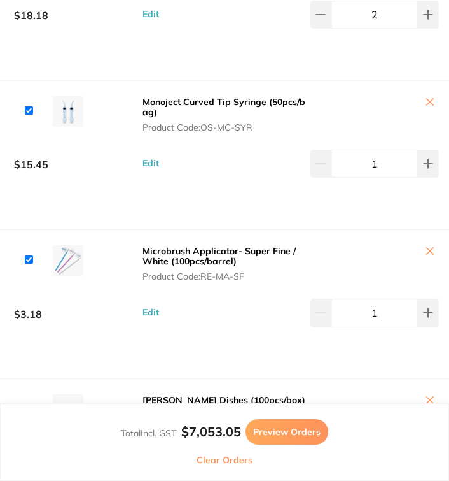
scroll to position [7875, 0]
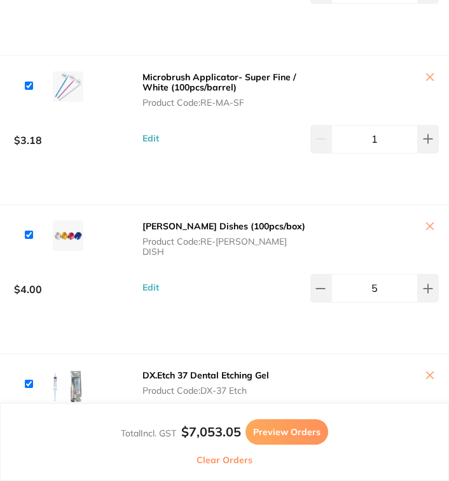
click at [430, 85] on button at bounding box center [375, 77] width 129 height 13
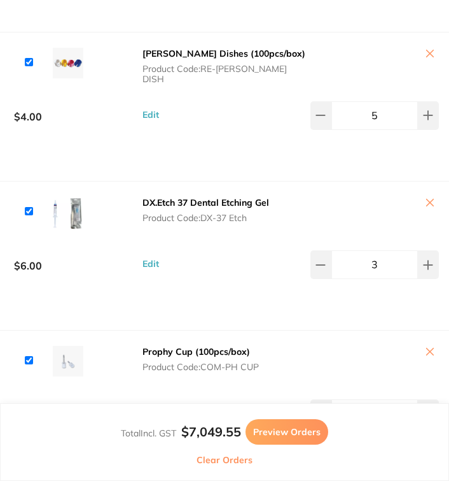
scroll to position [7899, 0]
click at [322, 129] on button at bounding box center [321, 115] width 21 height 28
type input "4"
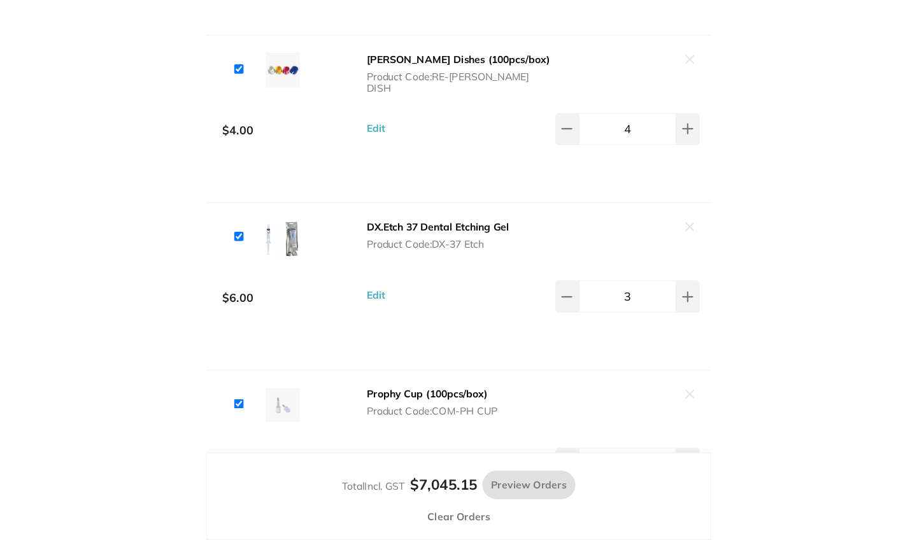
scroll to position [8004, 0]
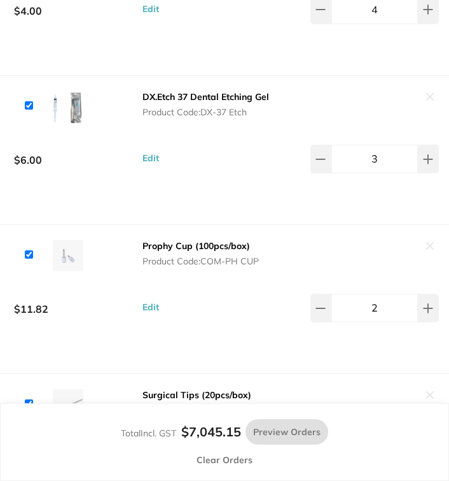
checkbox input "true"
type input "5"
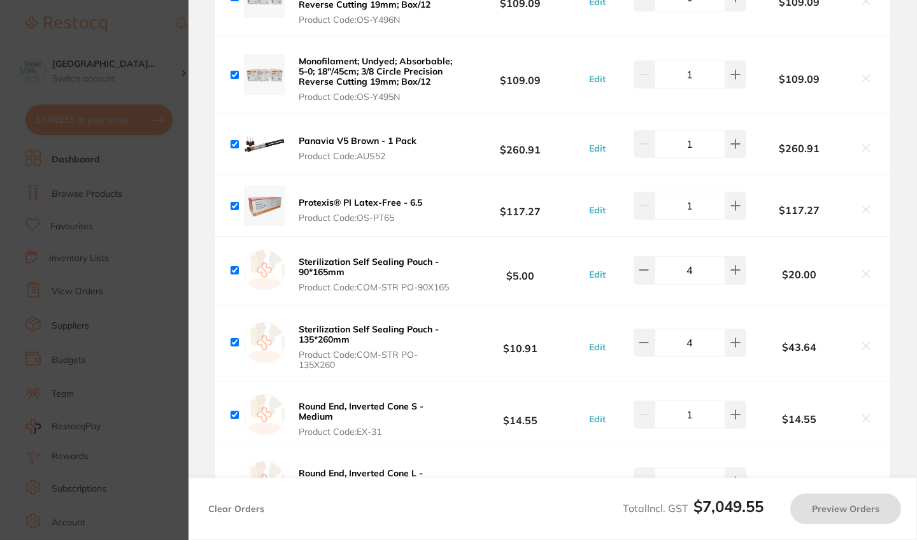
type input "4"
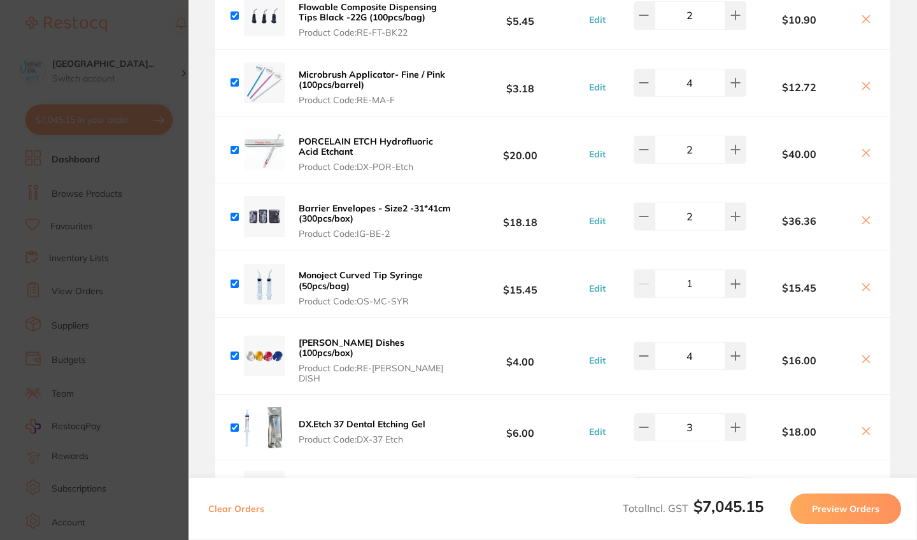
scroll to position [3833, 0]
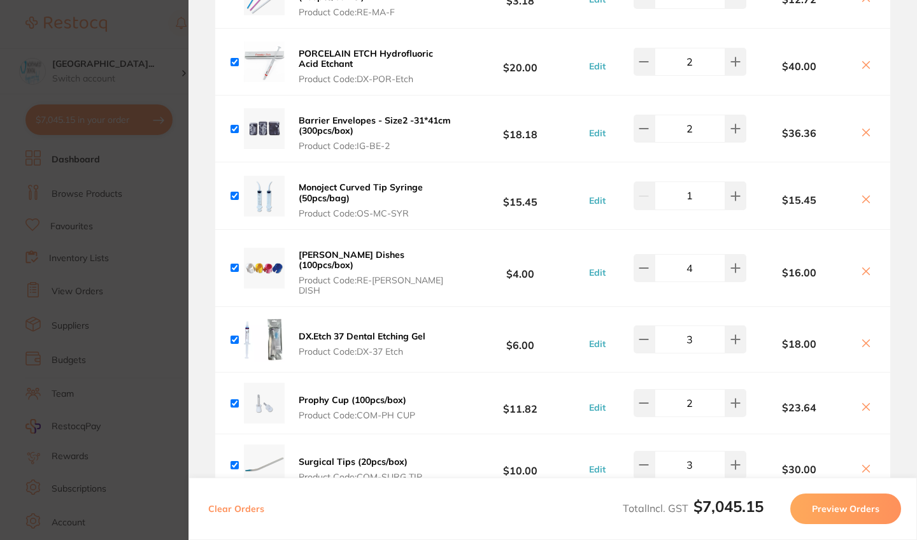
click at [864, 338] on icon at bounding box center [866, 343] width 10 height 10
checkbox input "false"
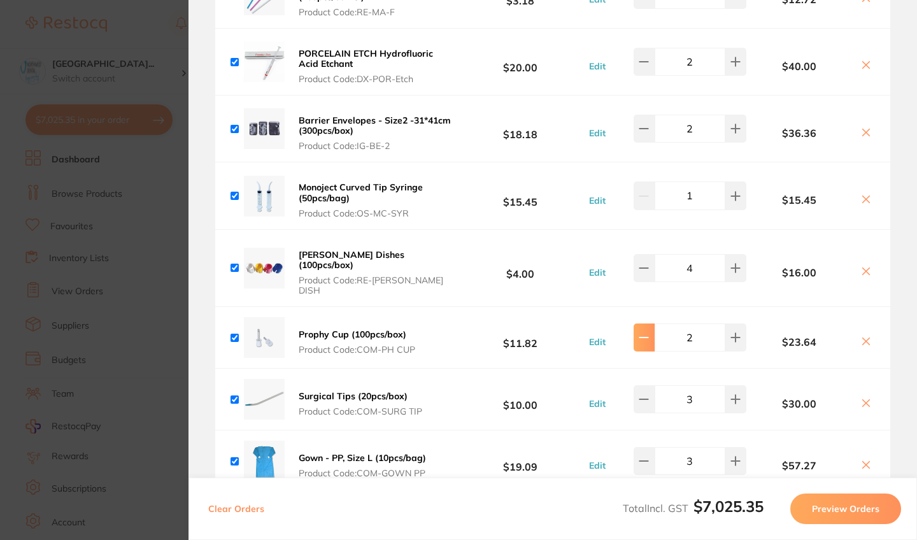
click at [649, 323] on button at bounding box center [643, 337] width 21 height 28
type input "1"
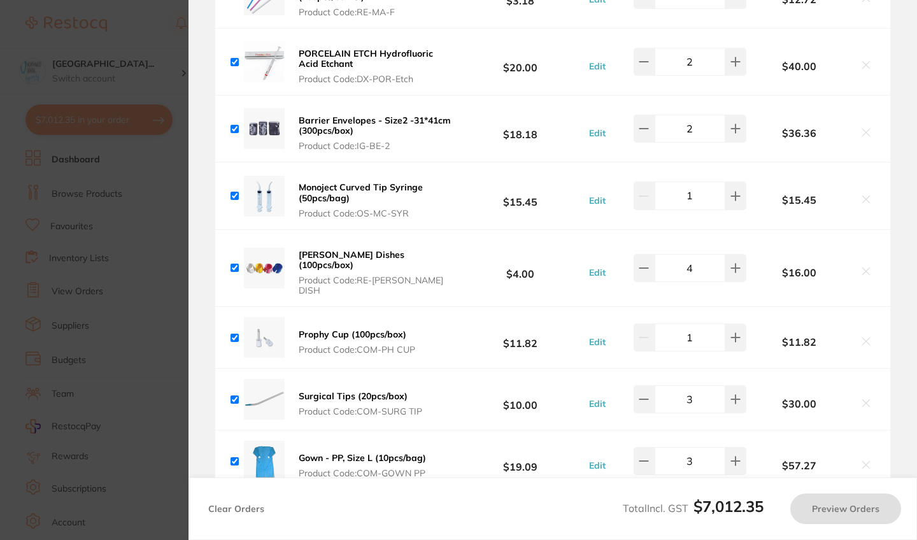
scroll to position [4010, 0]
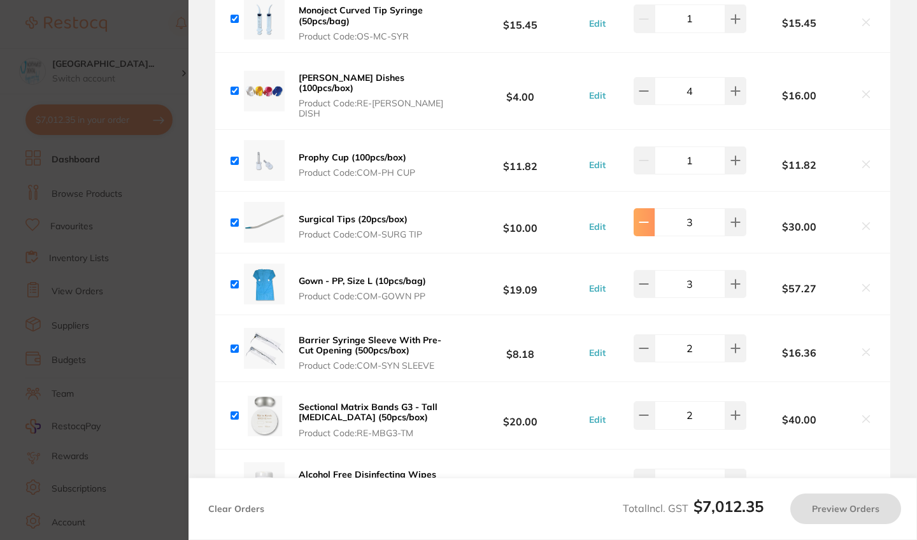
click at [643, 217] on icon at bounding box center [643, 222] width 10 height 10
type input "2"
checkbox input "true"
type input "2"
type input "3"
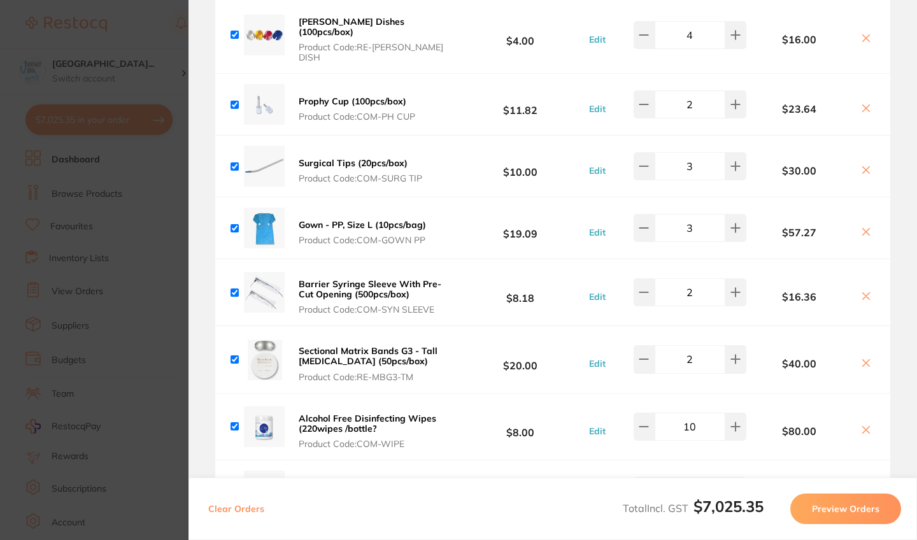
scroll to position [4071, 0]
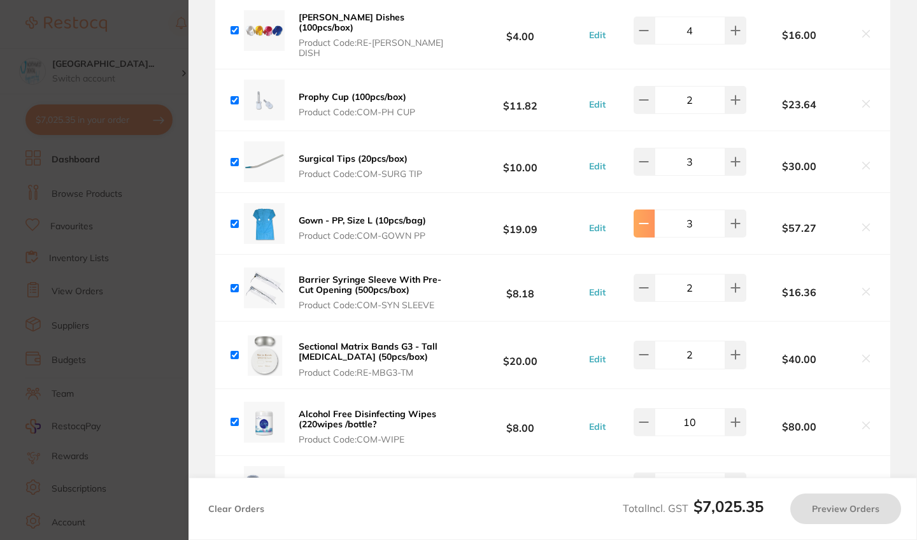
click at [649, 209] on button at bounding box center [643, 223] width 21 height 28
type input "2"
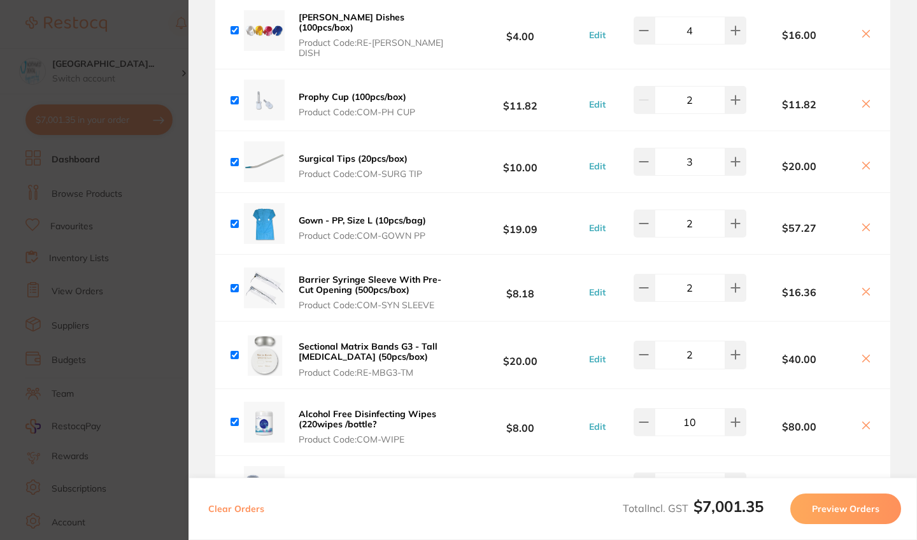
type input "1"
type input "2"
type input "3"
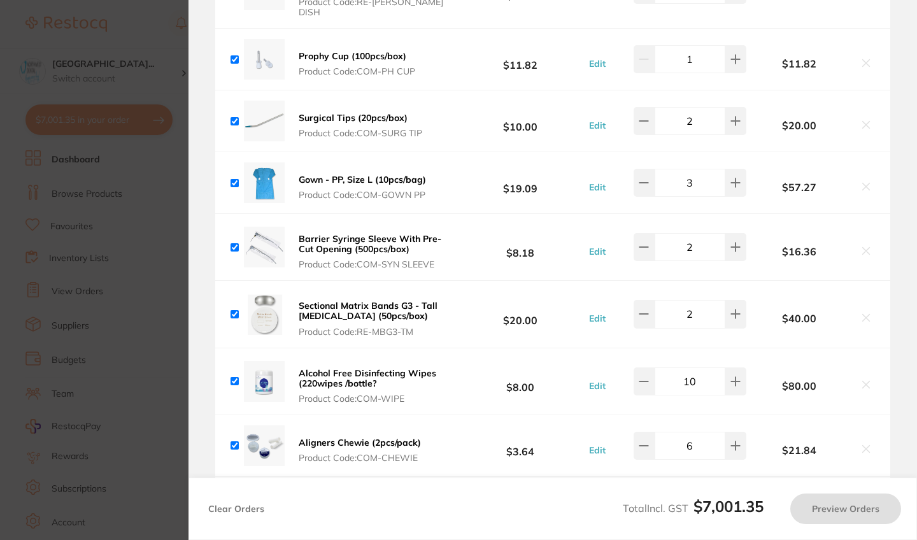
scroll to position [4114, 0]
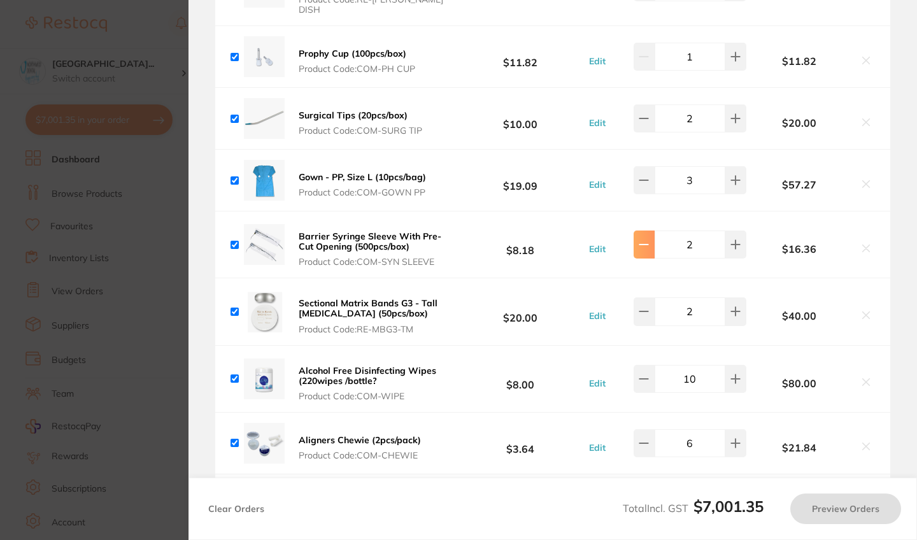
click at [637, 231] on button at bounding box center [643, 244] width 21 height 28
type input "1"
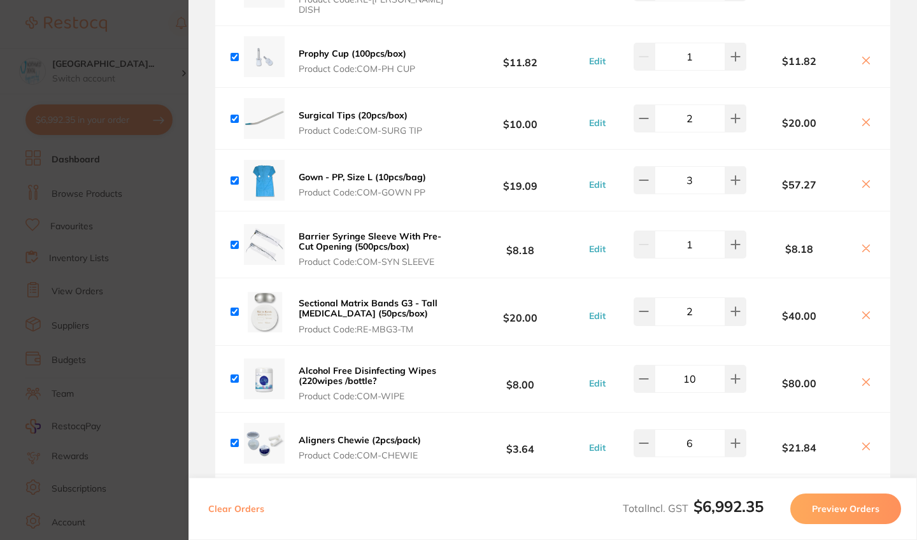
type input "2"
type input "3"
type input "2"
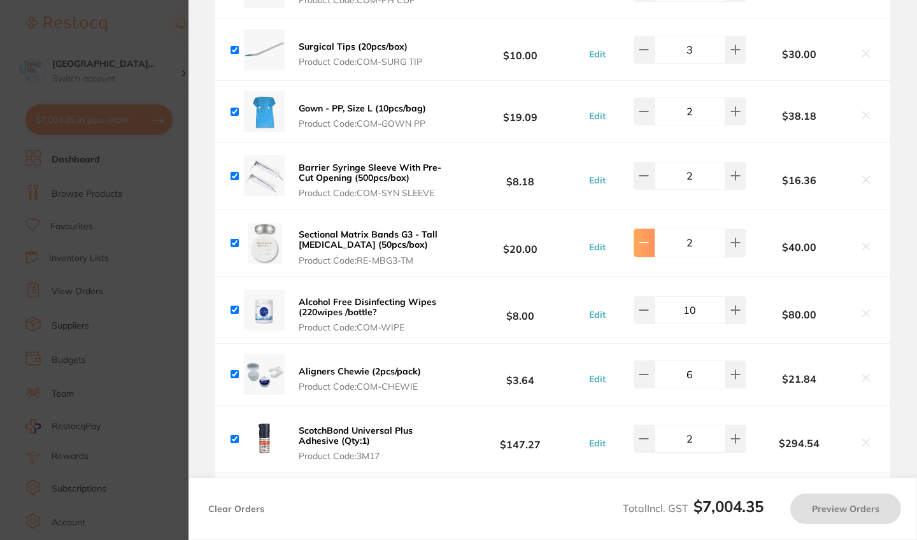
click at [633, 229] on button at bounding box center [643, 243] width 21 height 28
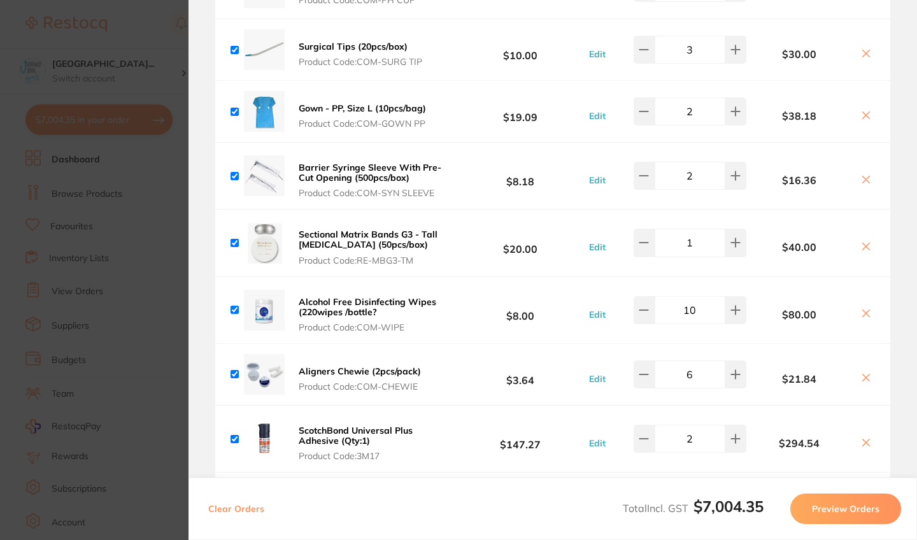
type input "2"
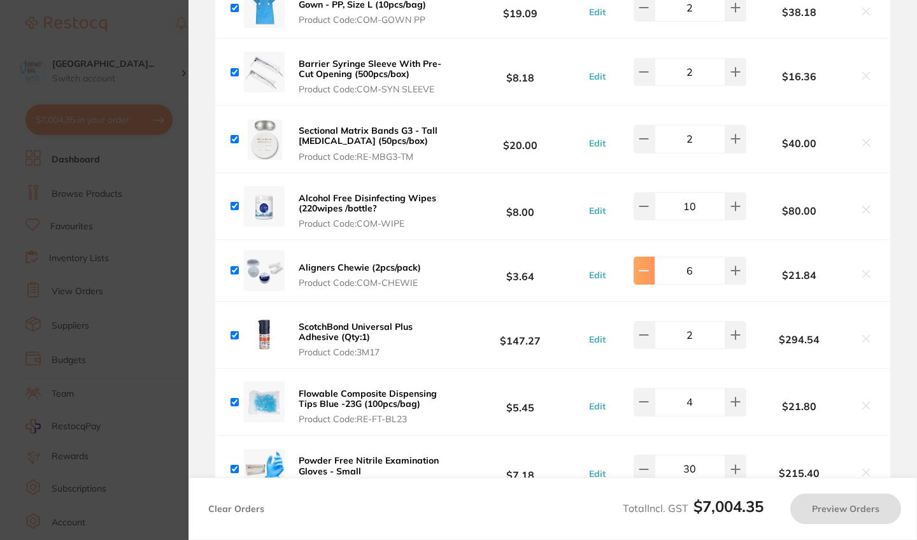
click at [647, 260] on button at bounding box center [643, 271] width 21 height 28
type input "4"
type input "1"
type input "6"
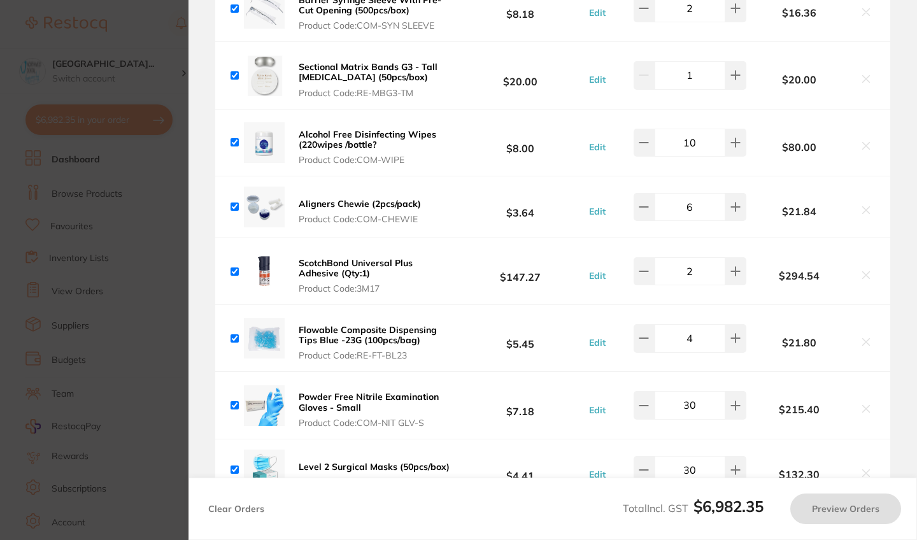
scroll to position [4418, 0]
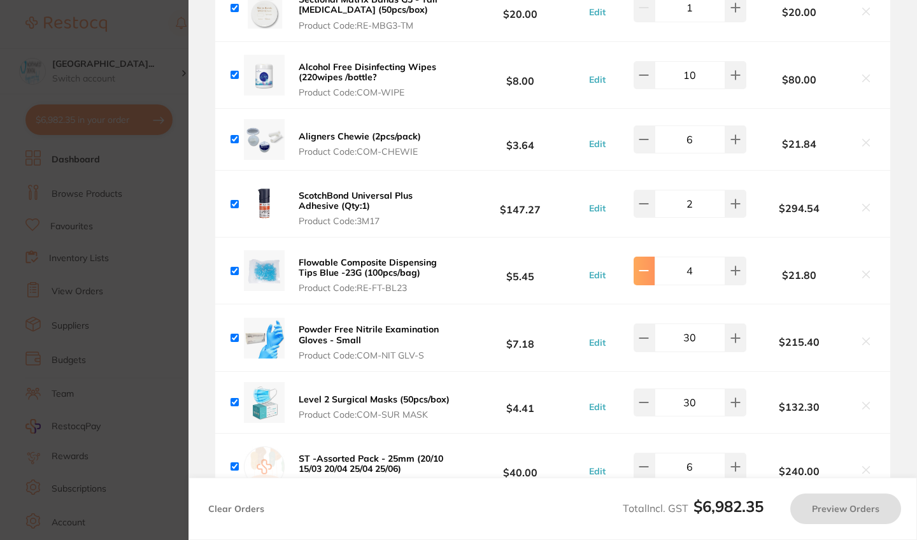
click at [643, 267] on button at bounding box center [643, 271] width 21 height 28
type input "3"
type input "2"
click at [643, 267] on button at bounding box center [643, 271] width 21 height 28
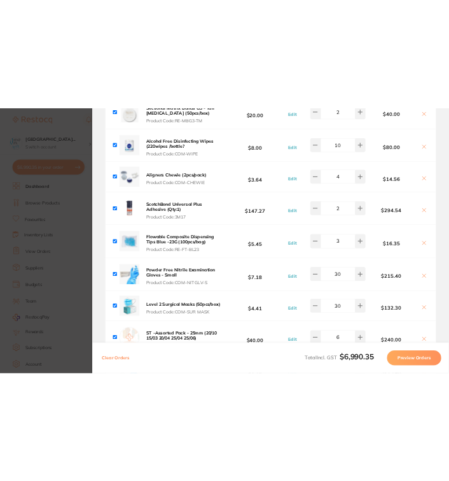
scroll to position [4499, 0]
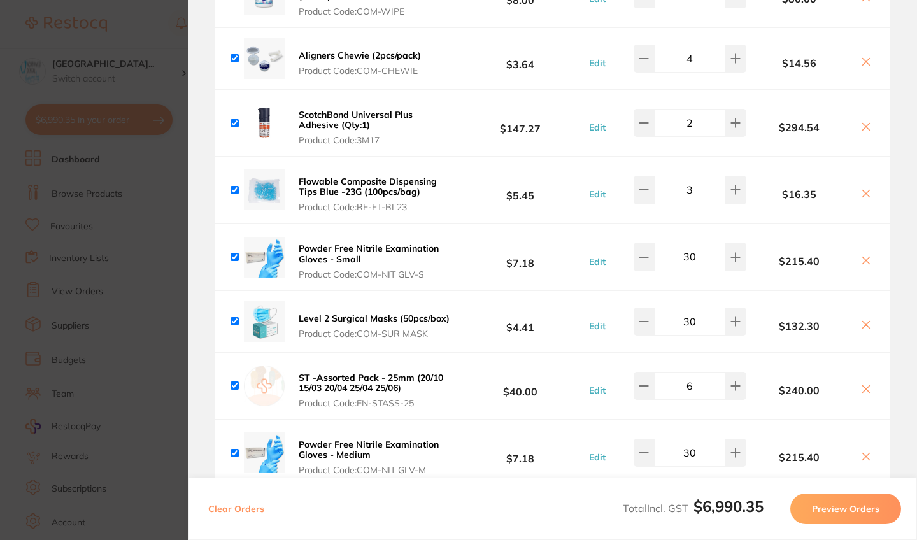
drag, startPoint x: 701, startPoint y: 313, endPoint x: 679, endPoint y: 313, distance: 22.3
click at [679, 313] on input "30" at bounding box center [689, 321] width 71 height 28
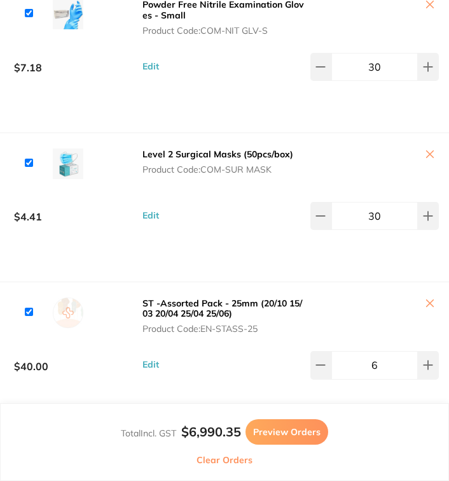
scroll to position [9517, 0]
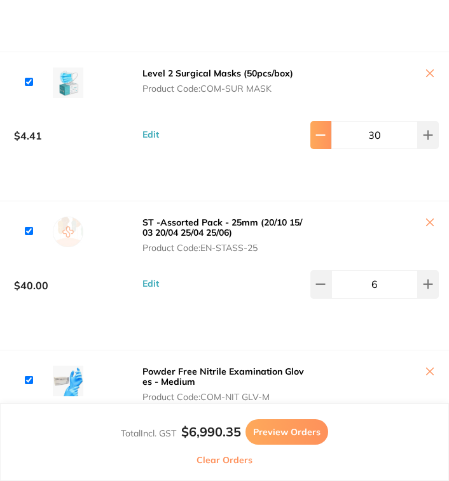
click at [321, 140] on icon at bounding box center [321, 135] width 10 height 10
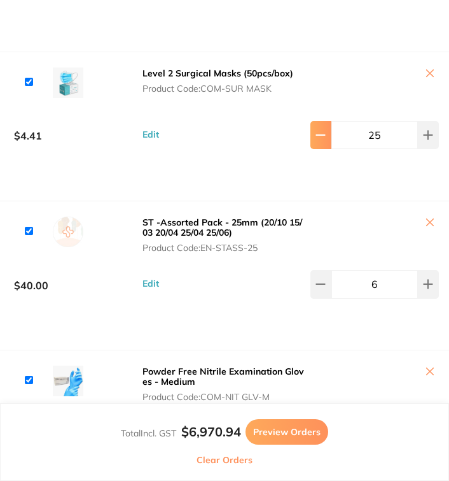
click at [321, 140] on icon at bounding box center [321, 135] width 10 height 10
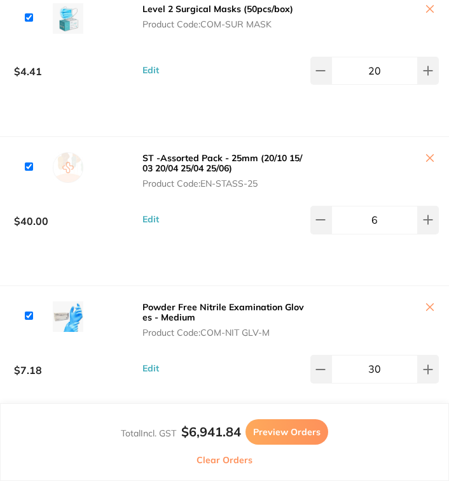
scroll to position [9598, 0]
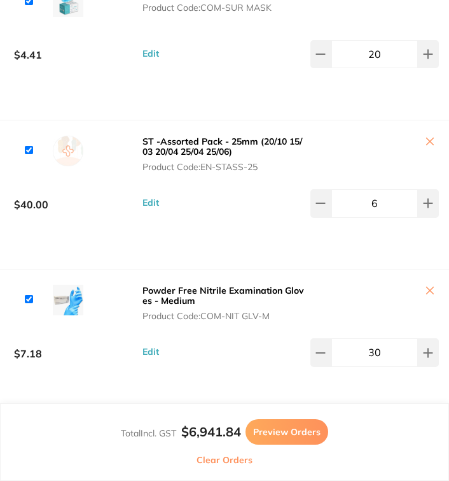
click at [429, 149] on button at bounding box center [375, 142] width 129 height 13
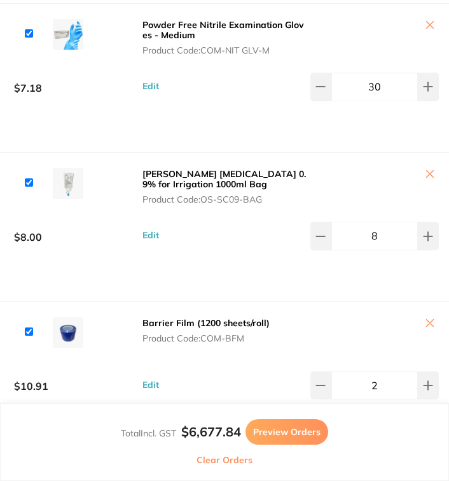
scroll to position [9747, 0]
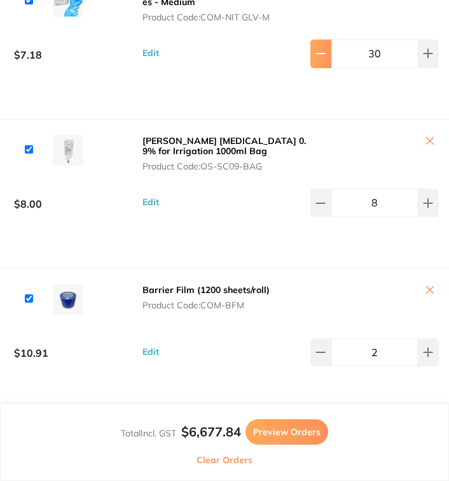
click at [321, 59] on icon at bounding box center [321, 53] width 10 height 10
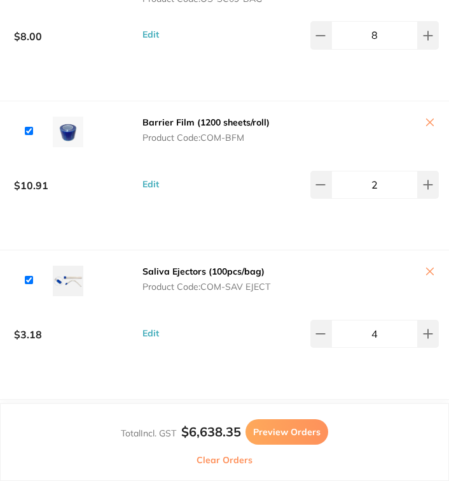
scroll to position [9898, 0]
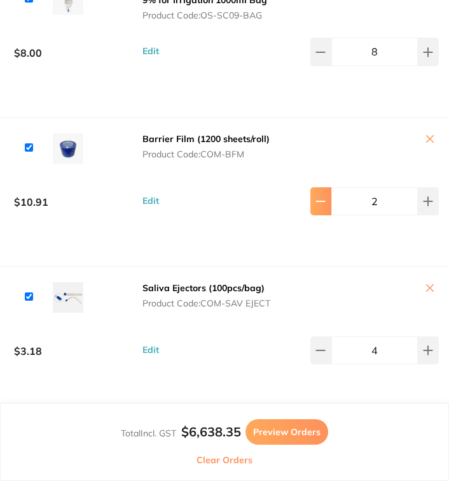
click at [320, 215] on button at bounding box center [321, 201] width 21 height 28
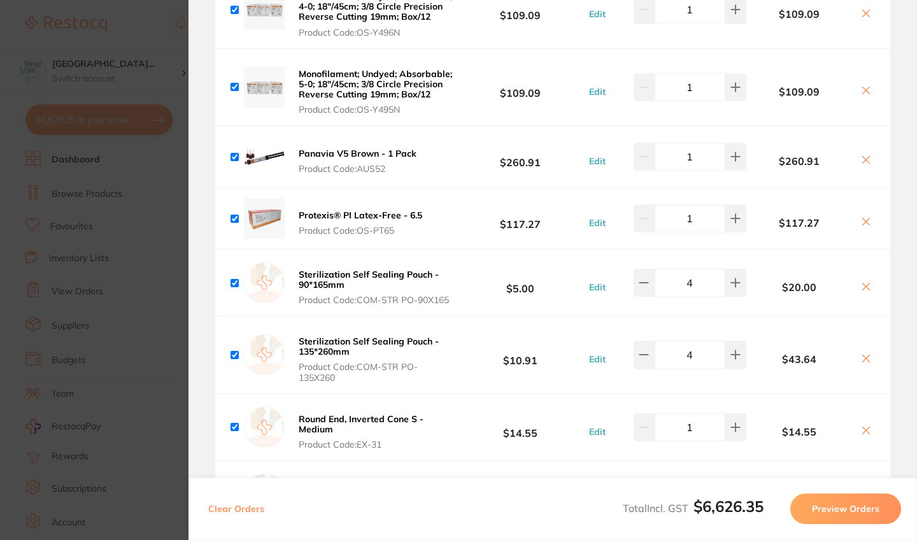
scroll to position [5658, 0]
click at [642, 340] on button at bounding box center [643, 354] width 21 height 28
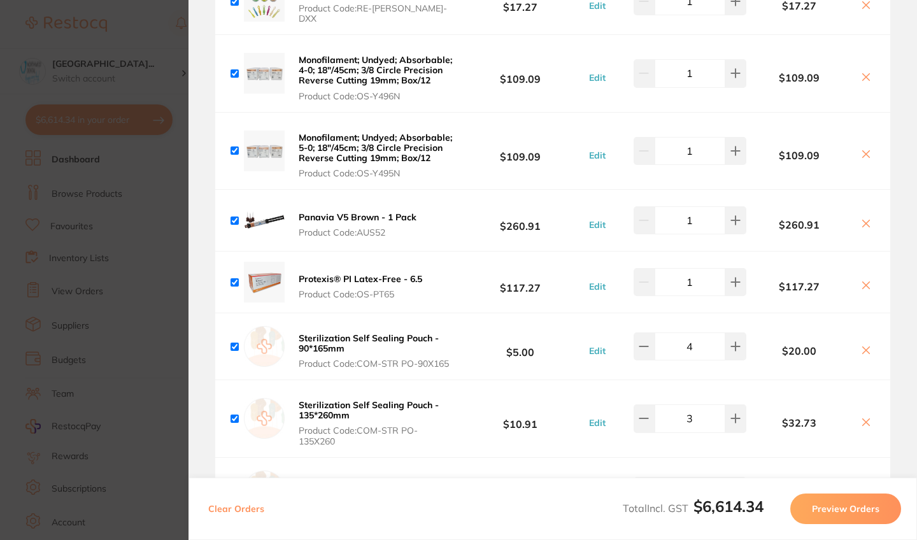
scroll to position [5590, 0]
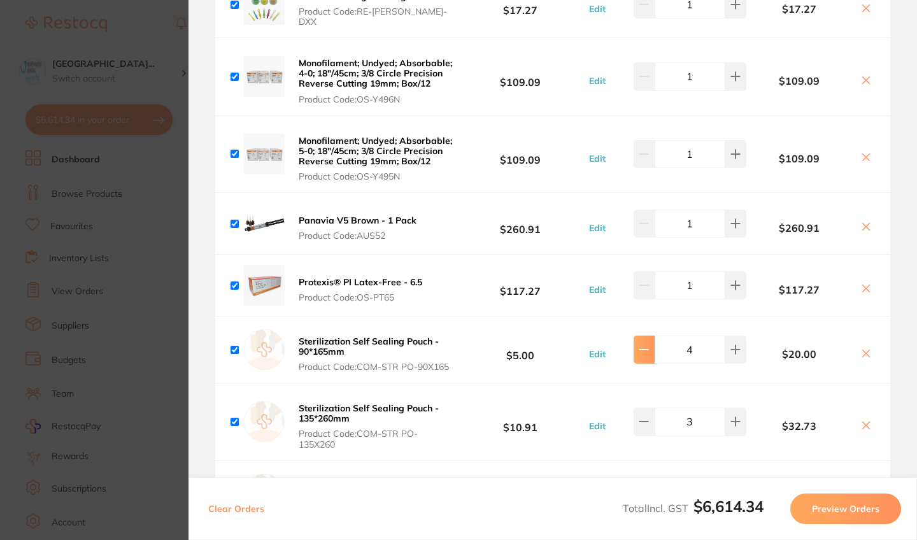
click at [644, 349] on icon at bounding box center [643, 349] width 8 height 0
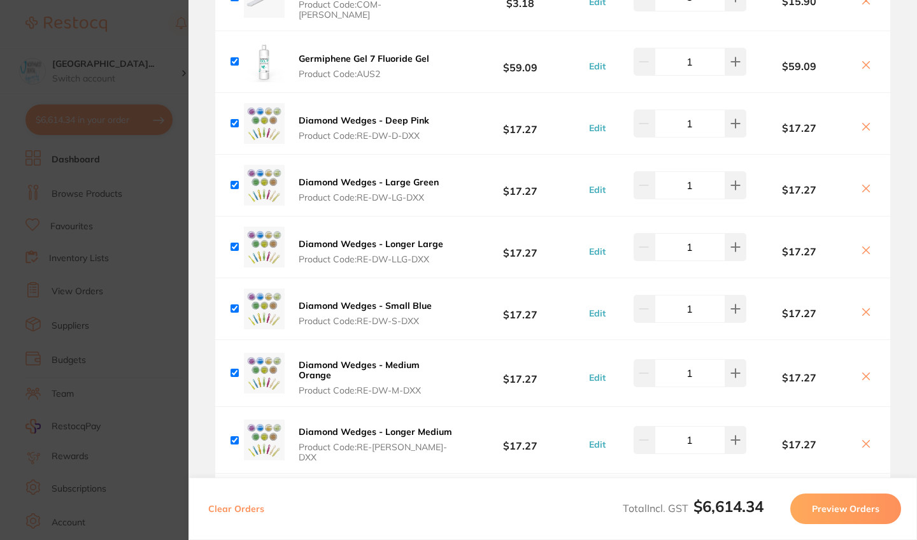
scroll to position [5156, 0]
click at [863, 439] on icon at bounding box center [866, 442] width 7 height 7
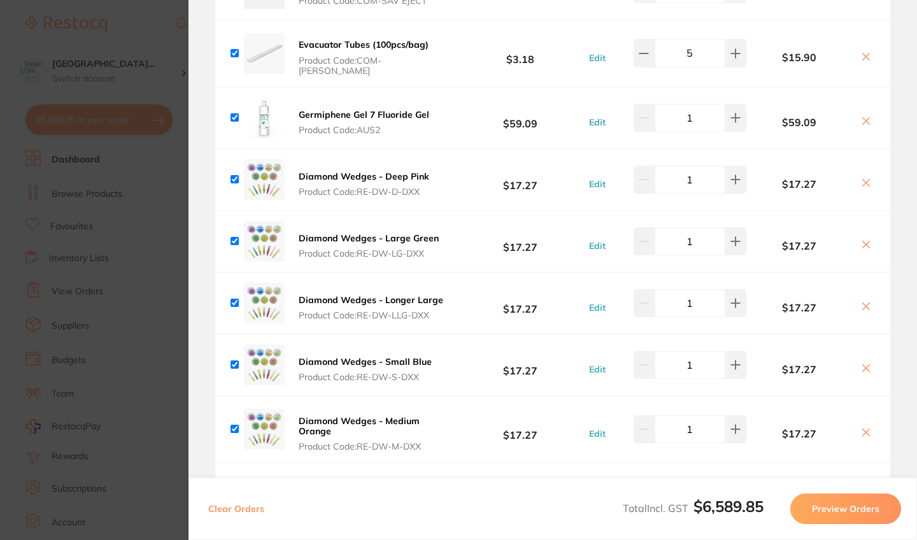
scroll to position [5100, 0]
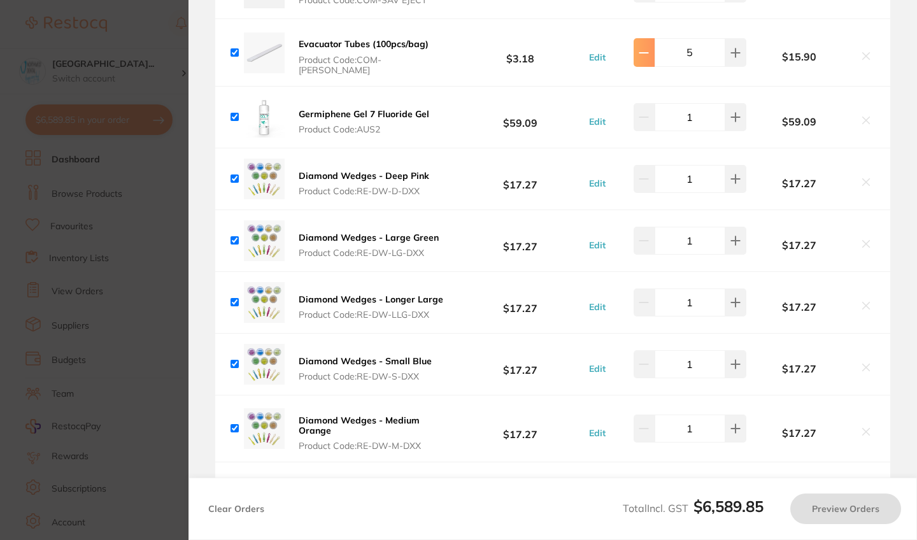
click at [644, 48] on icon at bounding box center [643, 53] width 10 height 10
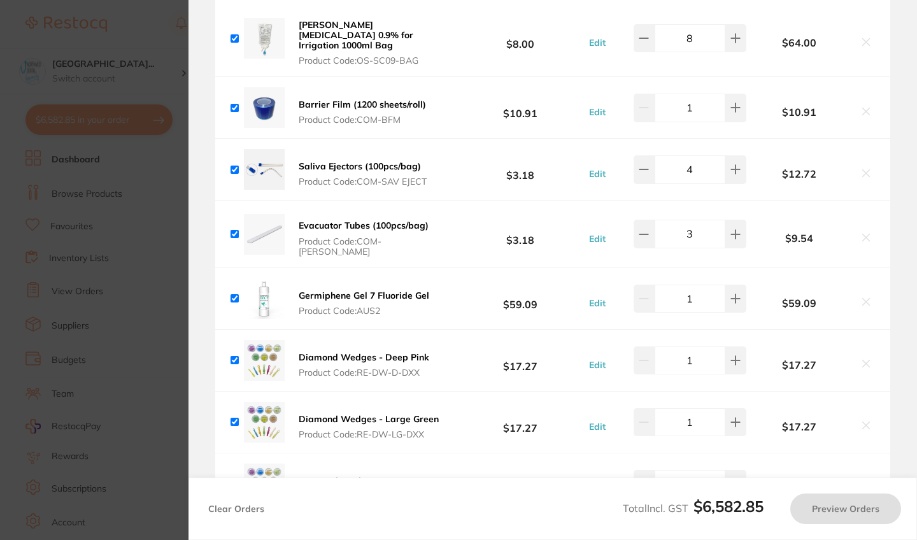
scroll to position [4913, 0]
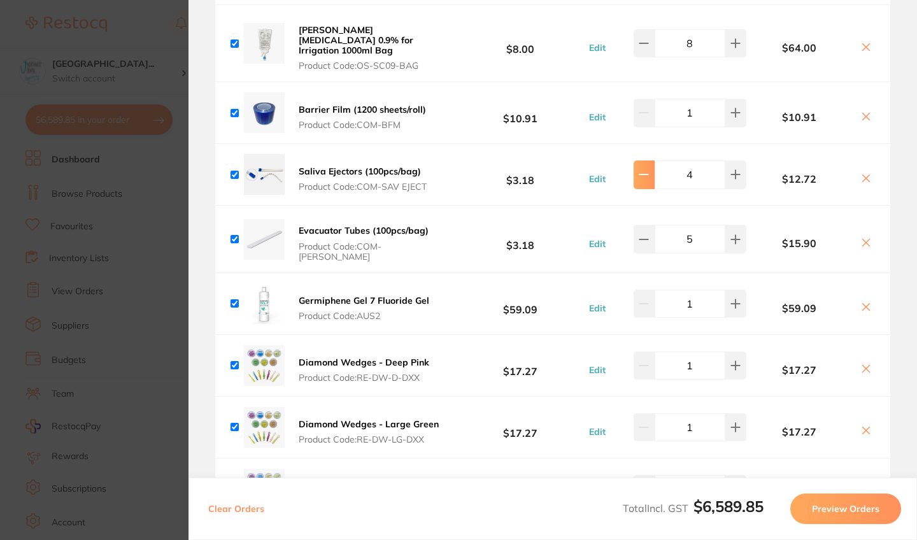
click at [647, 160] on button at bounding box center [643, 174] width 21 height 28
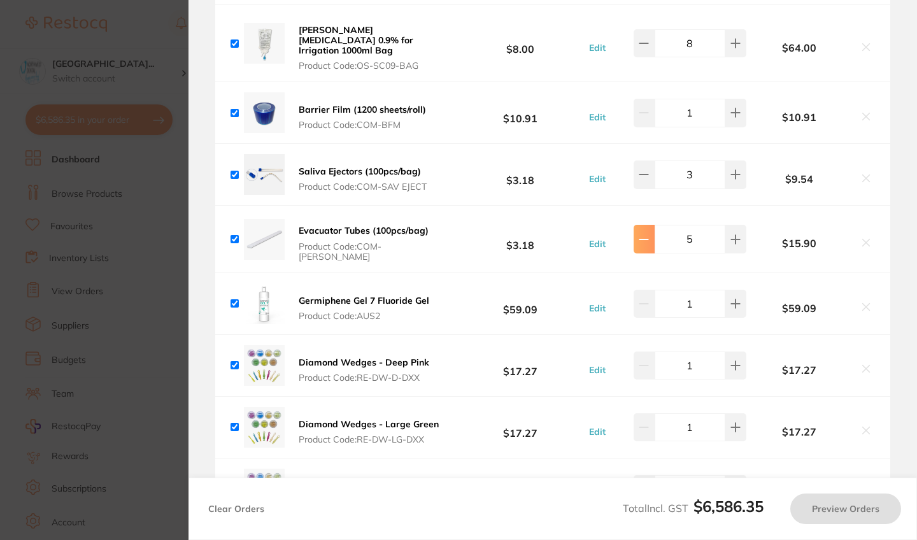
click at [644, 234] on icon at bounding box center [643, 239] width 10 height 10
click at [540, 250] on div "Evacuator Tubes (100pcs/bag) Product Code: COM-EVACU TIP $3.18 Edit 3 $9.54" at bounding box center [552, 239] width 675 height 66
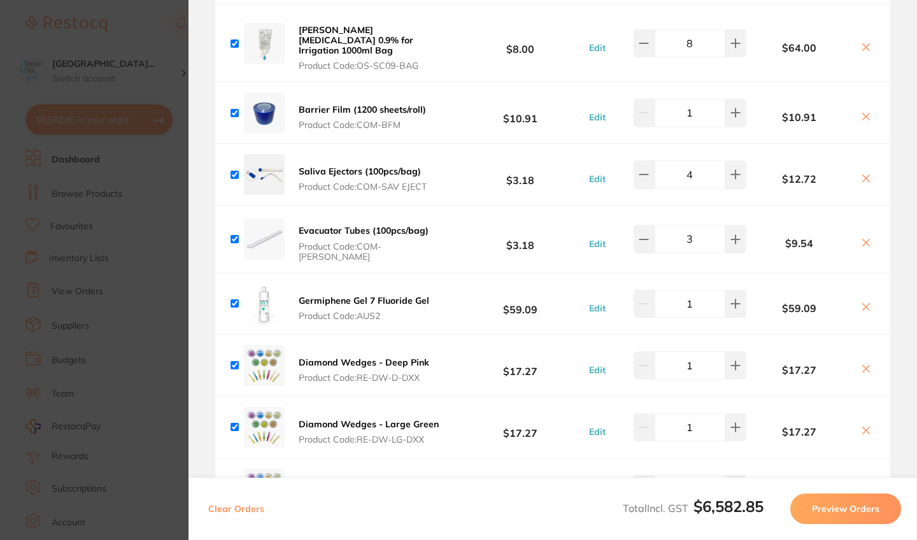
scroll to position [4849, 0]
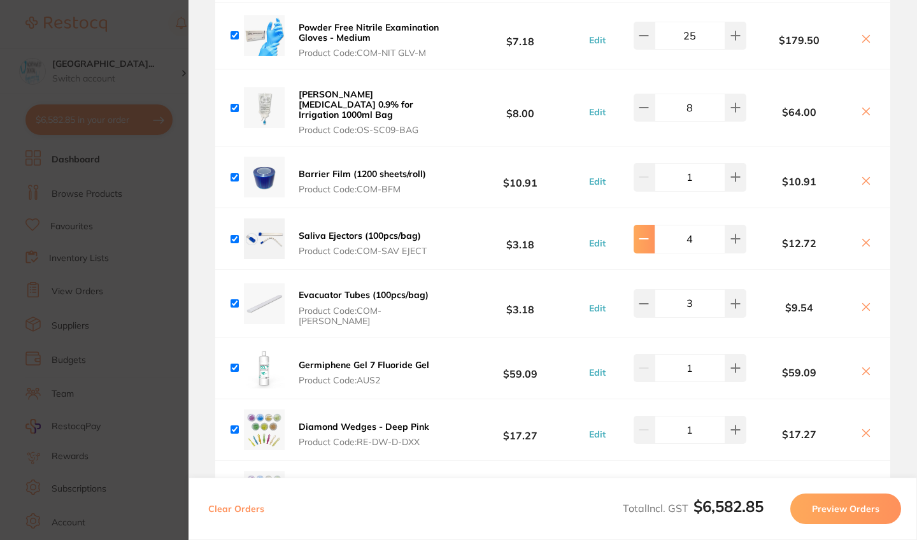
click at [643, 234] on icon at bounding box center [643, 239] width 10 height 10
click at [551, 337] on div "Germiphene Gel 7 Fluoride Gel Product Code: AUS2 $59.09 Edit 1 $59.09" at bounding box center [552, 367] width 675 height 61
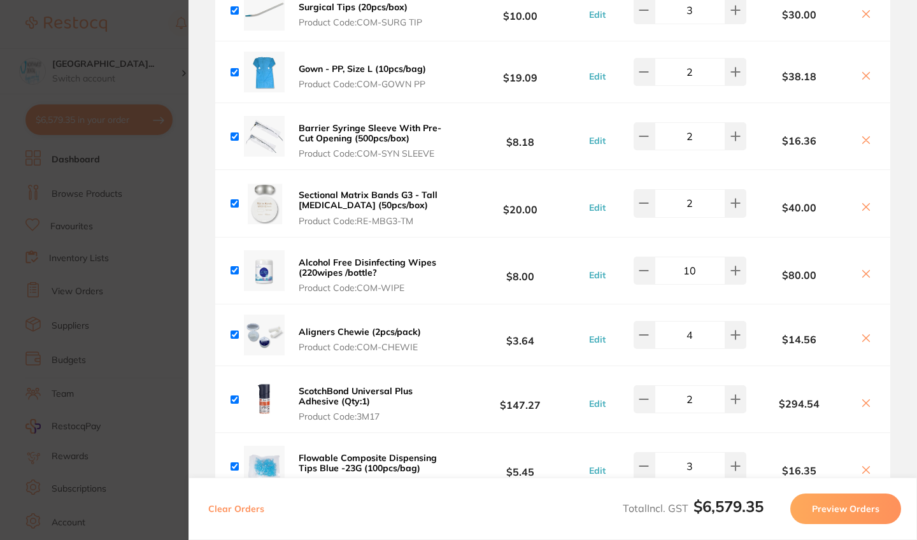
scroll to position [4218, 0]
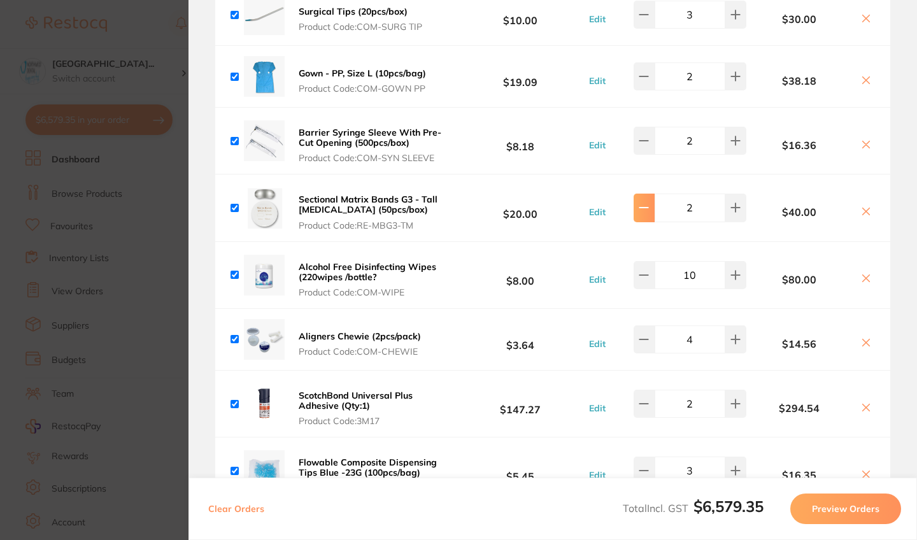
click at [645, 194] on button at bounding box center [643, 208] width 21 height 28
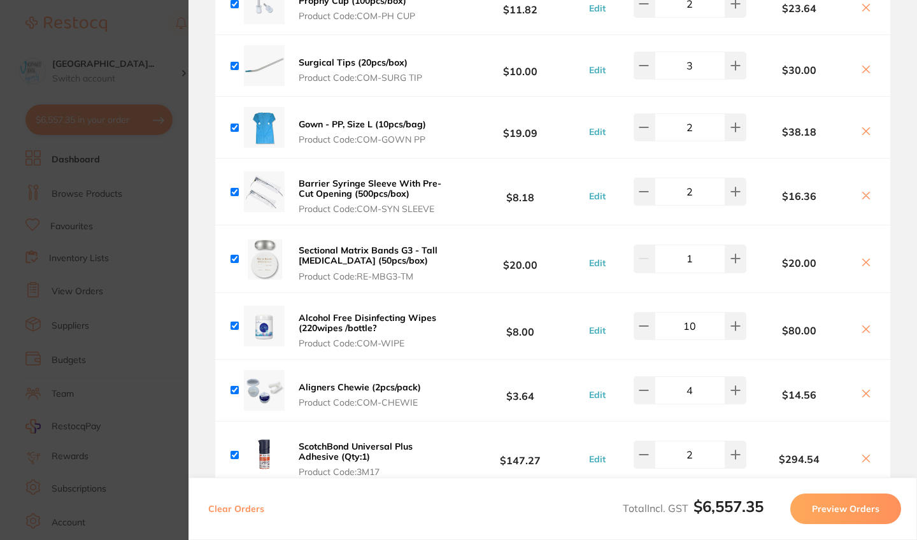
scroll to position [4084, 0]
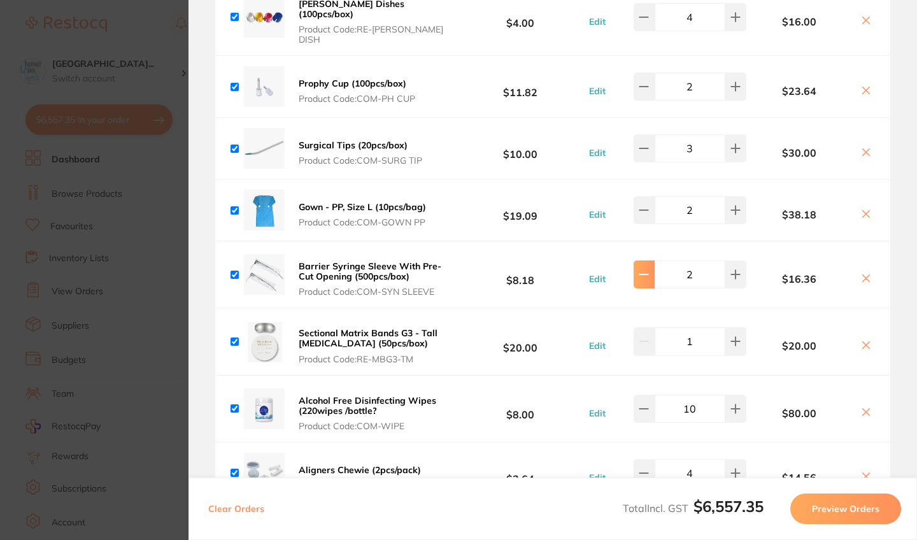
click at [638, 269] on icon at bounding box center [643, 274] width 10 height 10
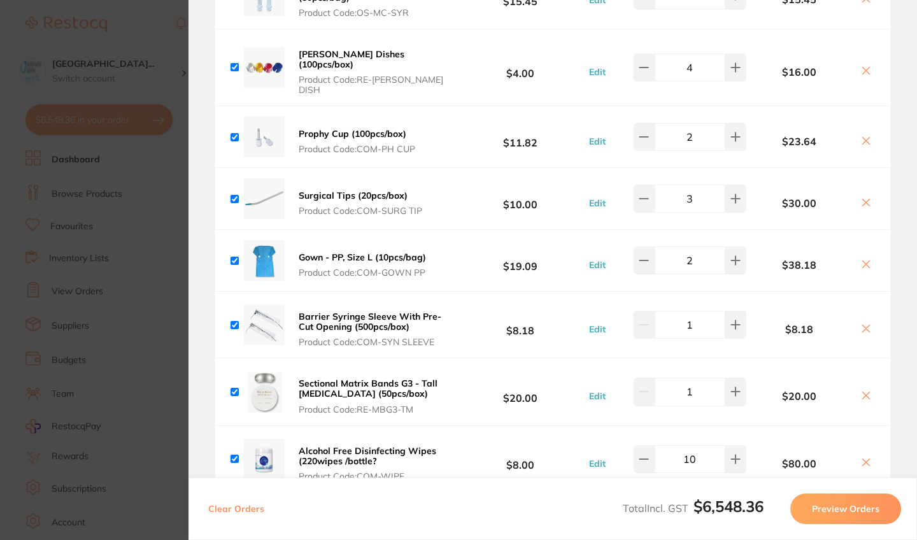
scroll to position [3904, 0]
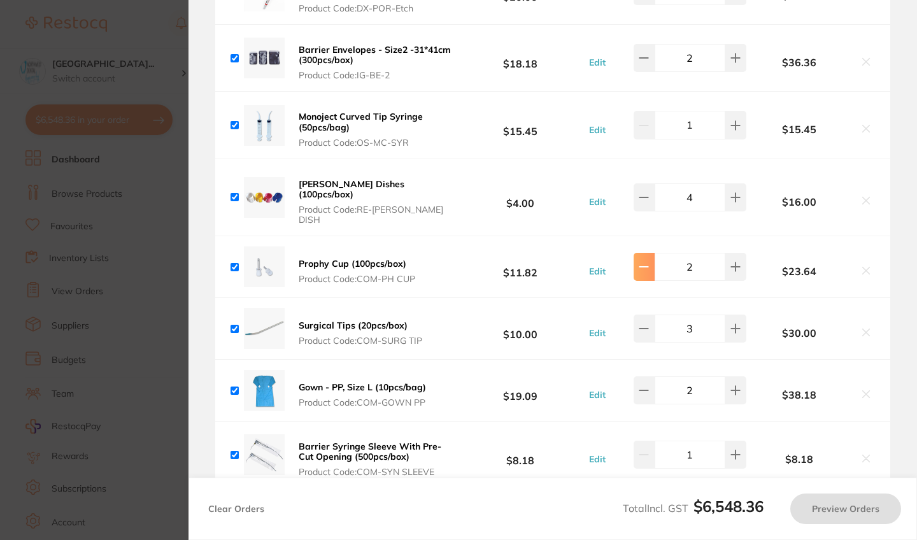
click at [640, 262] on icon at bounding box center [643, 267] width 10 height 10
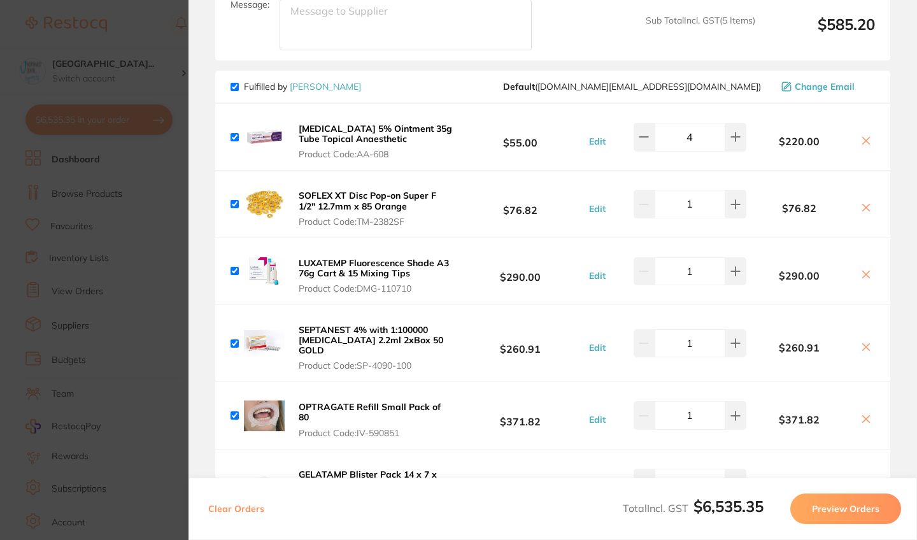
scroll to position [1720, 0]
click at [861, 271] on icon at bounding box center [866, 274] width 10 height 10
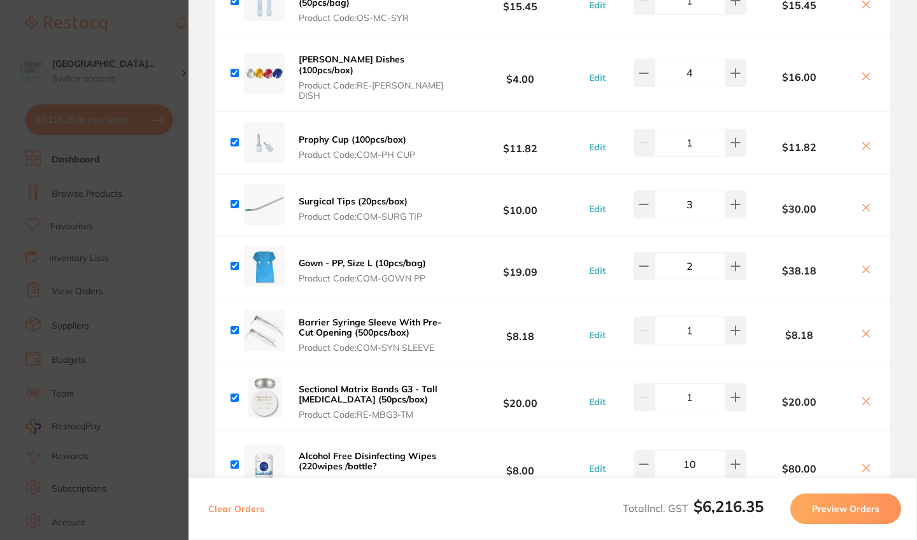
scroll to position [3991, 0]
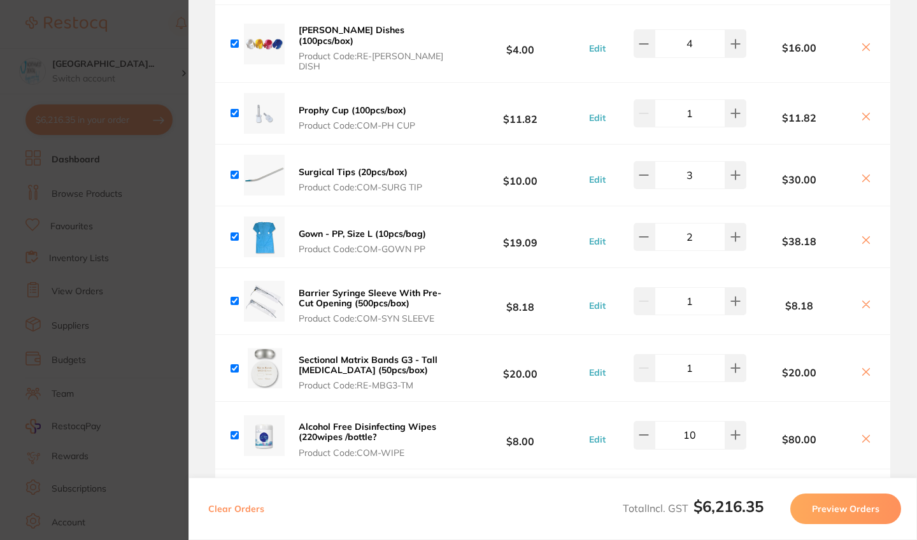
click at [861, 111] on icon at bounding box center [866, 116] width 10 height 10
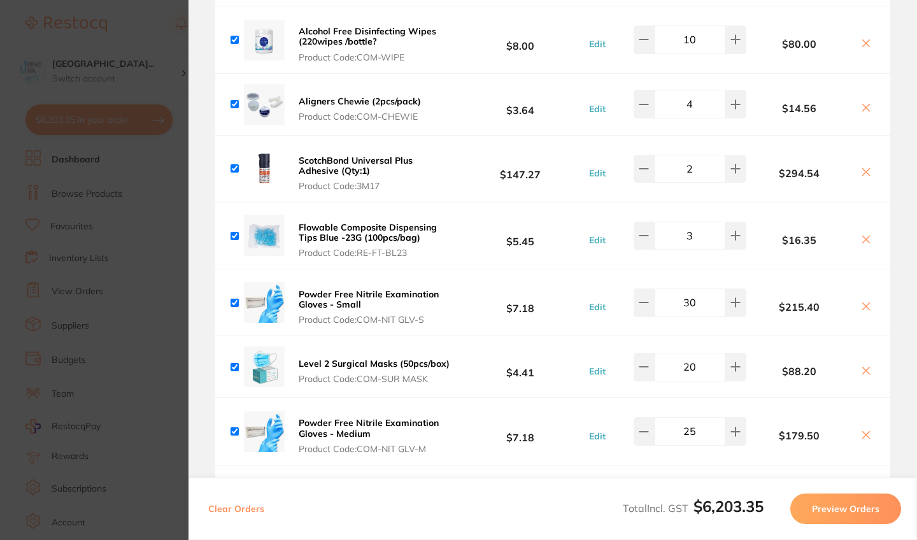
scroll to position [4333, 0]
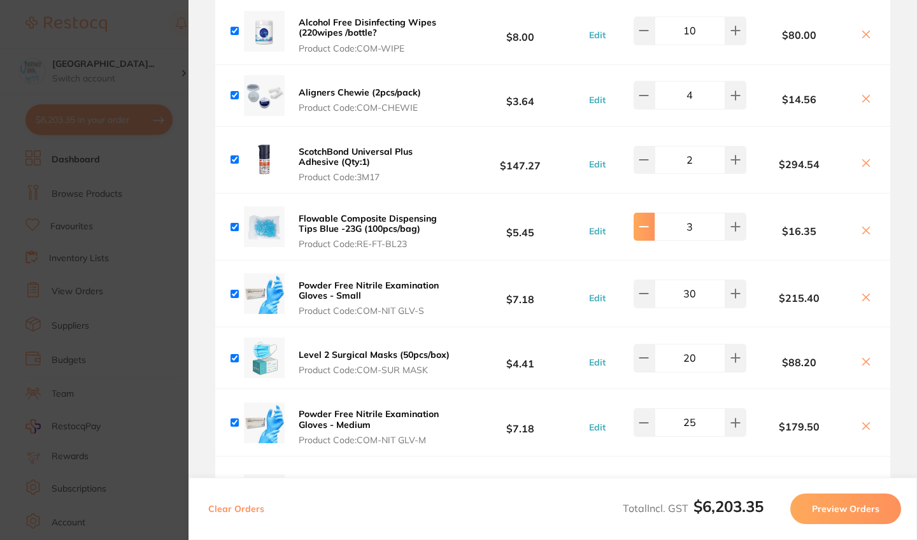
click at [646, 213] on button at bounding box center [643, 227] width 21 height 28
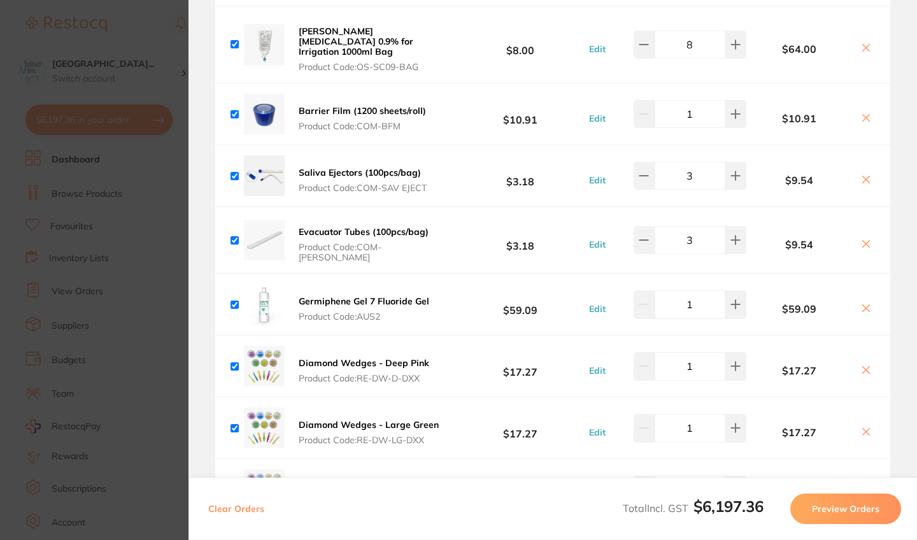
scroll to position [4889, 0]
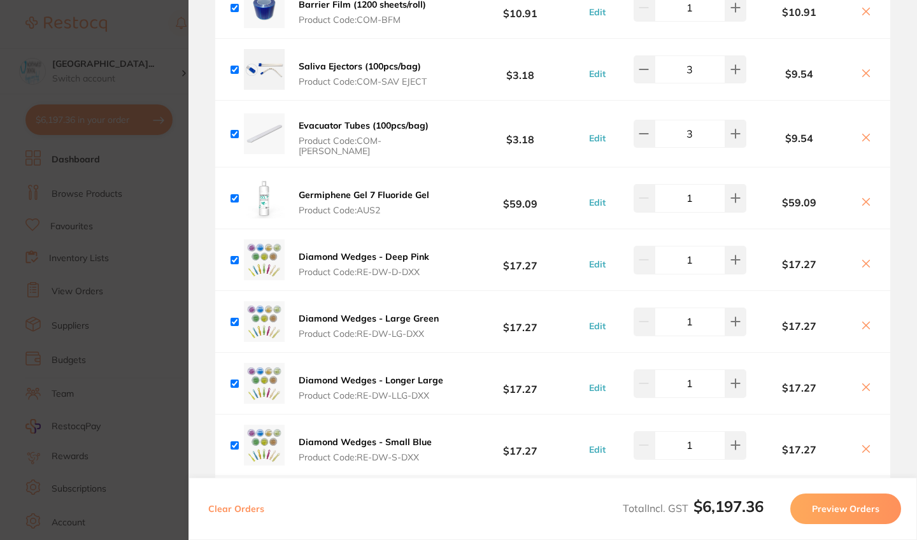
click at [865, 258] on icon at bounding box center [866, 263] width 10 height 10
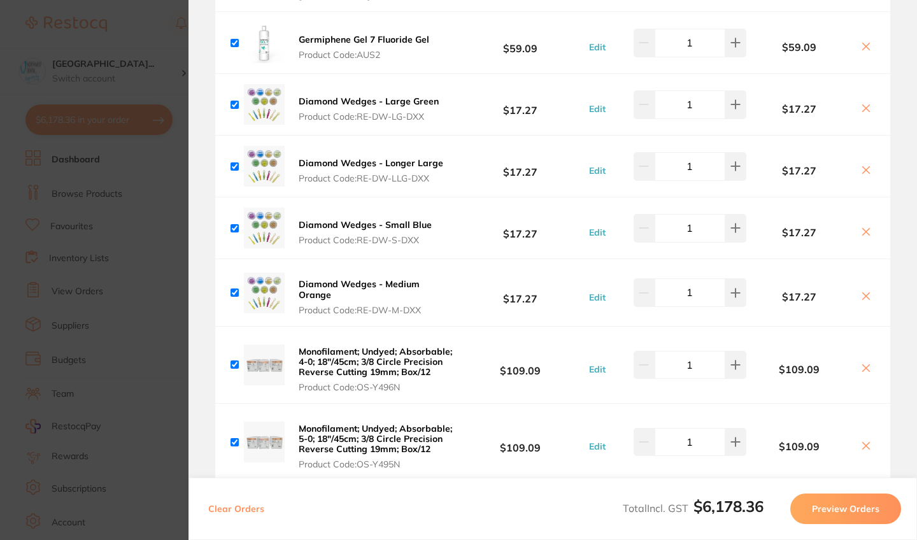
scroll to position [4987, 0]
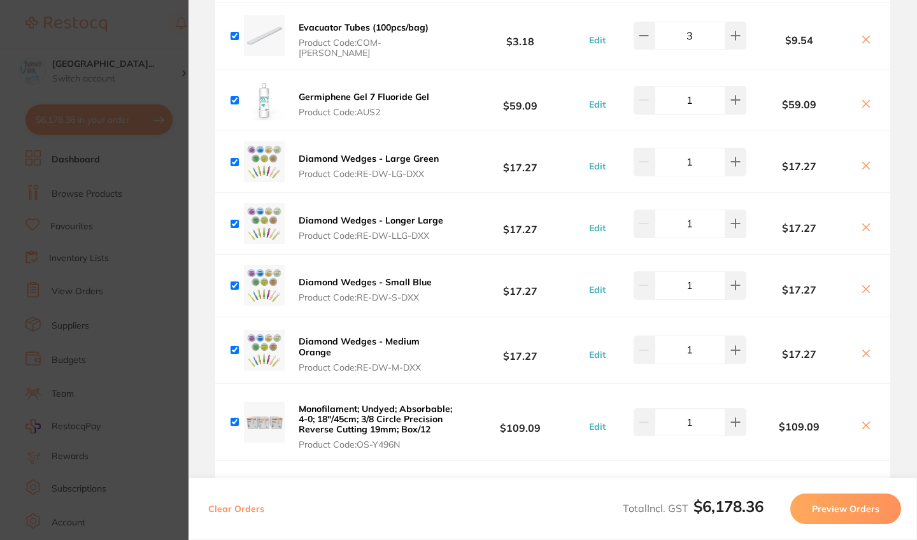
click at [398, 153] on b "Diamond Wedges - Large Green" at bounding box center [369, 158] width 140 height 11
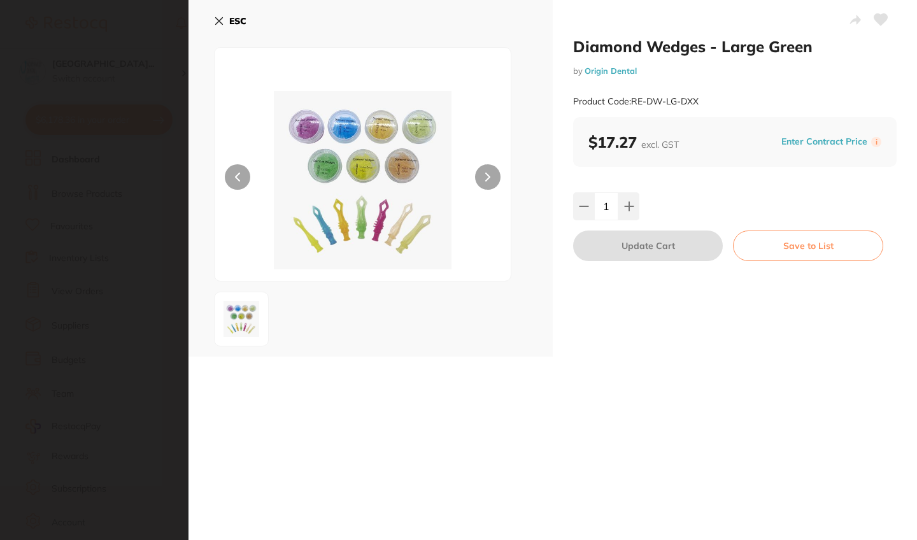
scroll to position [0, 0]
click at [230, 24] on b "ESC" at bounding box center [237, 20] width 17 height 11
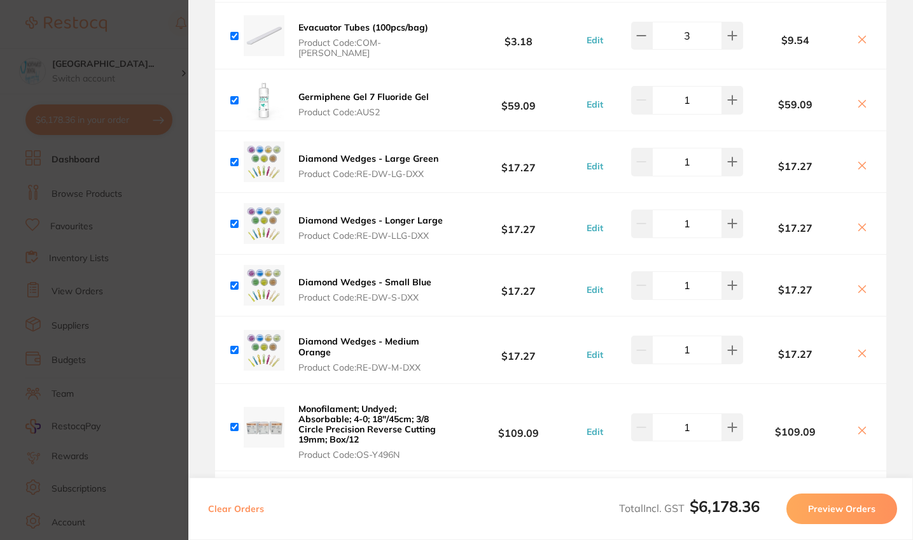
click at [405, 215] on b "Diamond Wedges - Longer Large" at bounding box center [371, 220] width 145 height 11
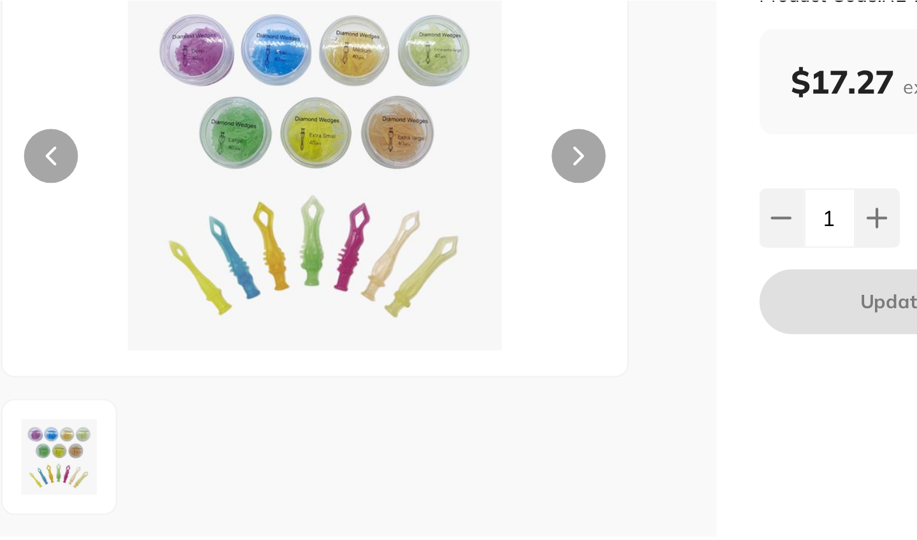
scroll to position [0, 0]
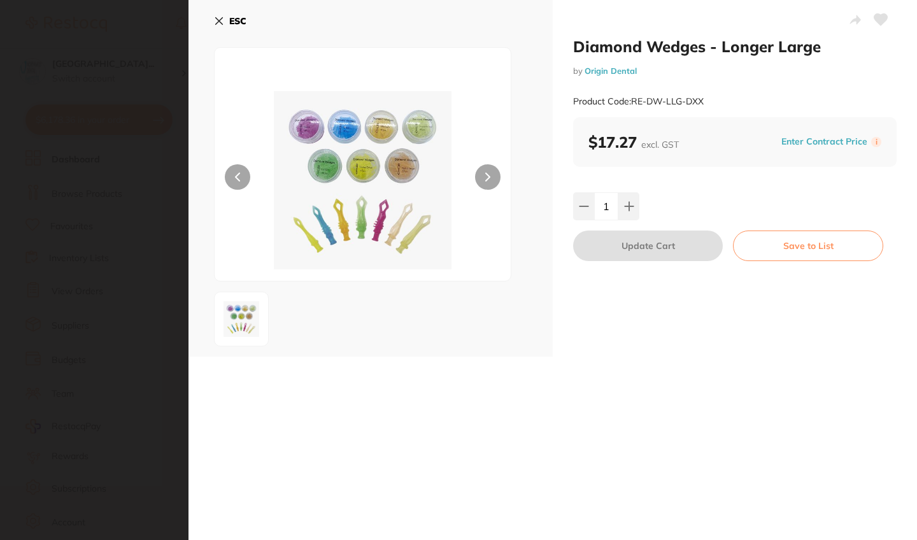
click at [155, 211] on section "Diamond Wedges - Longer Large by Origin Dental Product Code: RE-DW-LLG-DXX ESC …" at bounding box center [458, 270] width 917 height 540
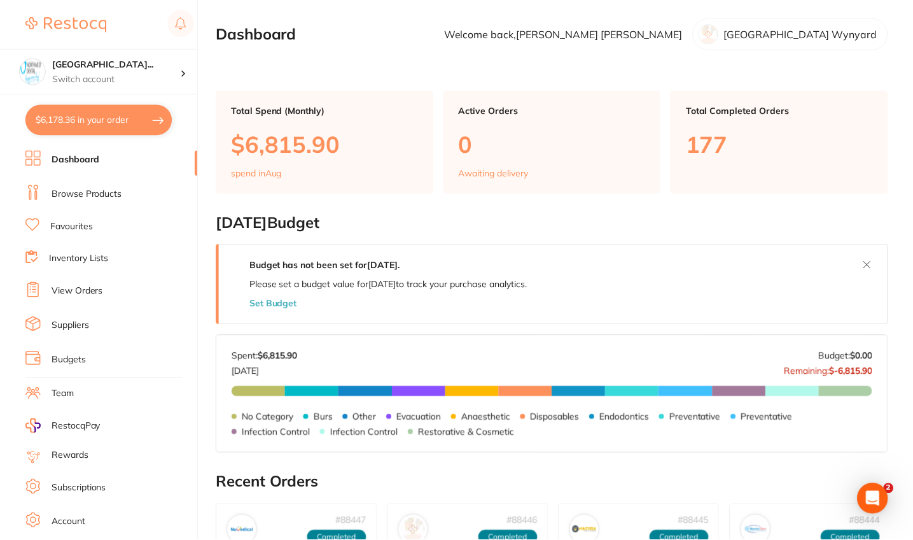
scroll to position [103, 0]
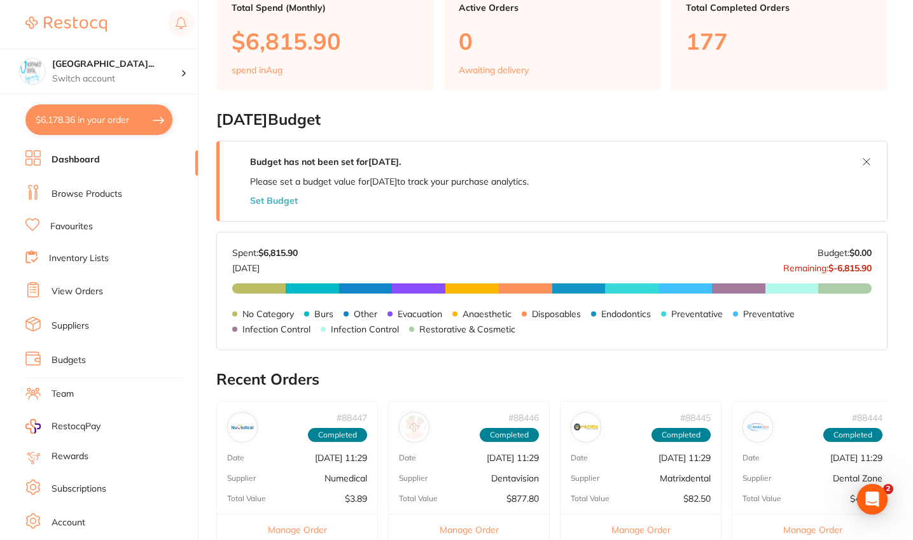
click at [121, 118] on button "$6,178.36 in your order" at bounding box center [98, 119] width 147 height 31
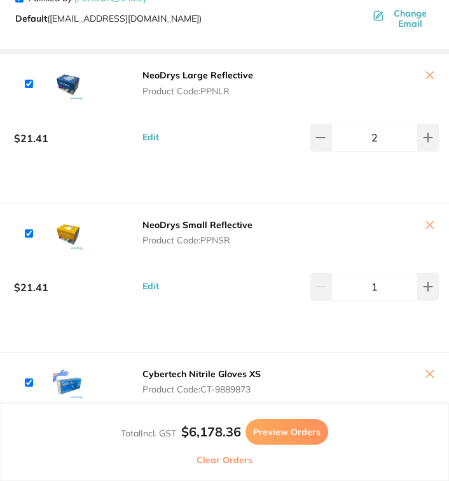
scroll to position [70, 0]
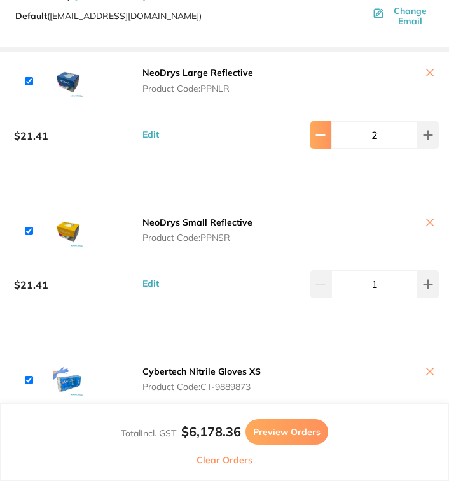
click at [318, 141] on button at bounding box center [321, 135] width 21 height 28
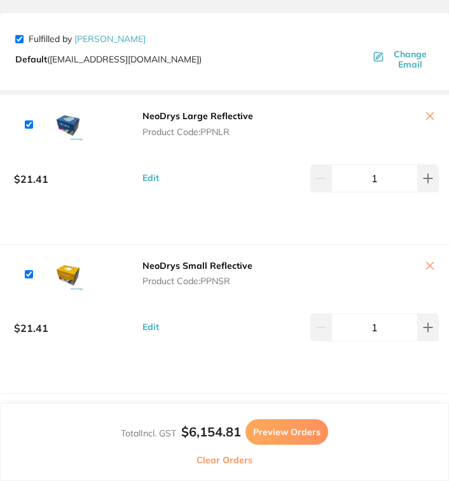
scroll to position [20, 0]
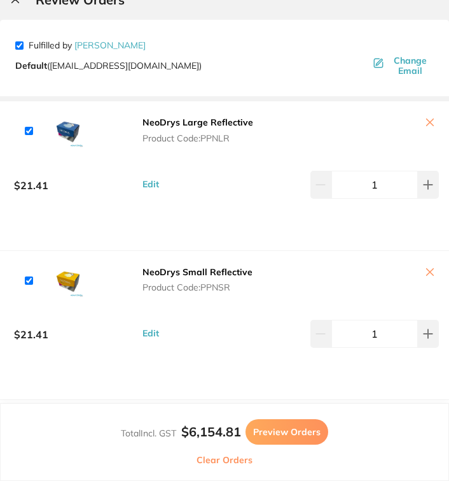
click at [432, 272] on button at bounding box center [375, 272] width 129 height 13
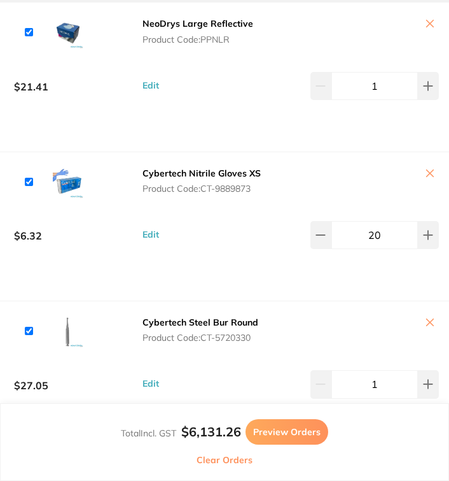
scroll to position [118, 0]
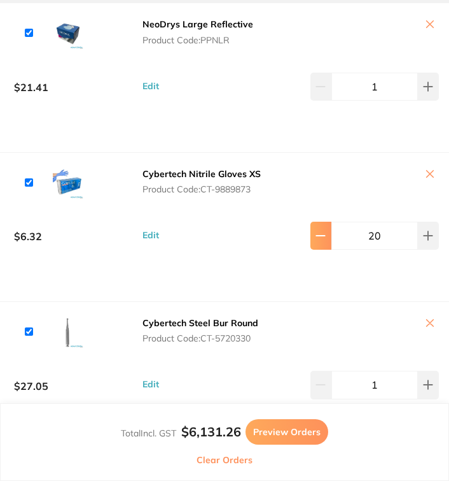
click at [320, 241] on icon at bounding box center [321, 235] width 10 height 10
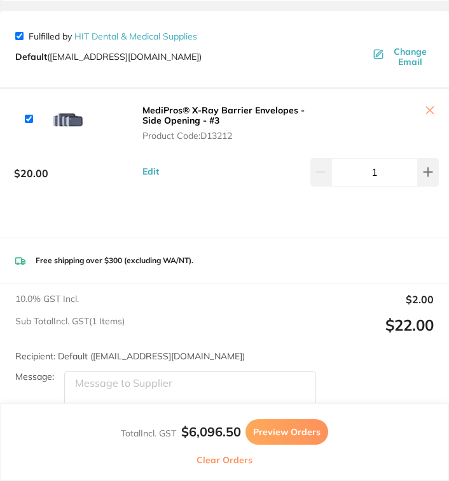
scroll to position [1134, 0]
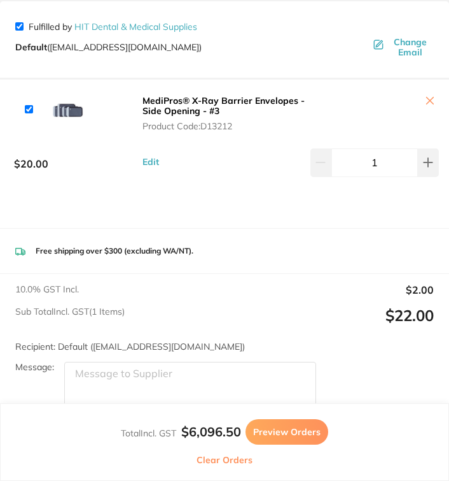
click at [428, 105] on button at bounding box center [375, 101] width 129 height 13
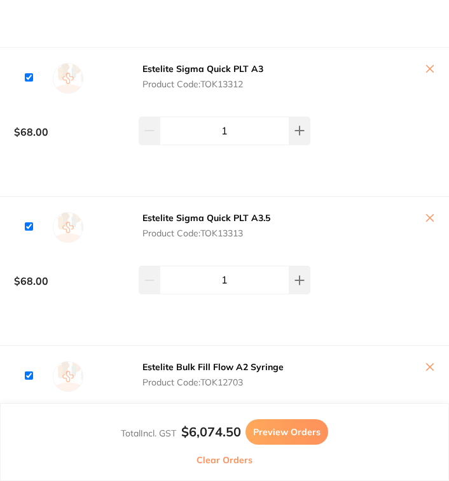
scroll to position [2009, 0]
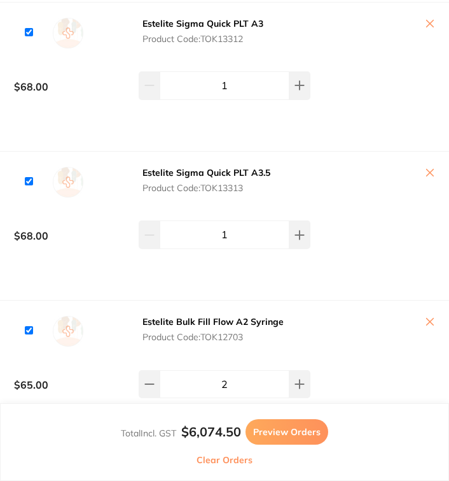
click at [435, 167] on button at bounding box center [375, 173] width 129 height 13
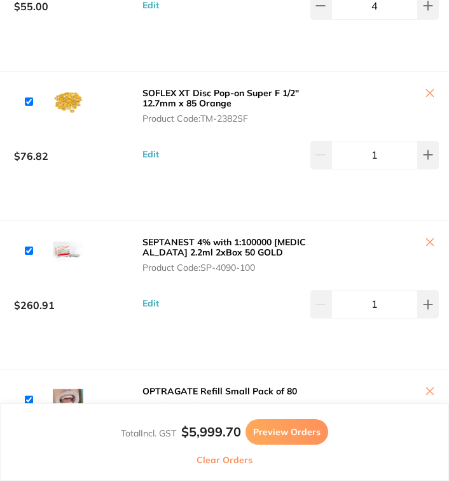
scroll to position [2757, 0]
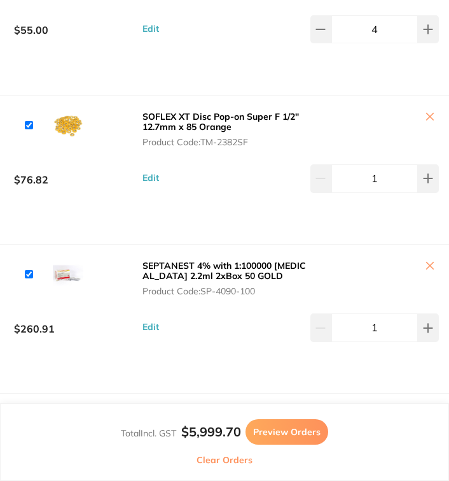
click at [429, 117] on button at bounding box center [375, 117] width 129 height 13
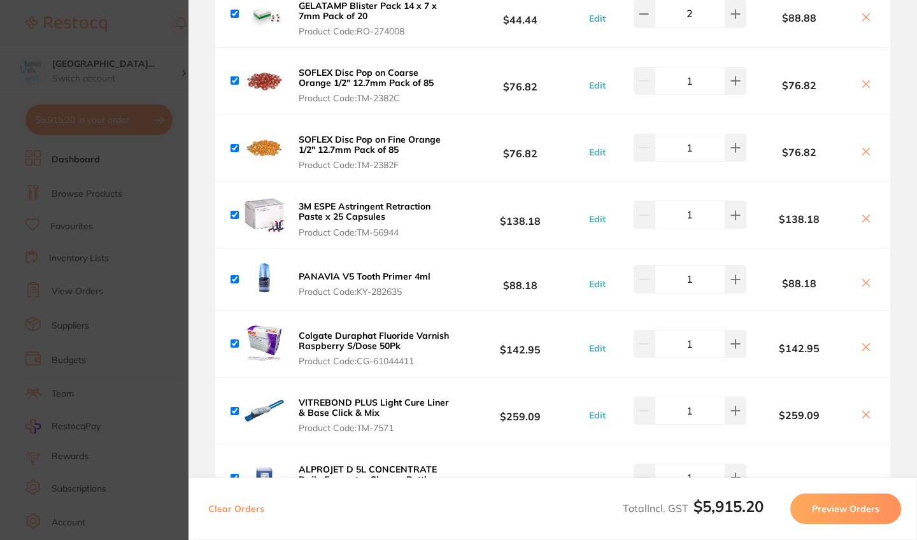
scroll to position [1517, 0]
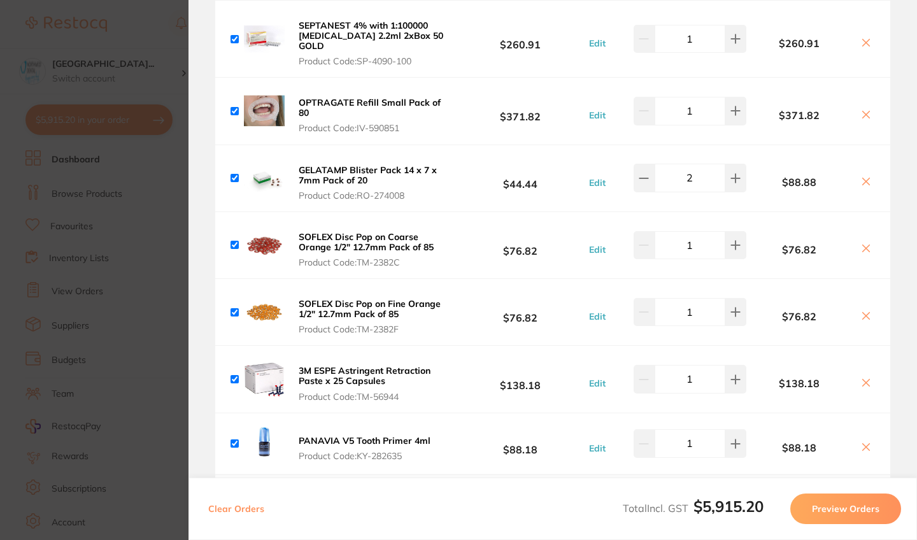
click at [863, 312] on icon at bounding box center [866, 315] width 7 height 7
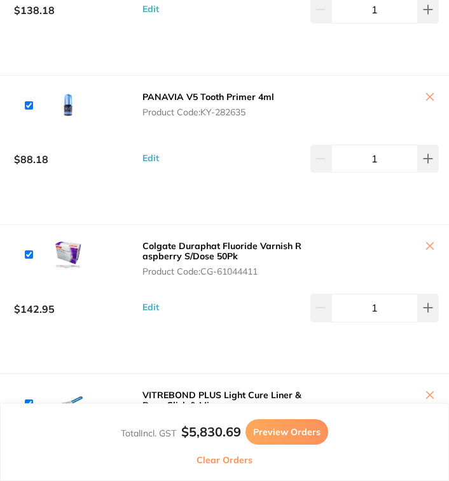
scroll to position [3521, 0]
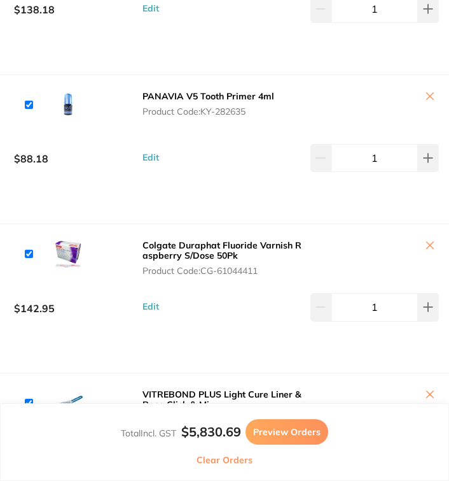
click at [426, 104] on button at bounding box center [375, 96] width 129 height 13
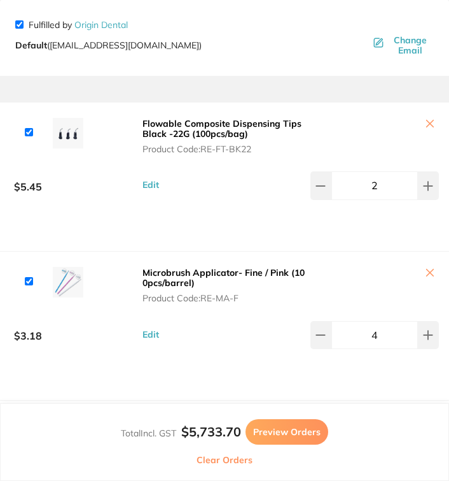
scroll to position [5748, 0]
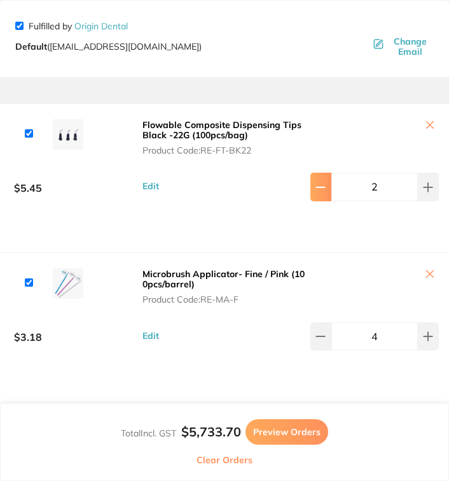
click at [313, 201] on button at bounding box center [321, 187] width 21 height 28
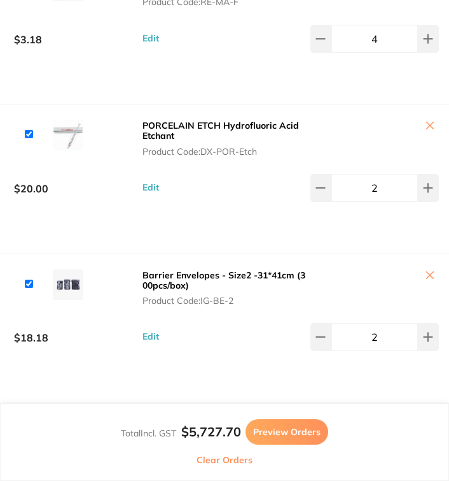
scroll to position [6045, 0]
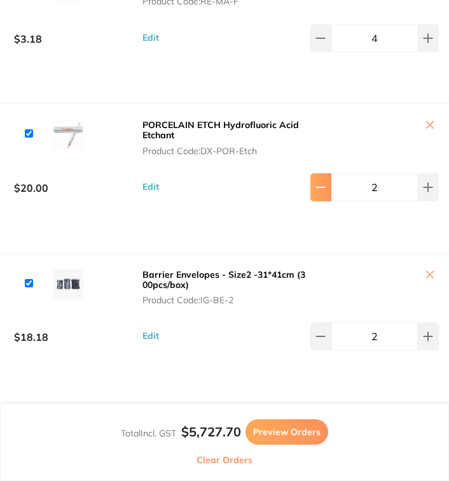
click at [318, 192] on icon at bounding box center [321, 187] width 10 height 10
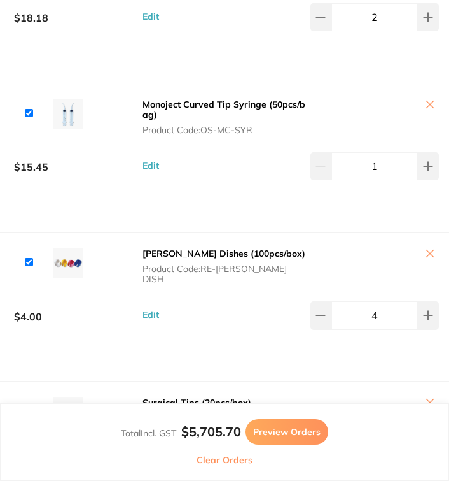
scroll to position [6365, 0]
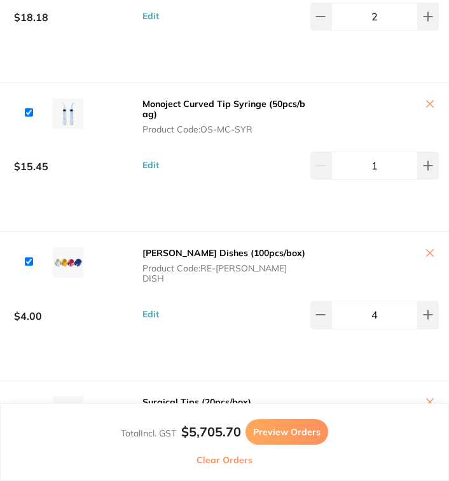
click at [433, 111] on button at bounding box center [375, 104] width 129 height 13
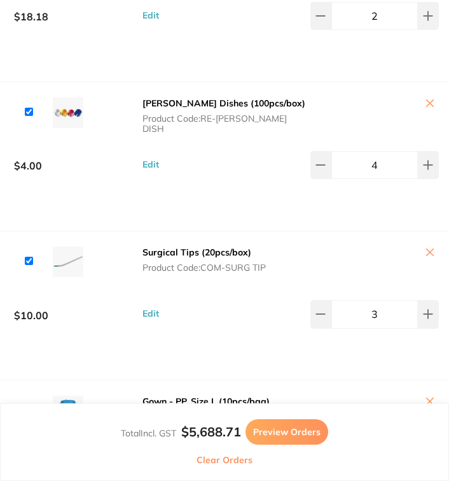
scroll to position [6438, 0]
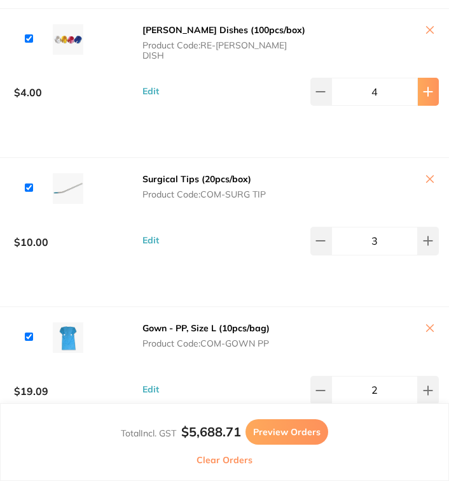
click at [431, 106] on button at bounding box center [428, 92] width 21 height 28
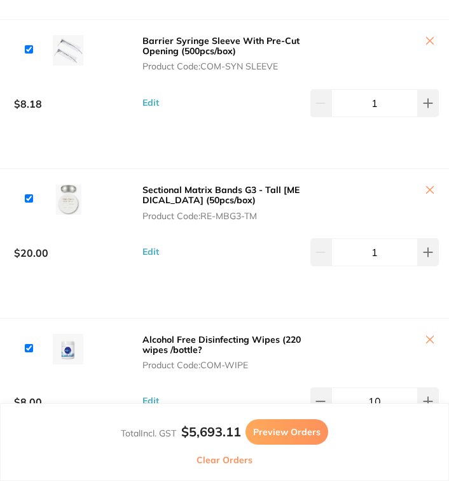
scroll to position [6875, 0]
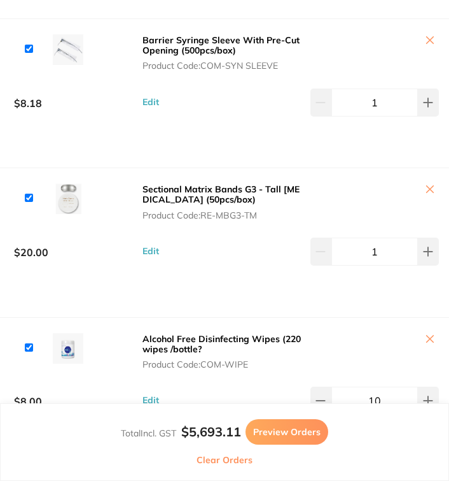
click at [431, 48] on button at bounding box center [375, 40] width 129 height 13
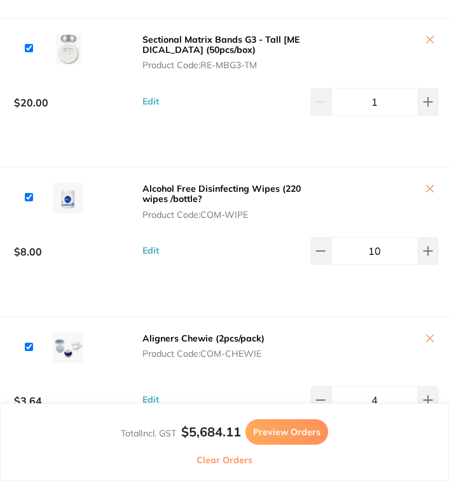
click at [427, 47] on button at bounding box center [375, 40] width 129 height 13
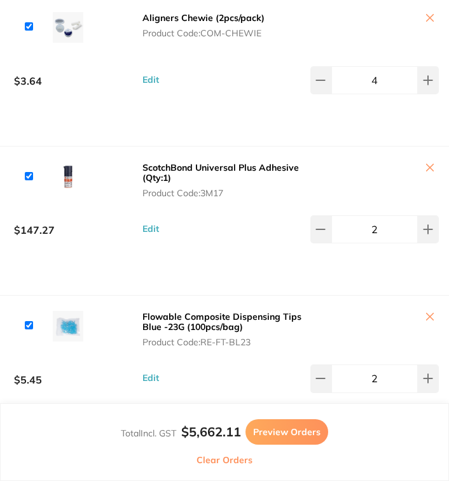
scroll to position [7044, 0]
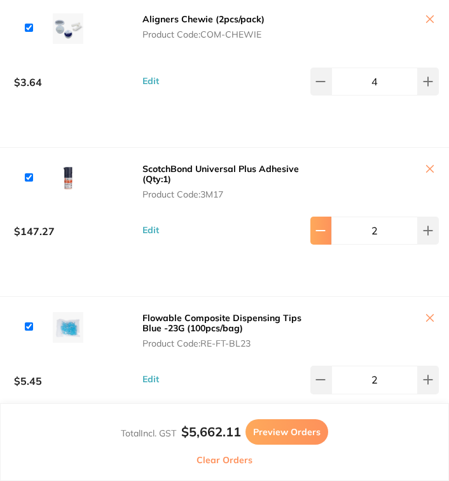
click at [318, 244] on button at bounding box center [321, 230] width 21 height 28
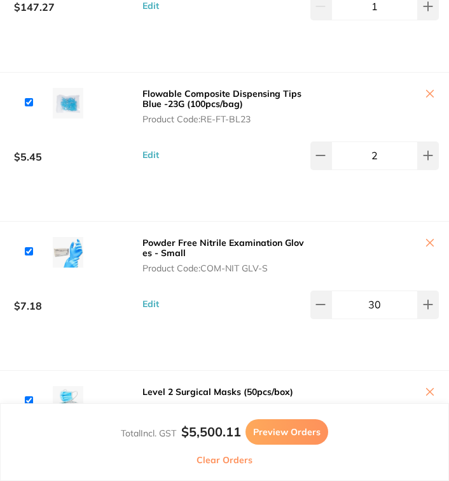
scroll to position [7275, 0]
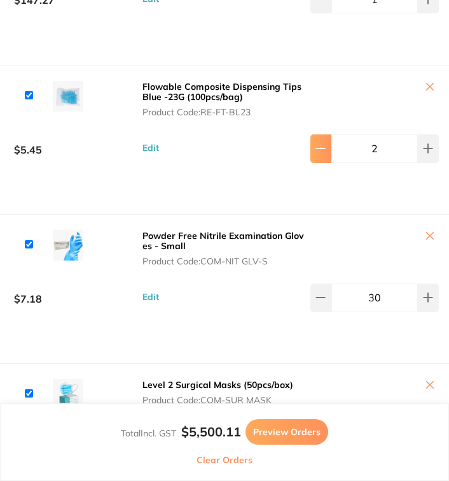
click at [325, 162] on button at bounding box center [321, 148] width 21 height 28
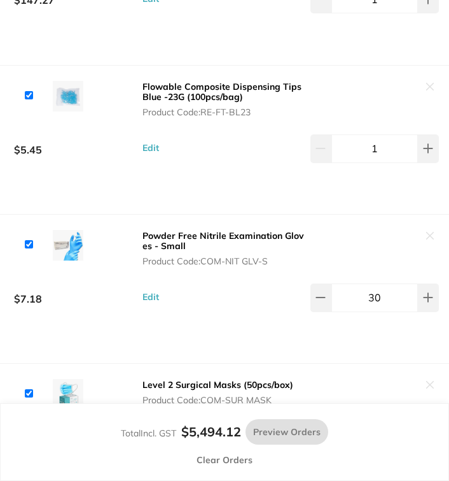
scroll to position [7395, 0]
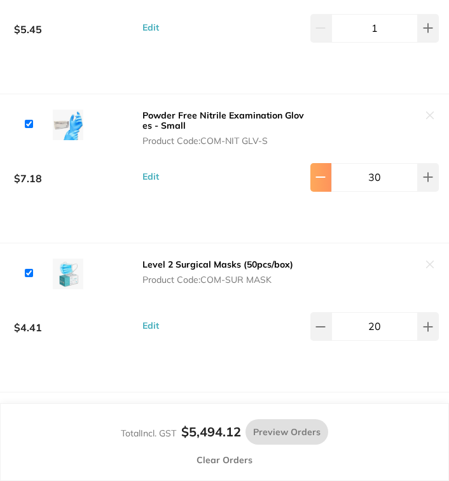
click at [321, 177] on icon at bounding box center [321, 177] width 8 height 0
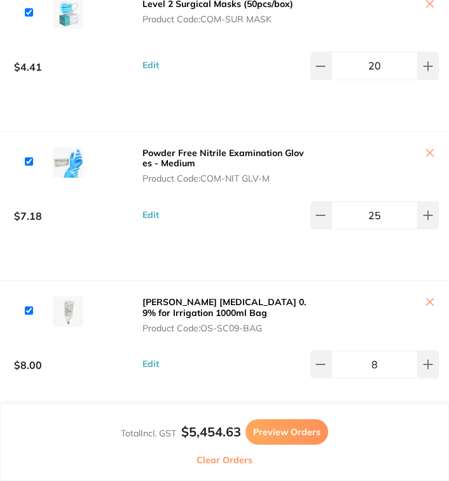
scroll to position [7653, 0]
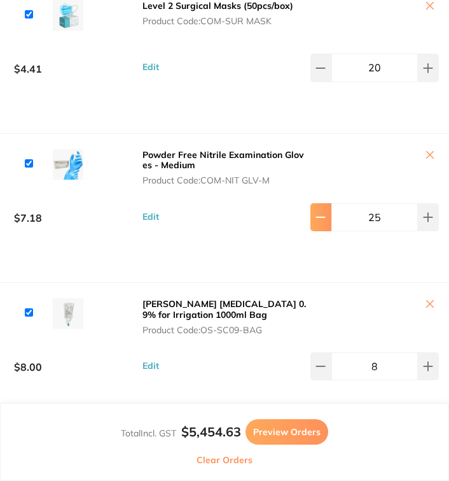
click at [320, 222] on icon at bounding box center [321, 217] width 10 height 10
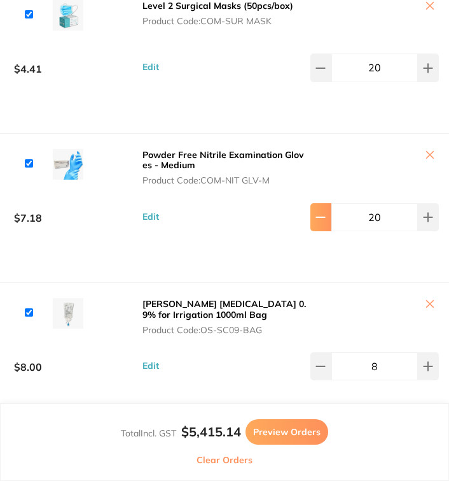
click at [320, 222] on icon at bounding box center [321, 217] width 10 height 10
click at [428, 231] on button at bounding box center [428, 217] width 21 height 28
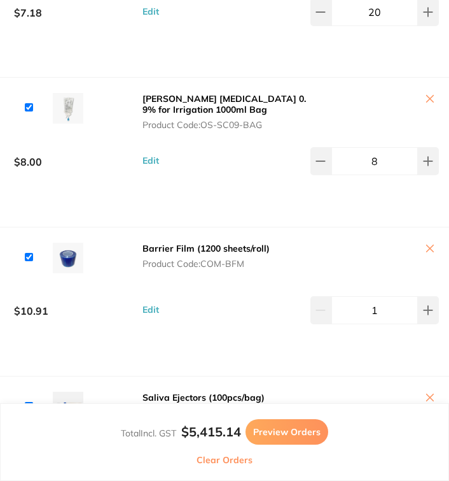
scroll to position [7862, 0]
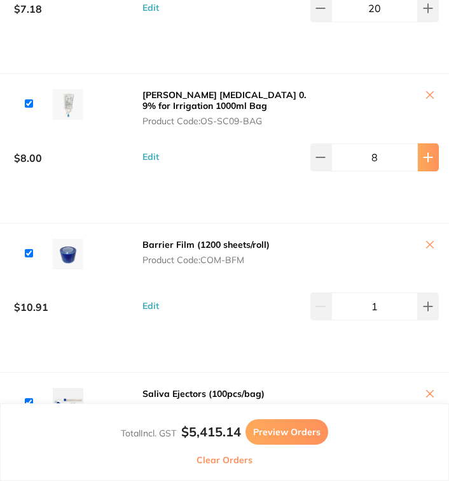
click at [418, 171] on button at bounding box center [428, 157] width 21 height 28
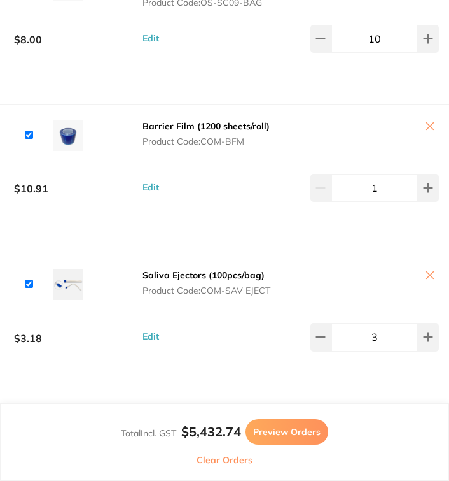
scroll to position [8011, 0]
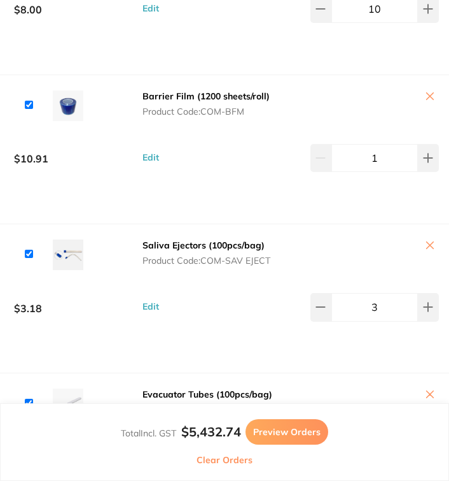
click at [423, 104] on button at bounding box center [375, 96] width 129 height 13
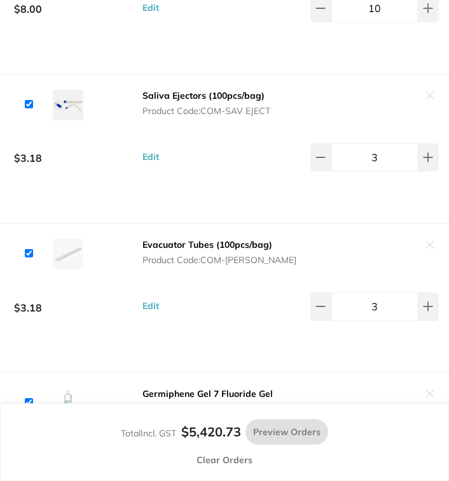
scroll to position [8042, 0]
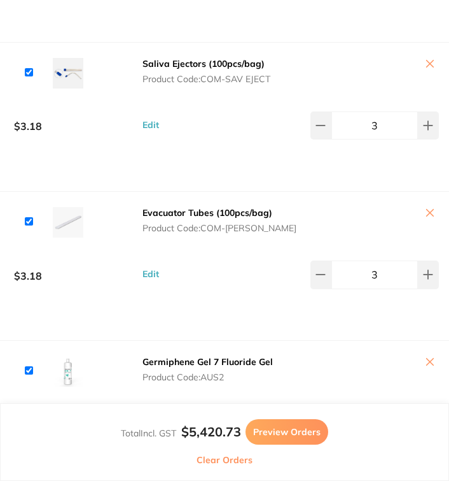
click at [426, 71] on button at bounding box center [375, 64] width 129 height 13
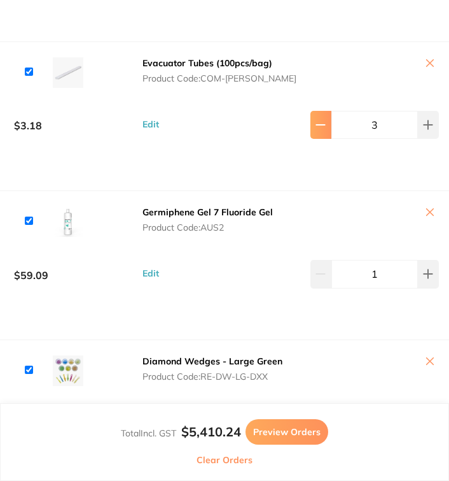
click at [325, 139] on button at bounding box center [321, 125] width 21 height 28
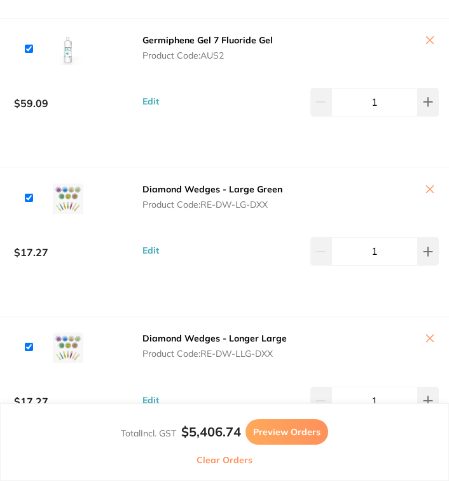
scroll to position [8212, 0]
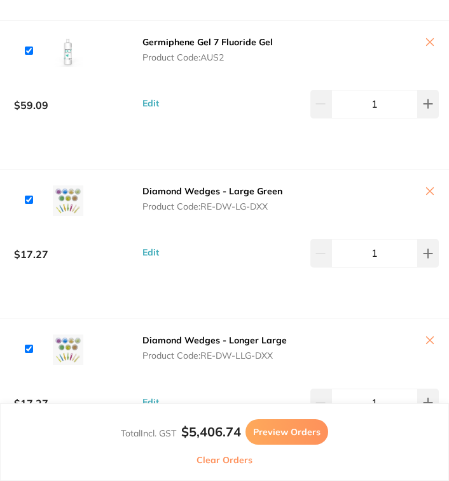
click at [425, 50] on button at bounding box center [375, 42] width 129 height 13
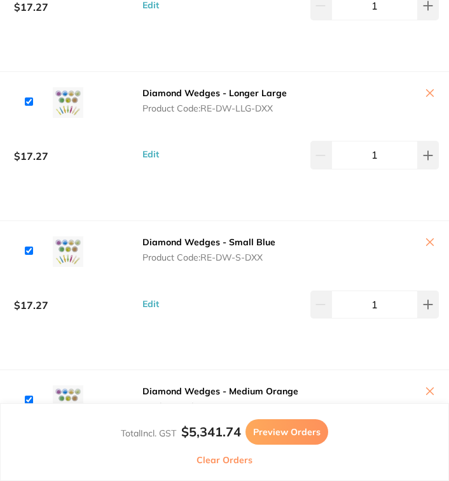
scroll to position [8259, 0]
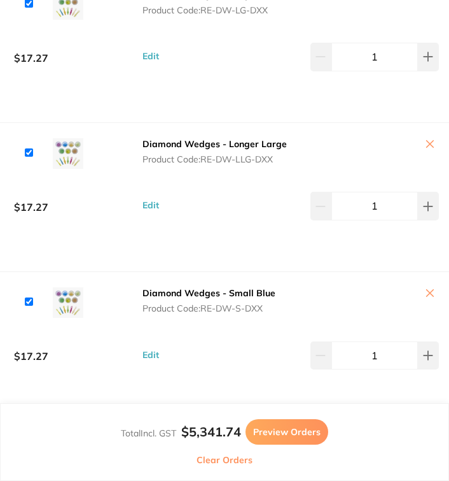
click at [426, 152] on button at bounding box center [375, 144] width 129 height 13
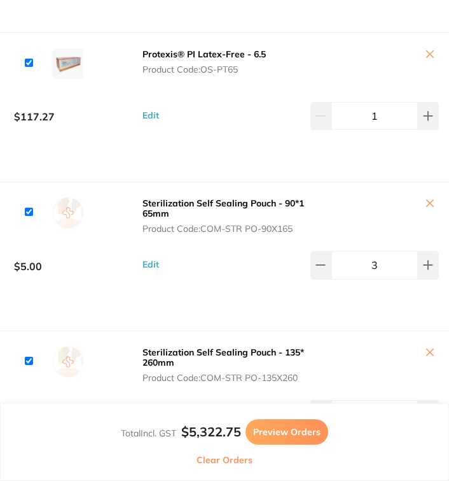
scroll to position [9145, 0]
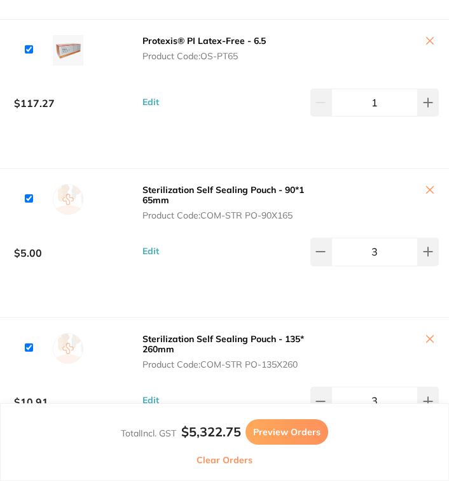
click at [431, 48] on button at bounding box center [375, 41] width 129 height 13
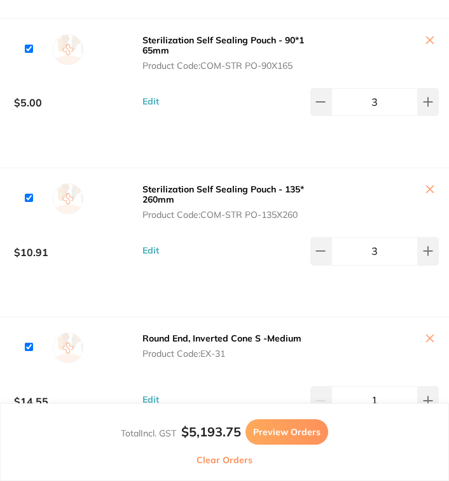
click at [430, 48] on button at bounding box center [375, 40] width 129 height 13
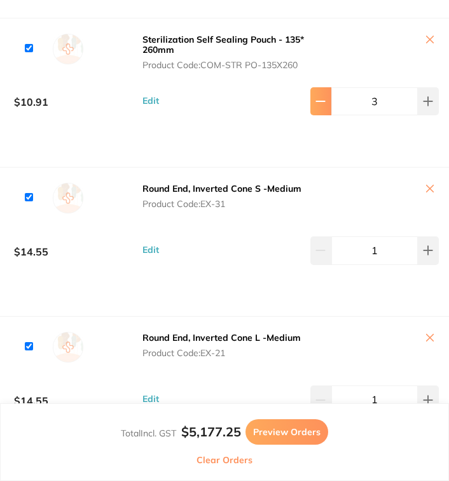
click at [316, 106] on icon at bounding box center [321, 101] width 10 height 10
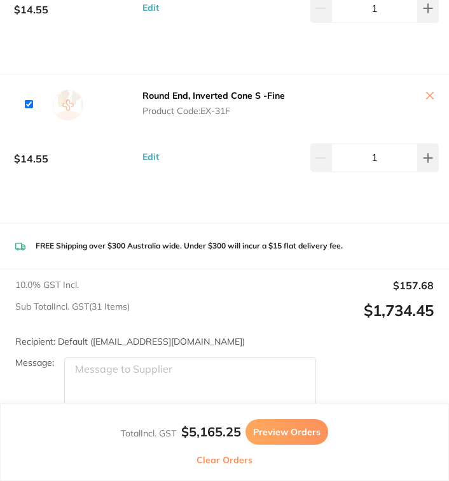
scroll to position [10324, 0]
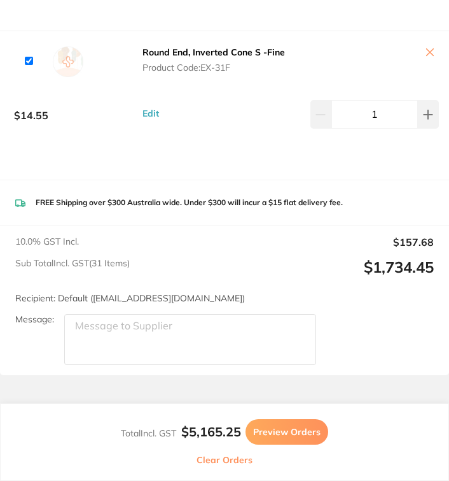
click at [253, 119] on button "Edit" at bounding box center [225, 113] width 172 height 11
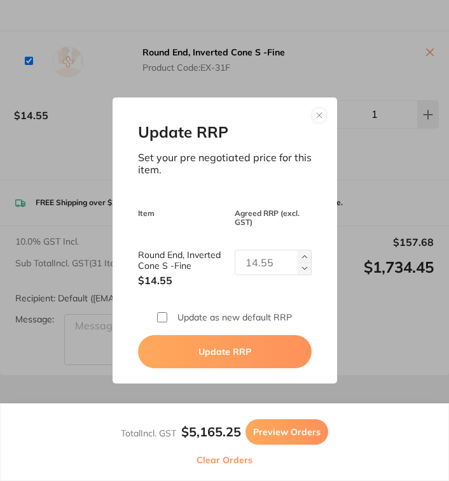
click at [313, 115] on button at bounding box center [319, 115] width 15 height 15
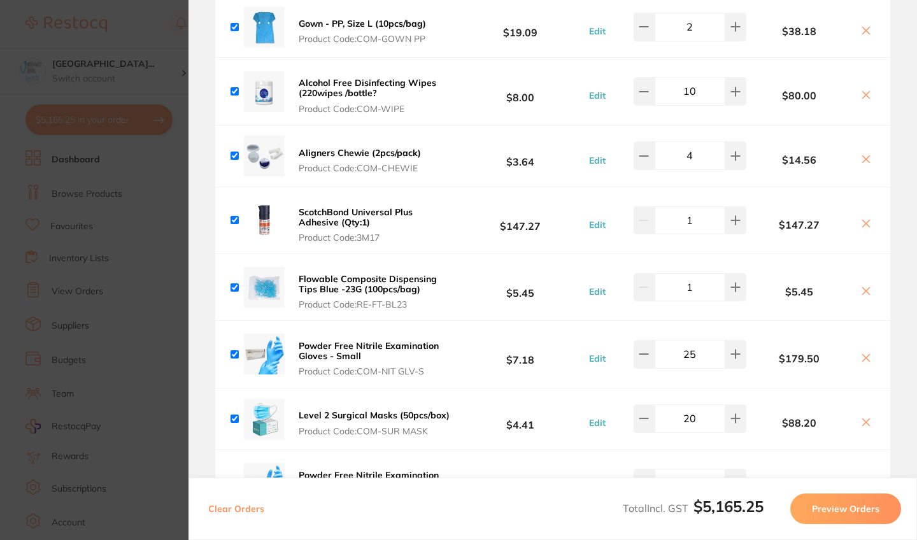
scroll to position [3502, 0]
click at [78, 277] on section "Update RRP Set your pre negotiated price for this item. Item Agreed RRP (excl. …" at bounding box center [458, 270] width 917 height 540
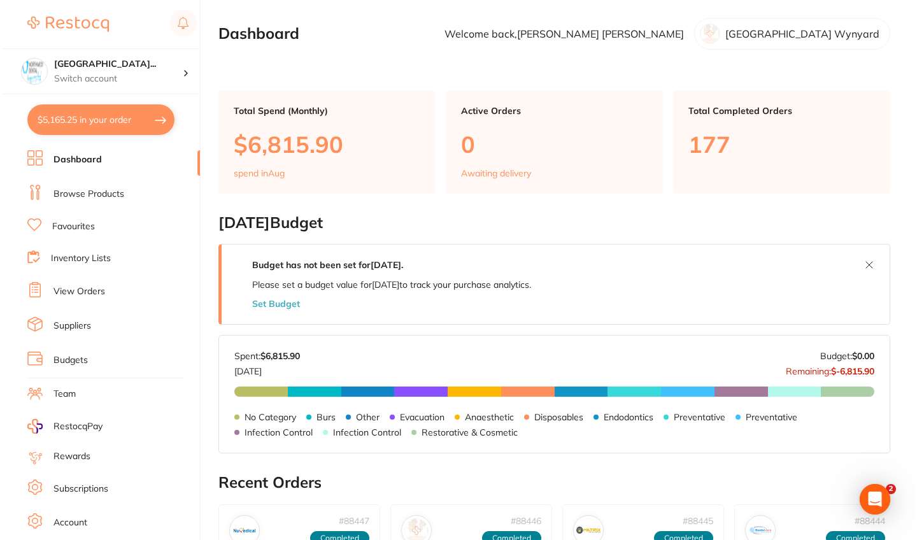
scroll to position [0, 0]
click at [111, 199] on li "Browse Products" at bounding box center [111, 194] width 173 height 19
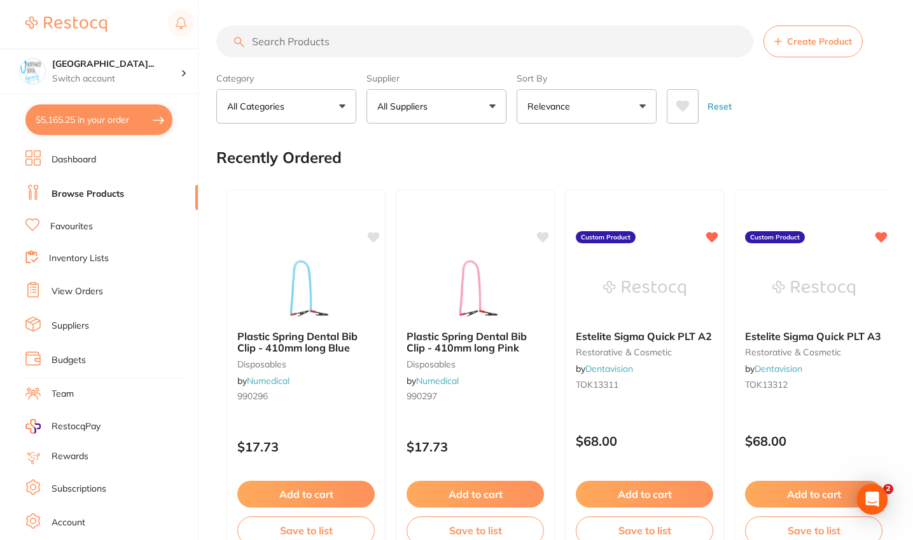
drag, startPoint x: 392, startPoint y: 10, endPoint x: 410, endPoint y: 45, distance: 39.9
click at [410, 45] on input "search" at bounding box center [484, 41] width 537 height 32
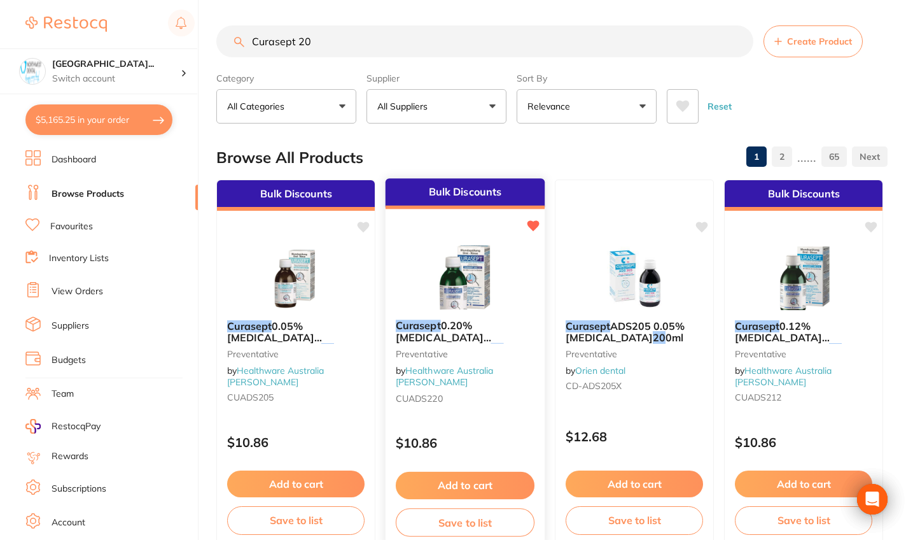
click at [525, 395] on div "Curasept 0.20% Chlorhexidine Mouth Rinse - 20 0ml Bottle Preventative by Health…" at bounding box center [465, 363] width 159 height 109
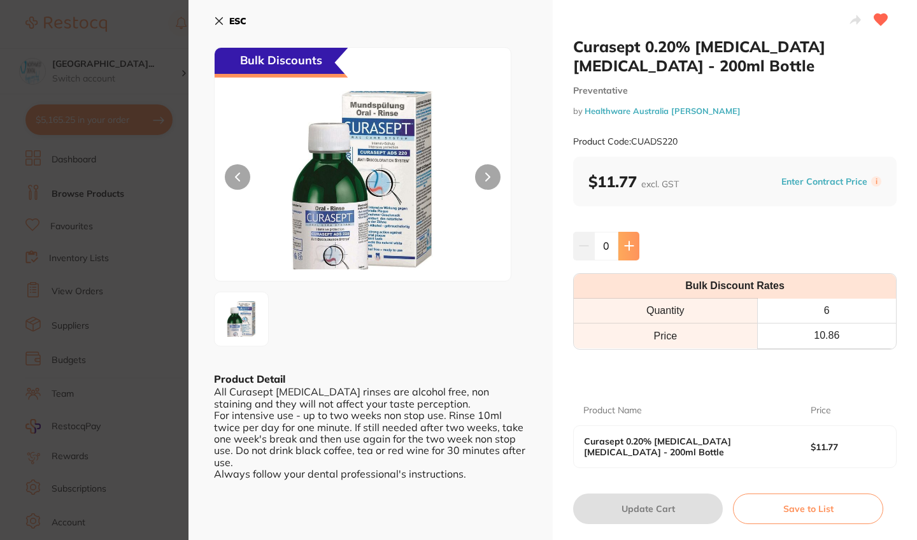
click at [635, 249] on button at bounding box center [628, 246] width 21 height 28
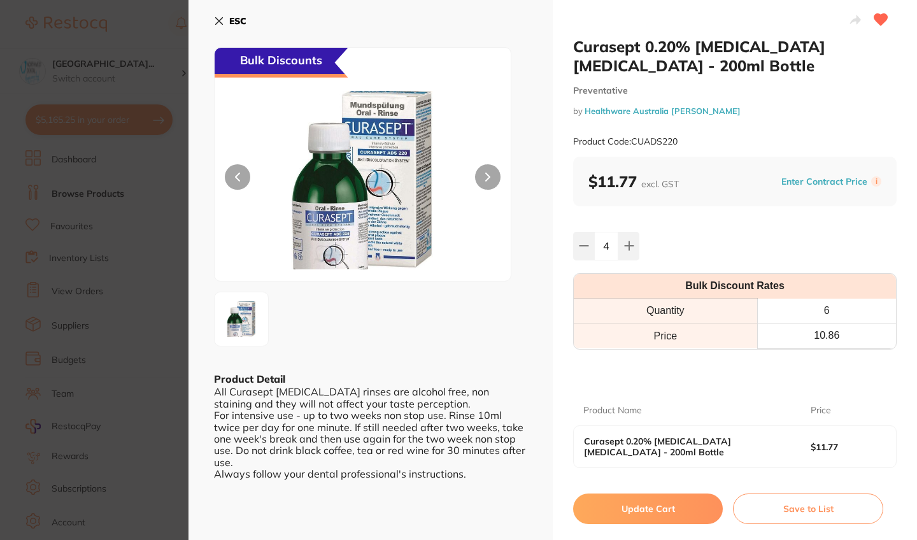
click at [638, 509] on button "Update Cart" at bounding box center [648, 508] width 150 height 31
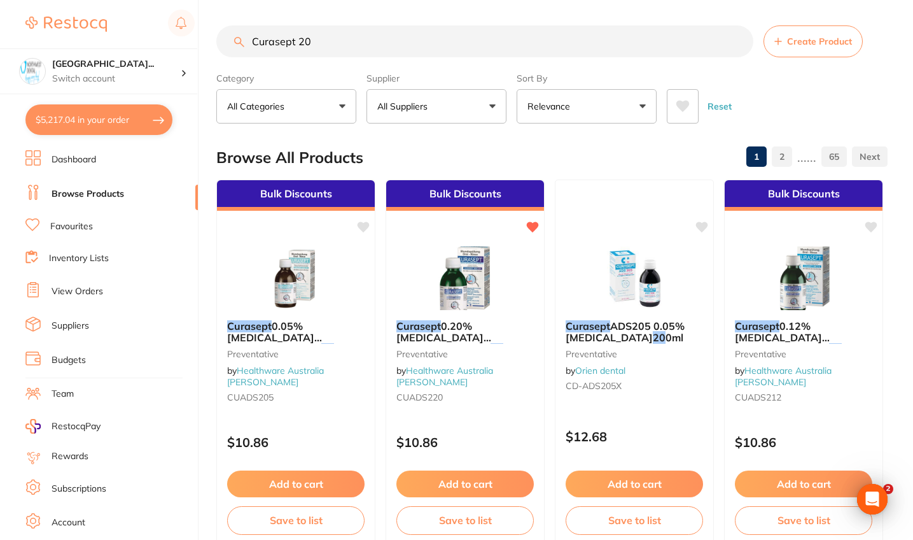
click at [738, 42] on input "Curasept 20" at bounding box center [484, 41] width 537 height 32
